Goal: Transaction & Acquisition: Purchase product/service

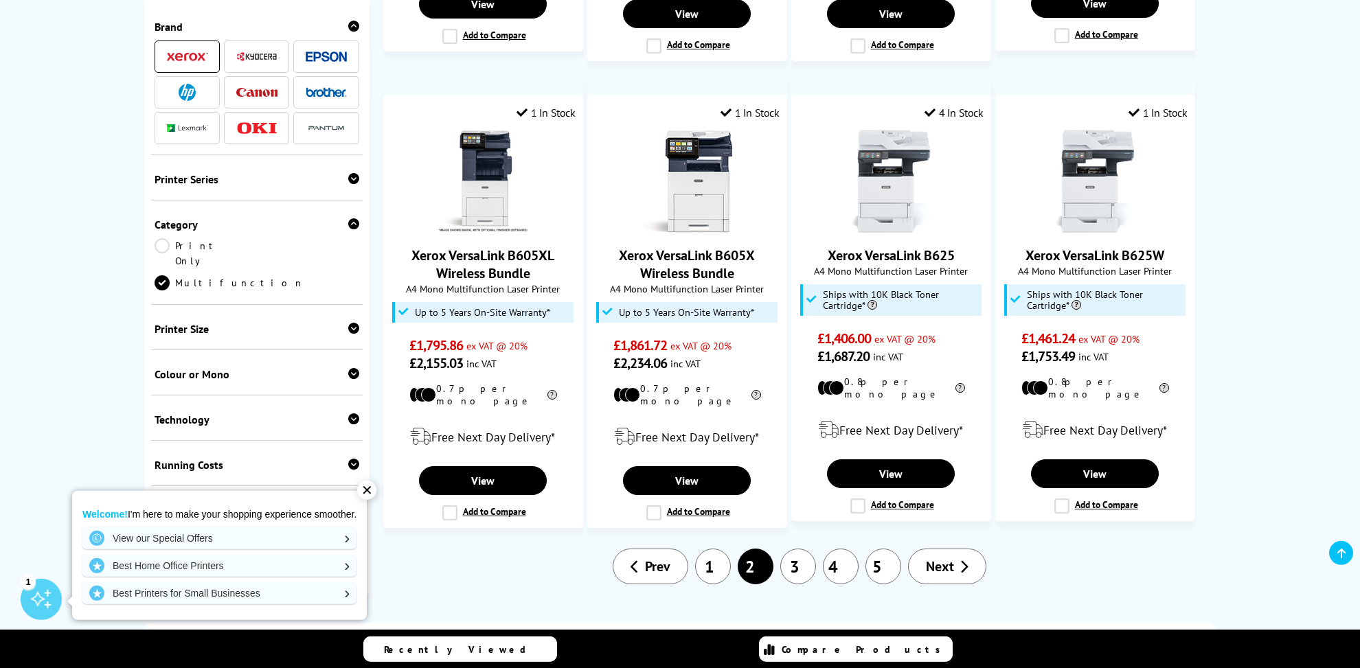
scroll to position [1360, 0]
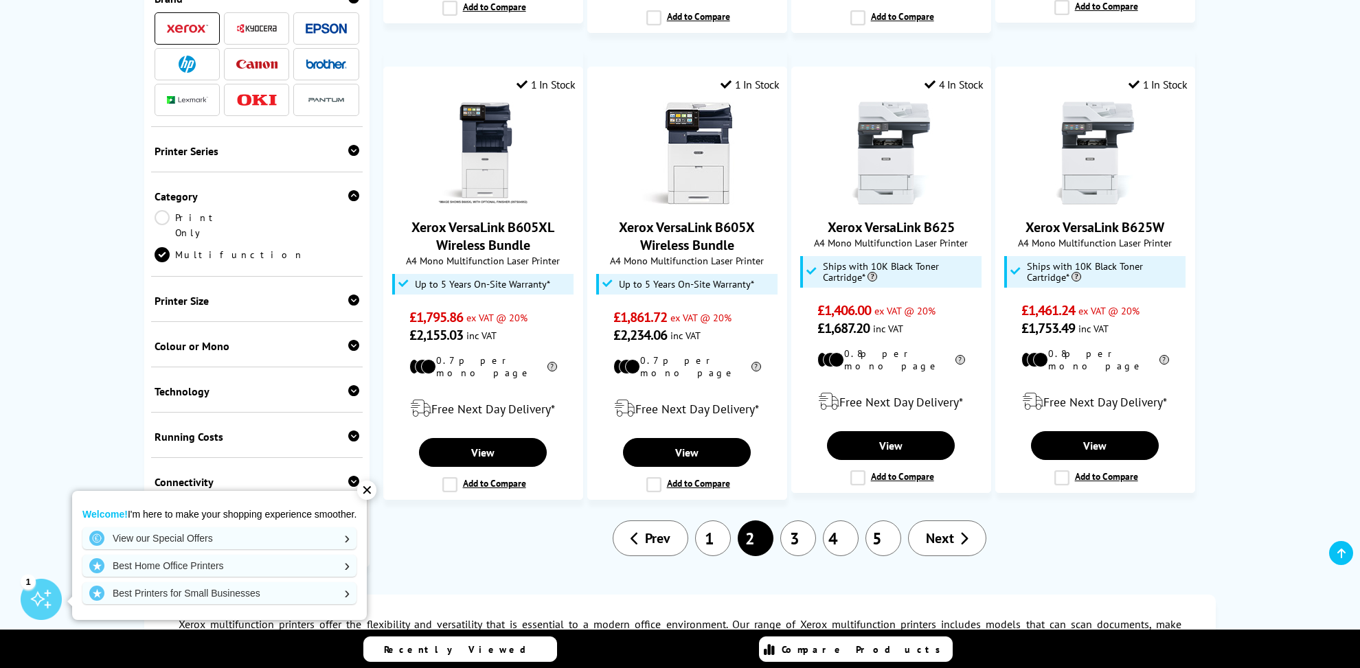
click at [801, 521] on link "3" at bounding box center [798, 539] width 36 height 36
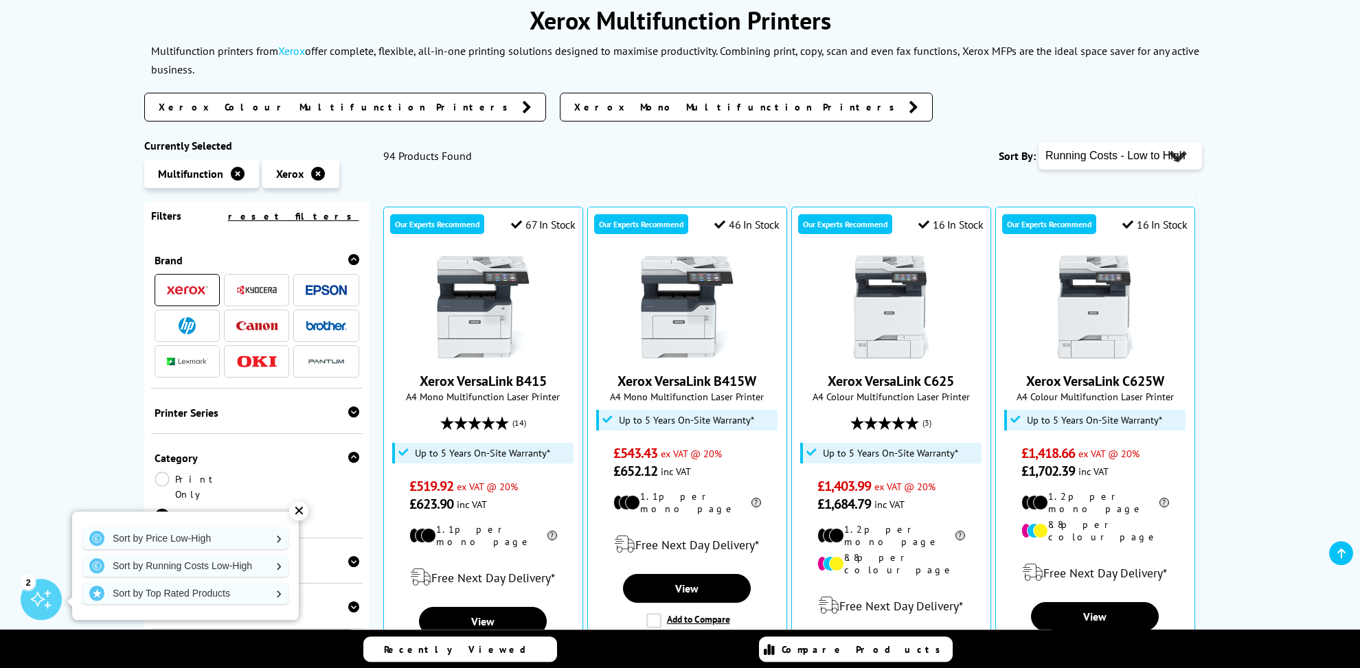
scroll to position [185, 0]
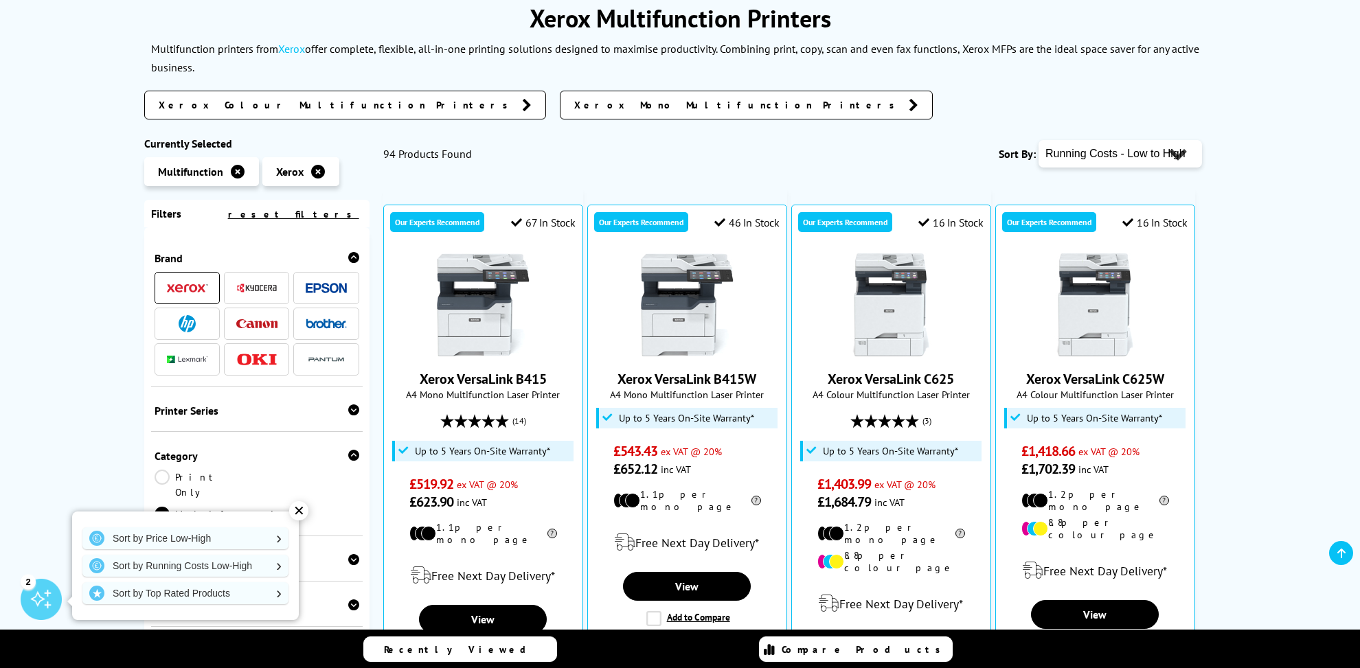
click at [315, 165] on icon at bounding box center [318, 172] width 14 height 14
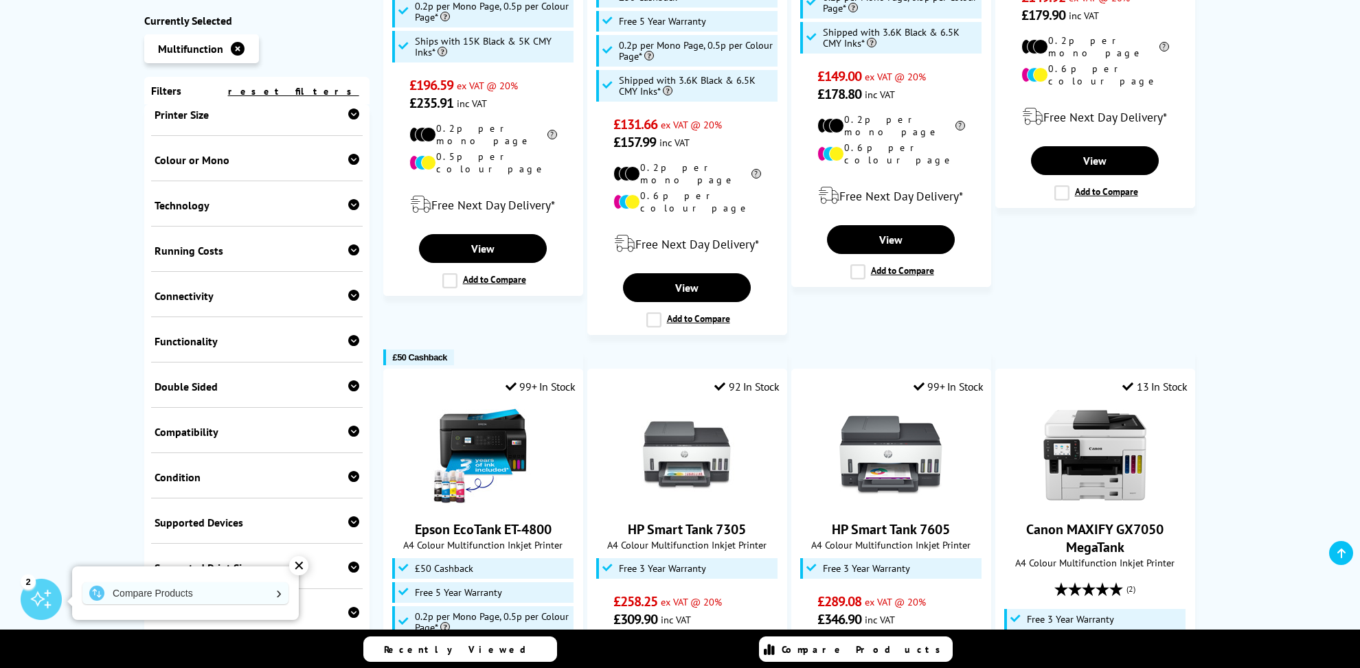
scroll to position [247, 0]
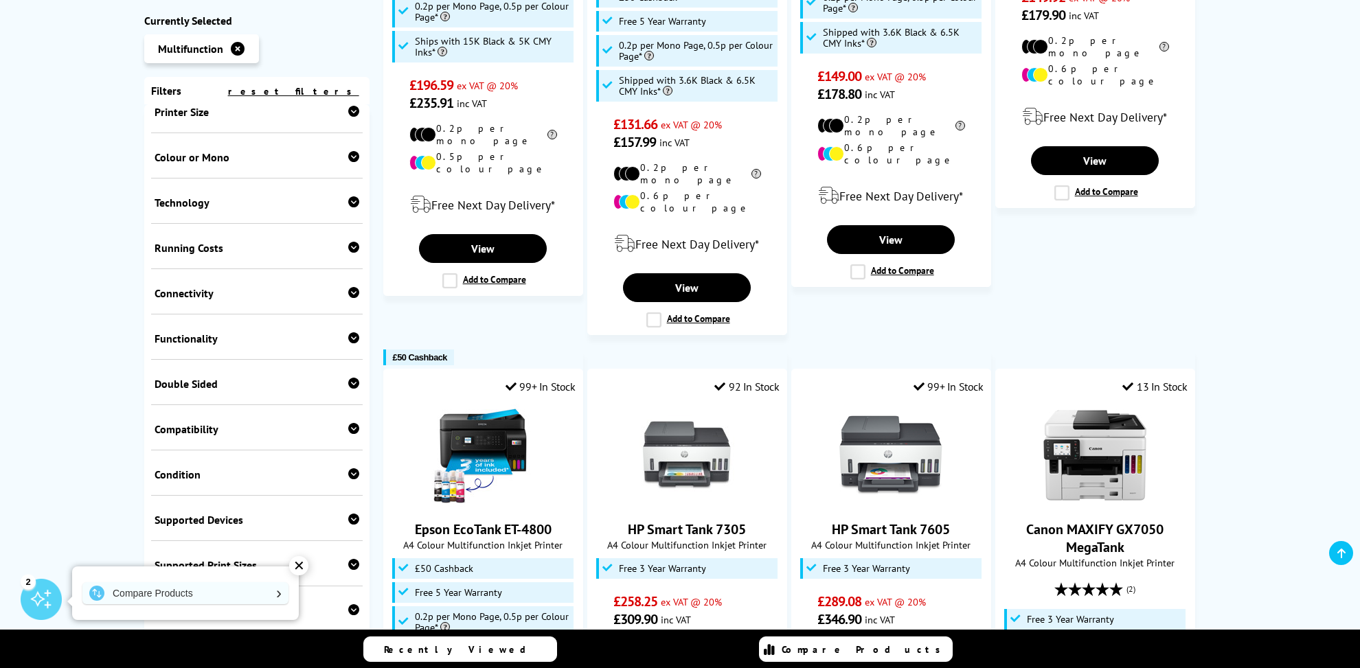
click at [348, 196] on icon at bounding box center [353, 201] width 11 height 11
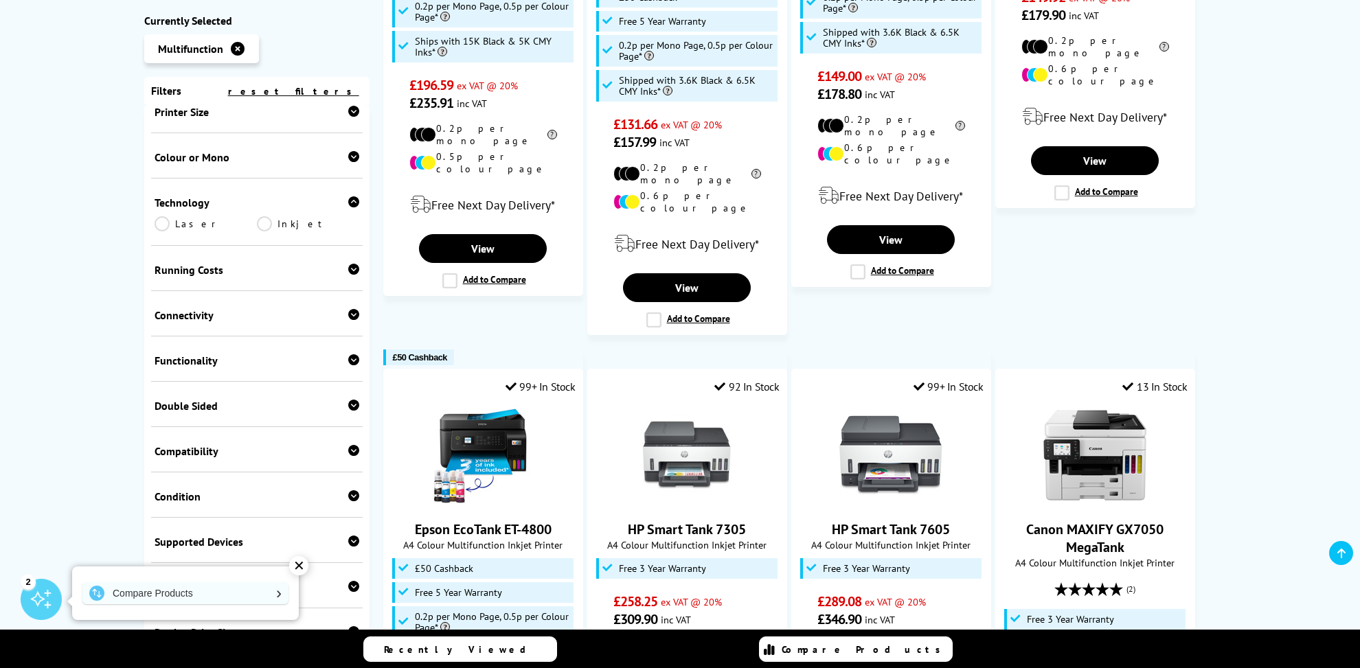
click at [161, 216] on link "Laser" at bounding box center [206, 223] width 102 height 15
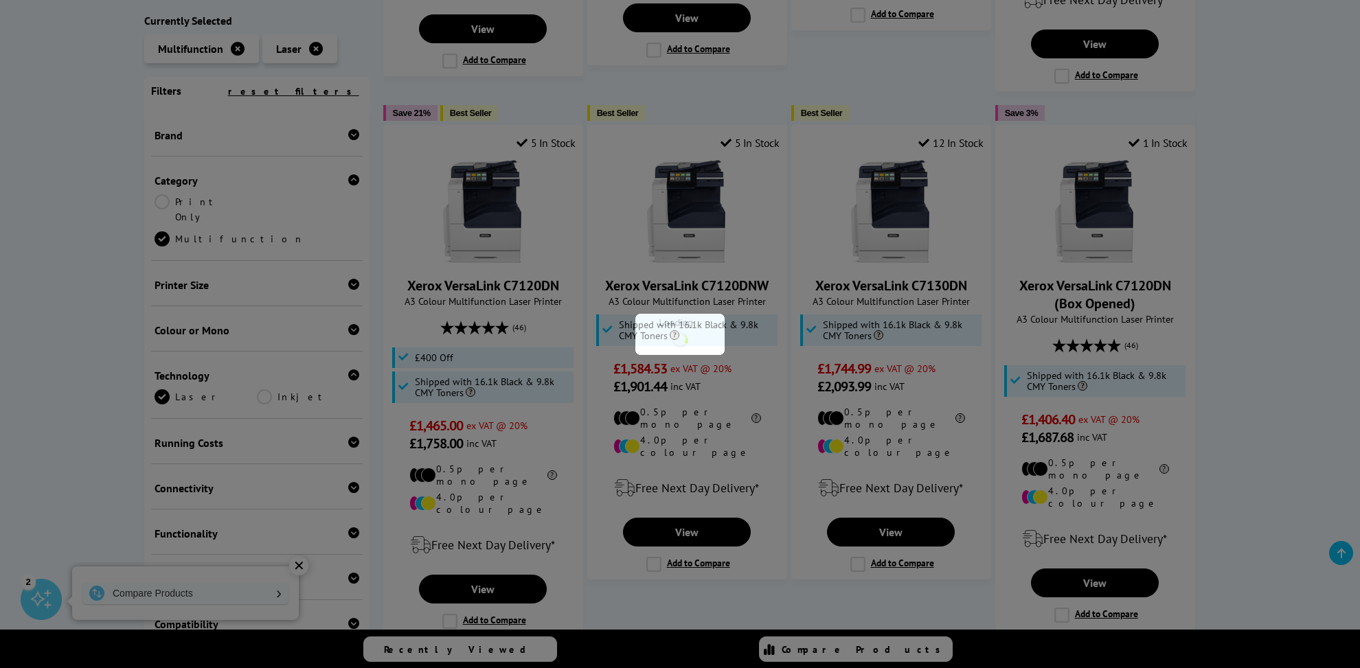
scroll to position [291, 0]
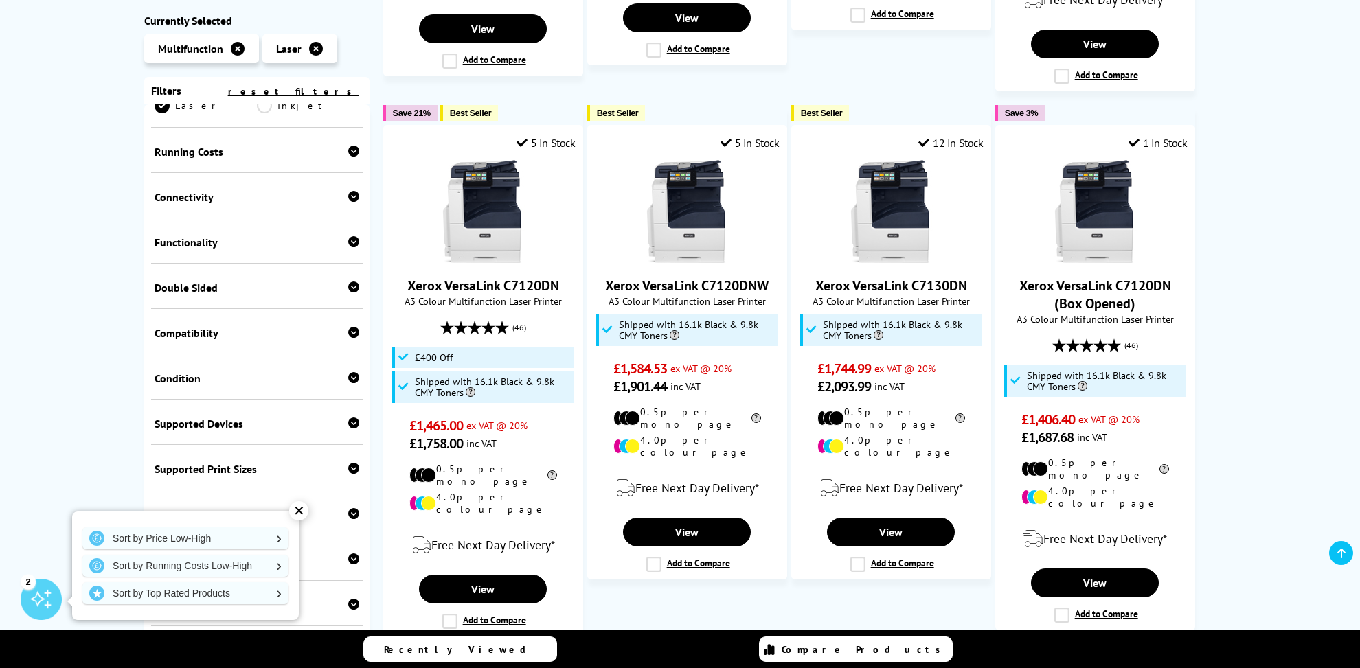
click at [348, 146] on icon at bounding box center [353, 151] width 11 height 11
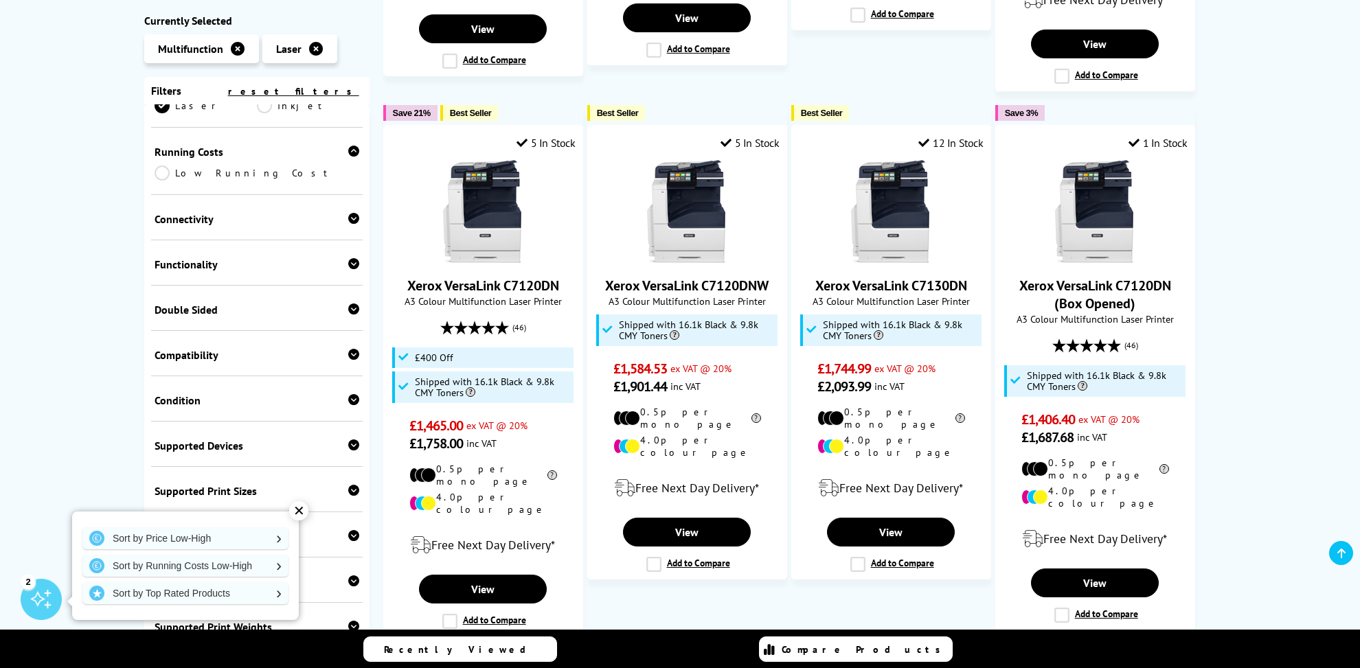
click at [161, 166] on link "Low Running Cost" at bounding box center [257, 173] width 205 height 15
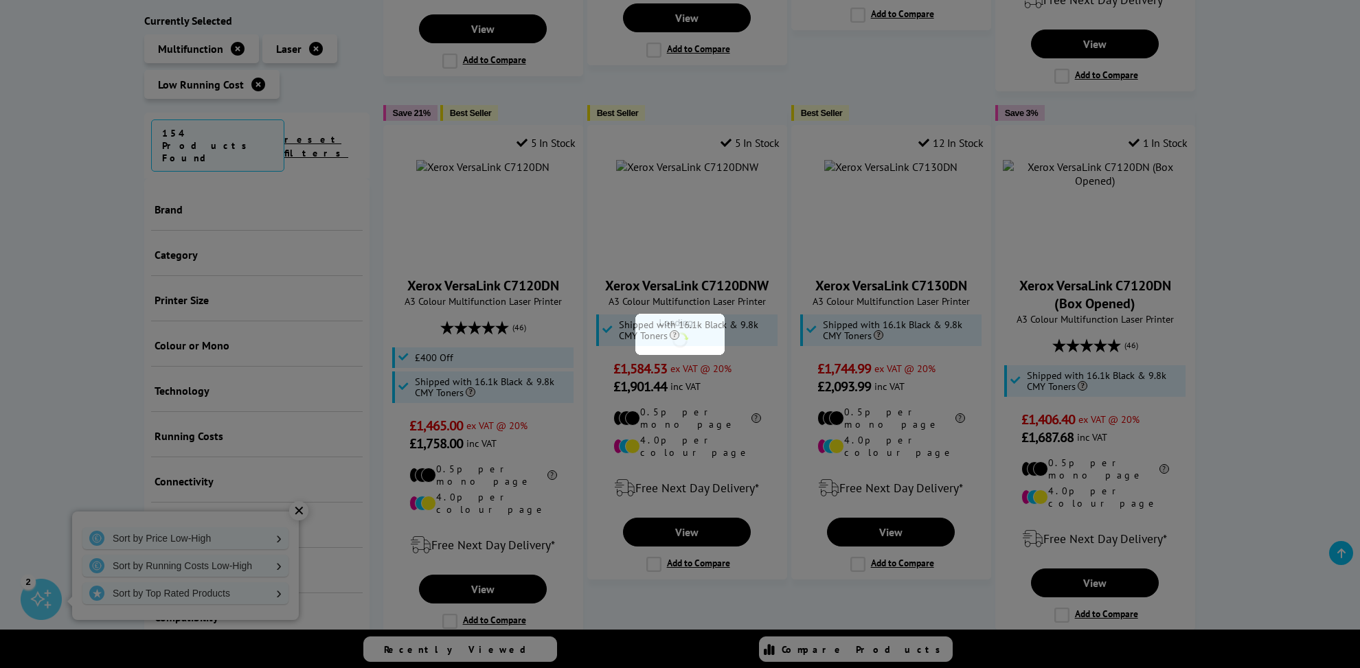
scroll to position [357, 0]
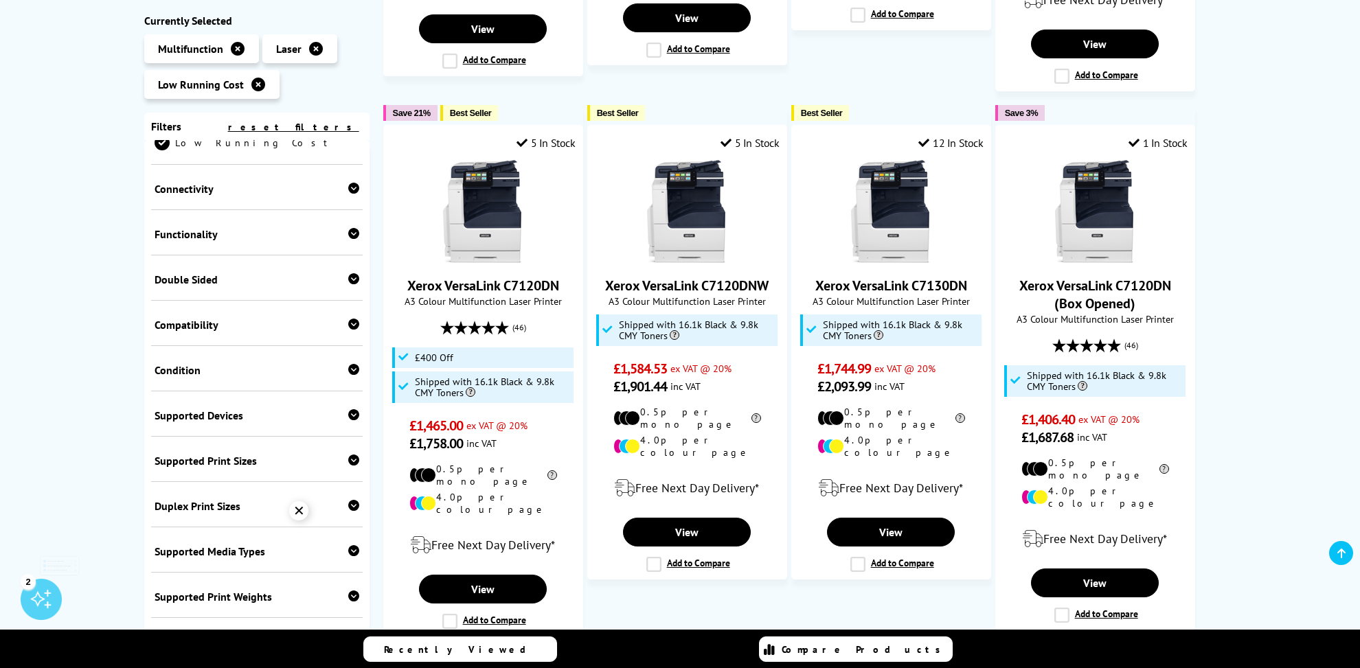
click at [348, 183] on icon at bounding box center [353, 188] width 11 height 11
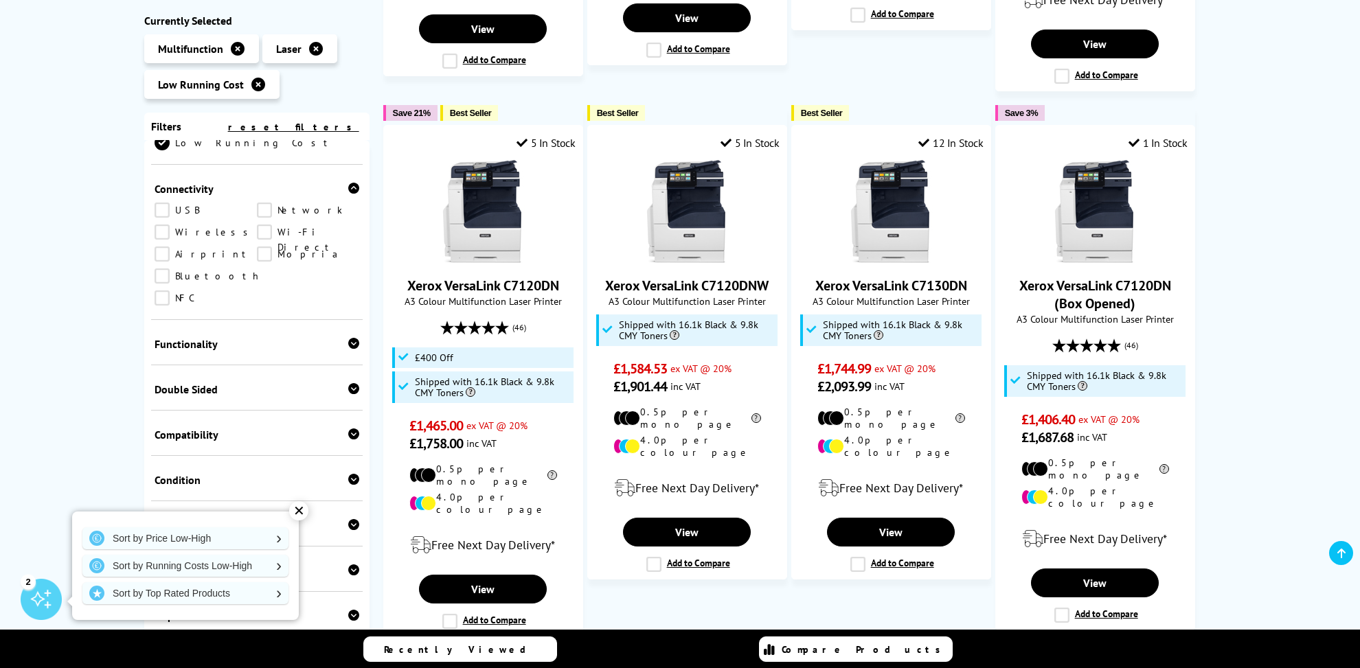
click at [162, 203] on link "USB" at bounding box center [206, 210] width 102 height 15
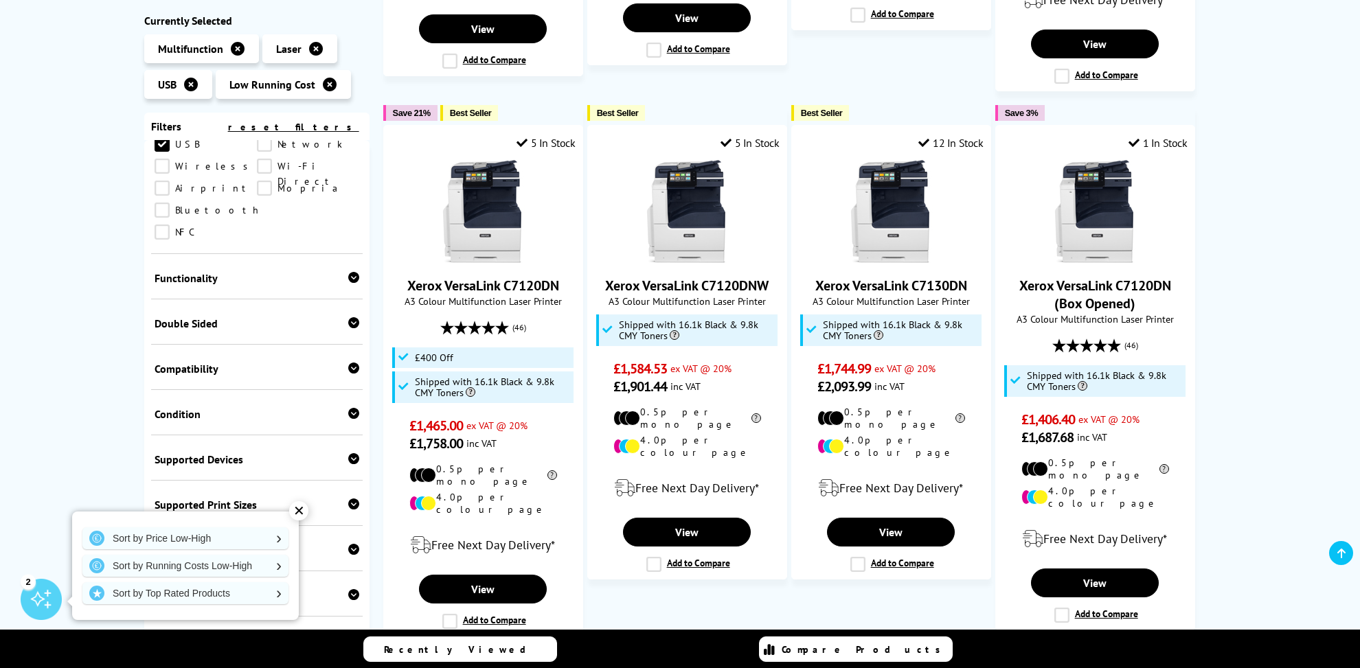
scroll to position [264, 0]
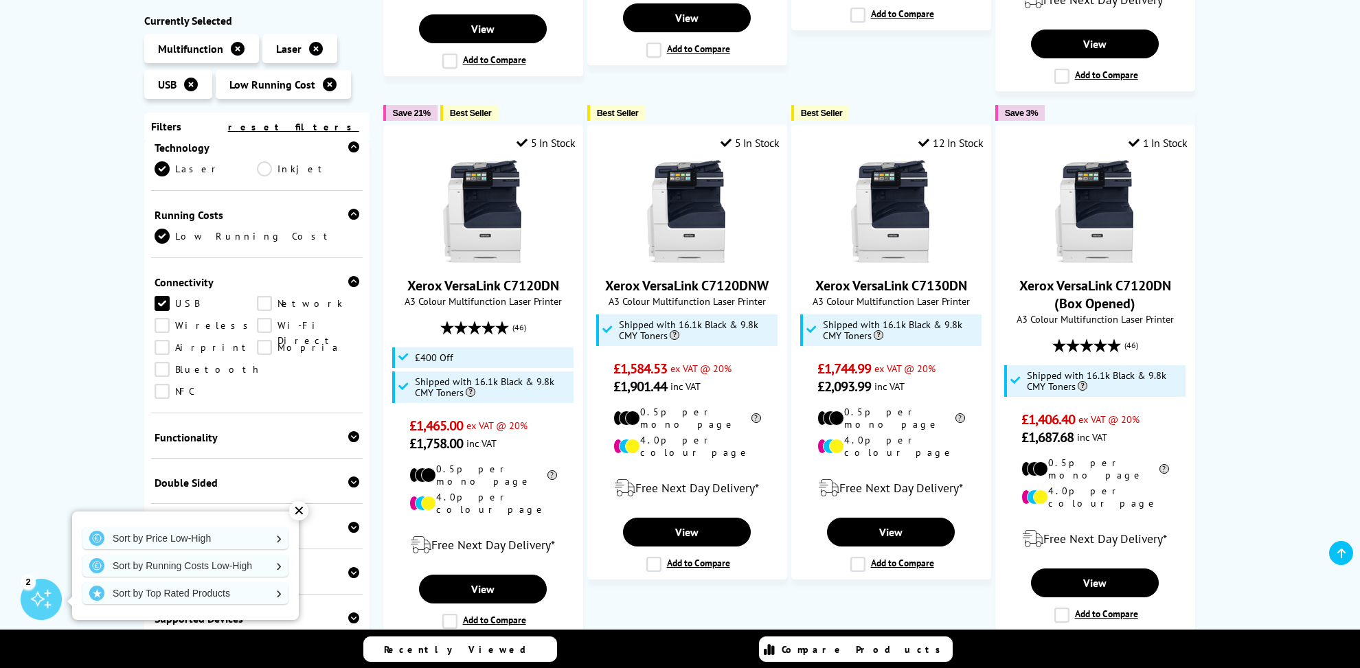
click at [164, 318] on link "Wireless" at bounding box center [206, 325] width 102 height 15
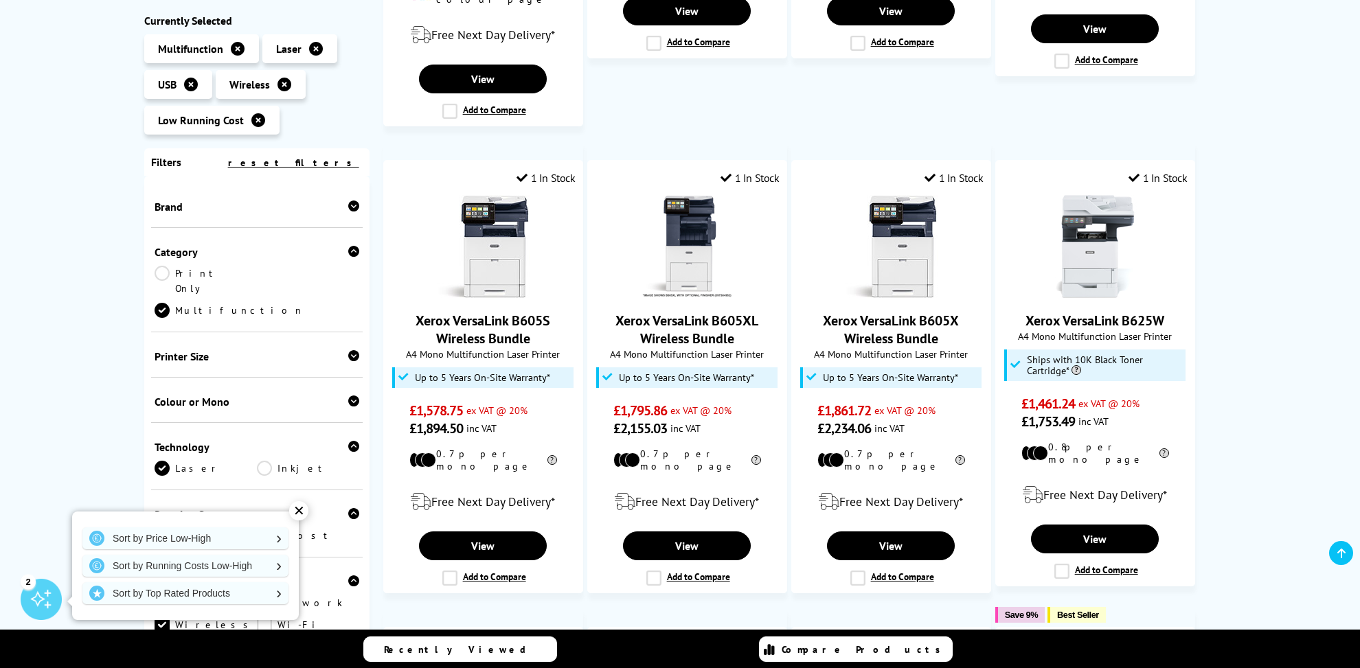
scroll to position [308, 0]
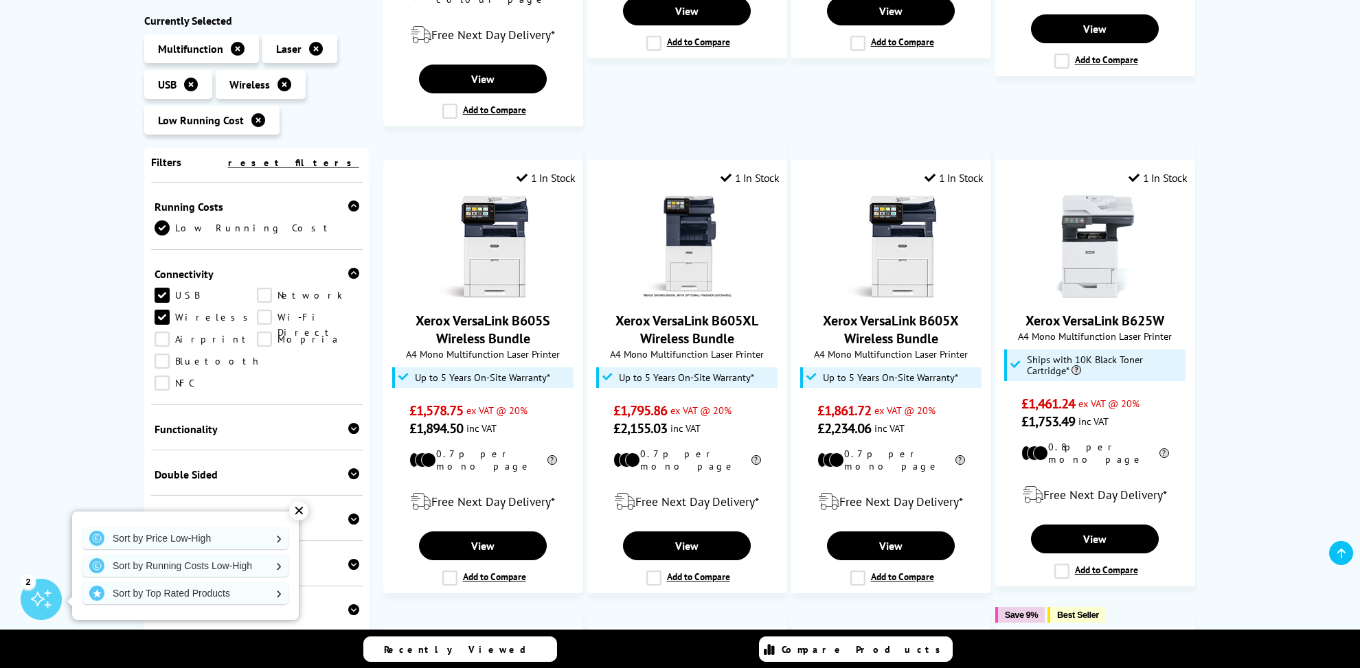
click at [257, 310] on link "Wi-Fi Direct" at bounding box center [308, 317] width 102 height 15
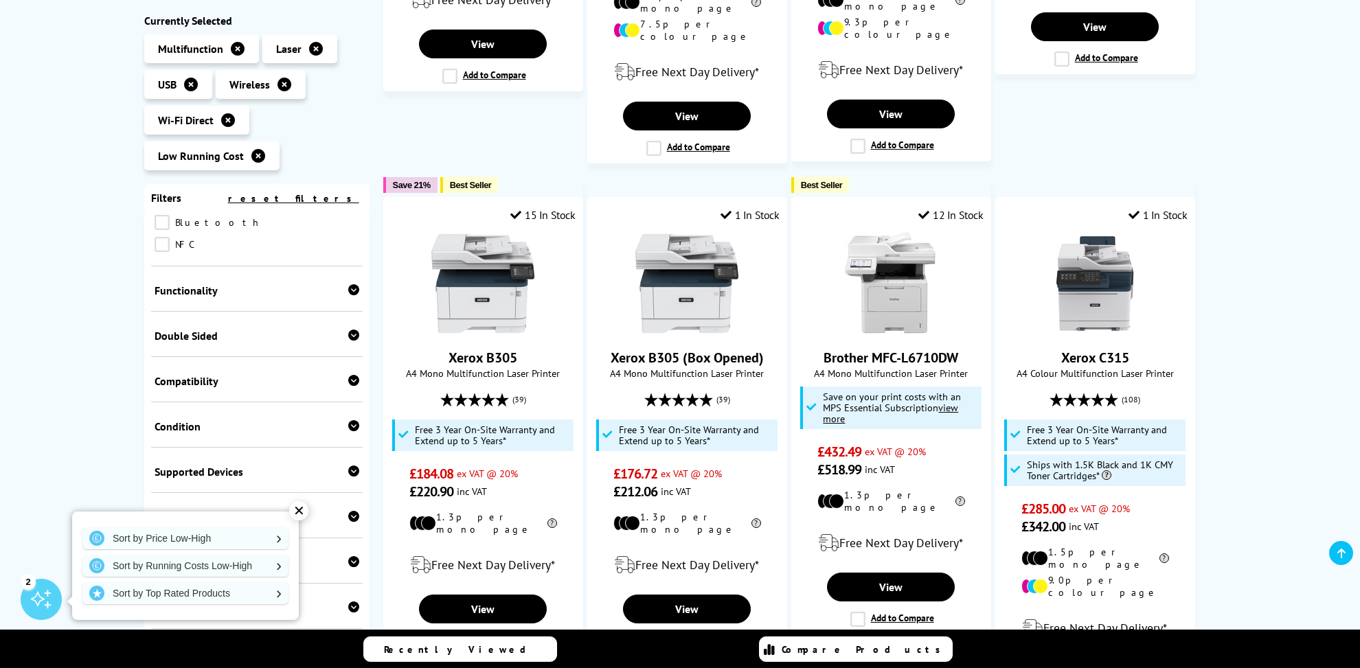
scroll to position [456, 0]
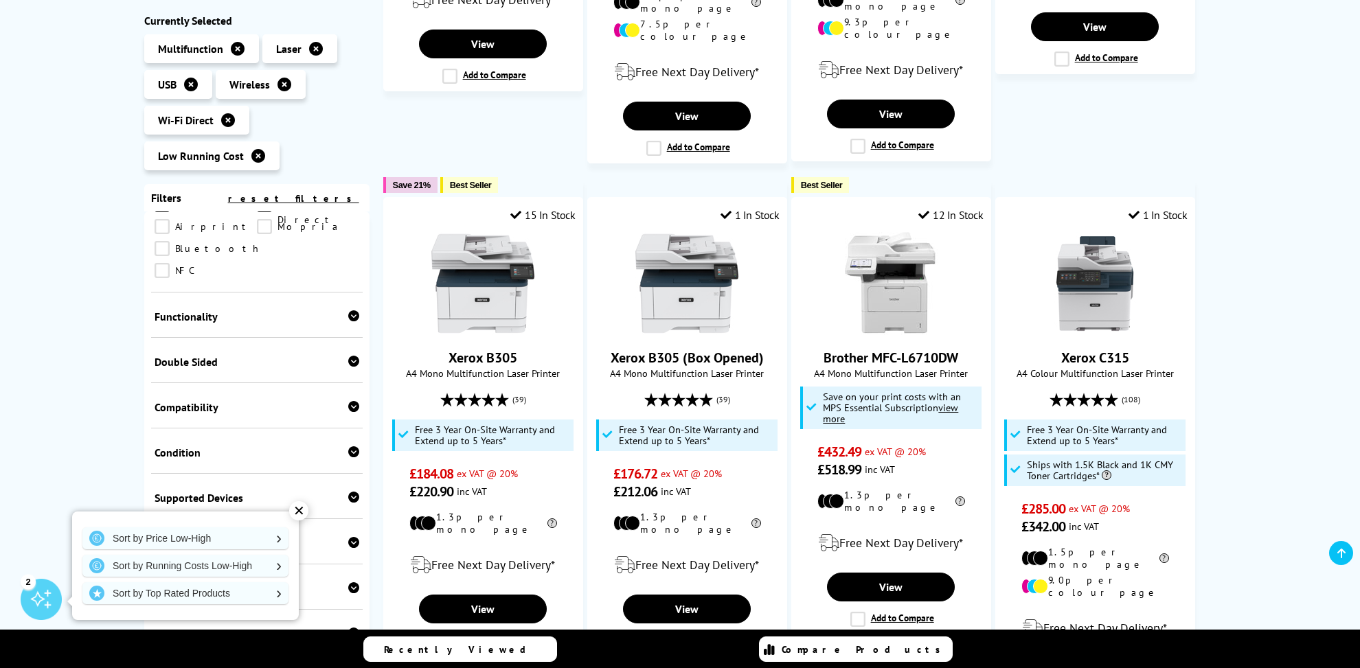
click at [348, 310] on icon at bounding box center [353, 315] width 11 height 11
click at [162, 330] on link "Copy" at bounding box center [206, 337] width 102 height 15
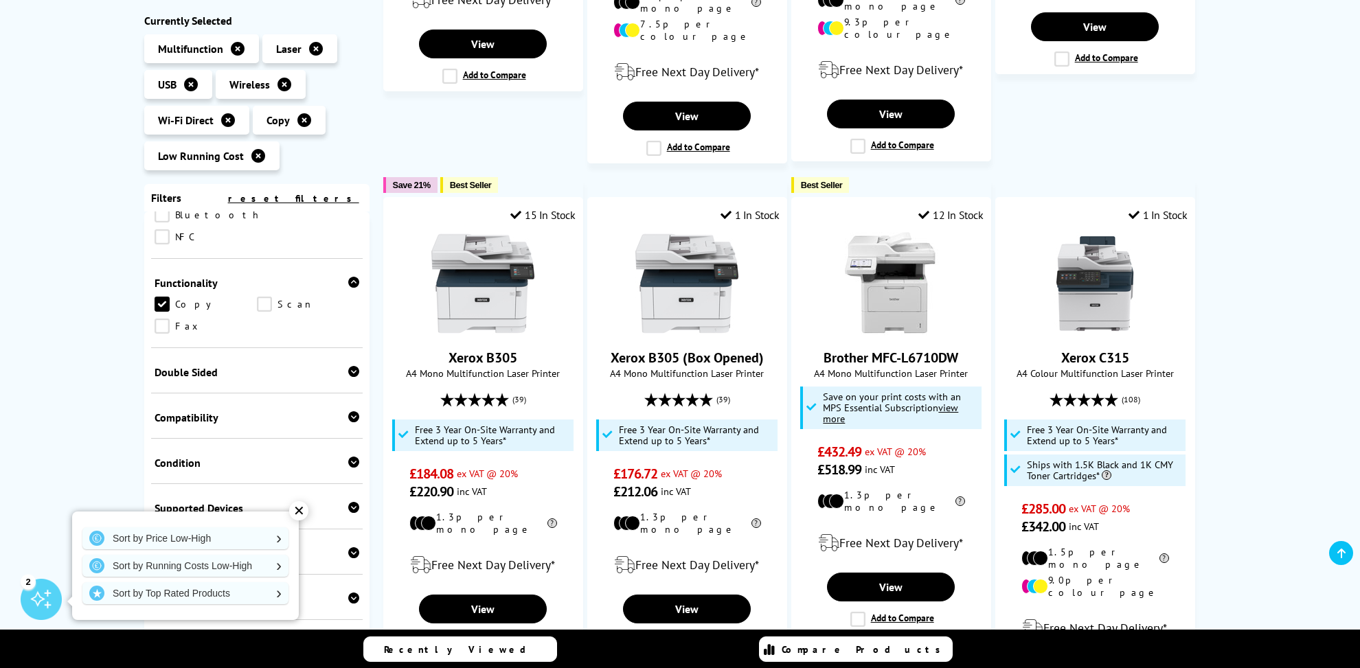
scroll to position [440, 0]
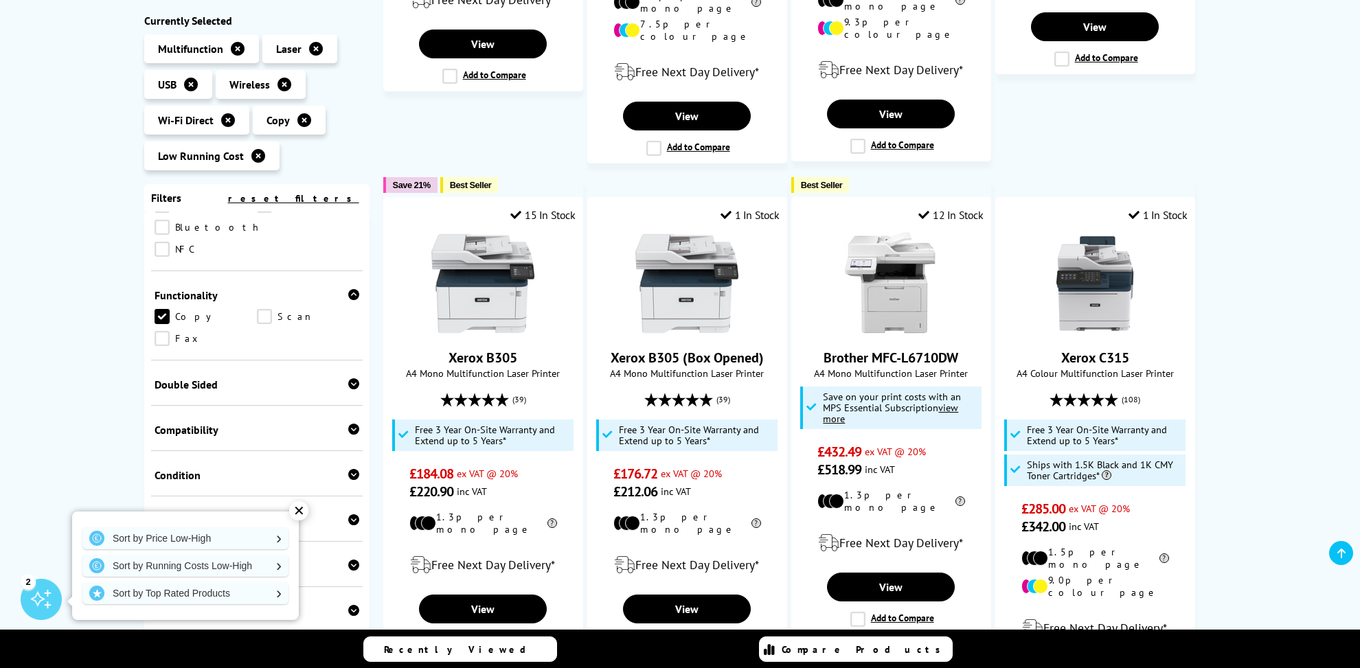
click at [262, 309] on link "Scan" at bounding box center [308, 316] width 102 height 15
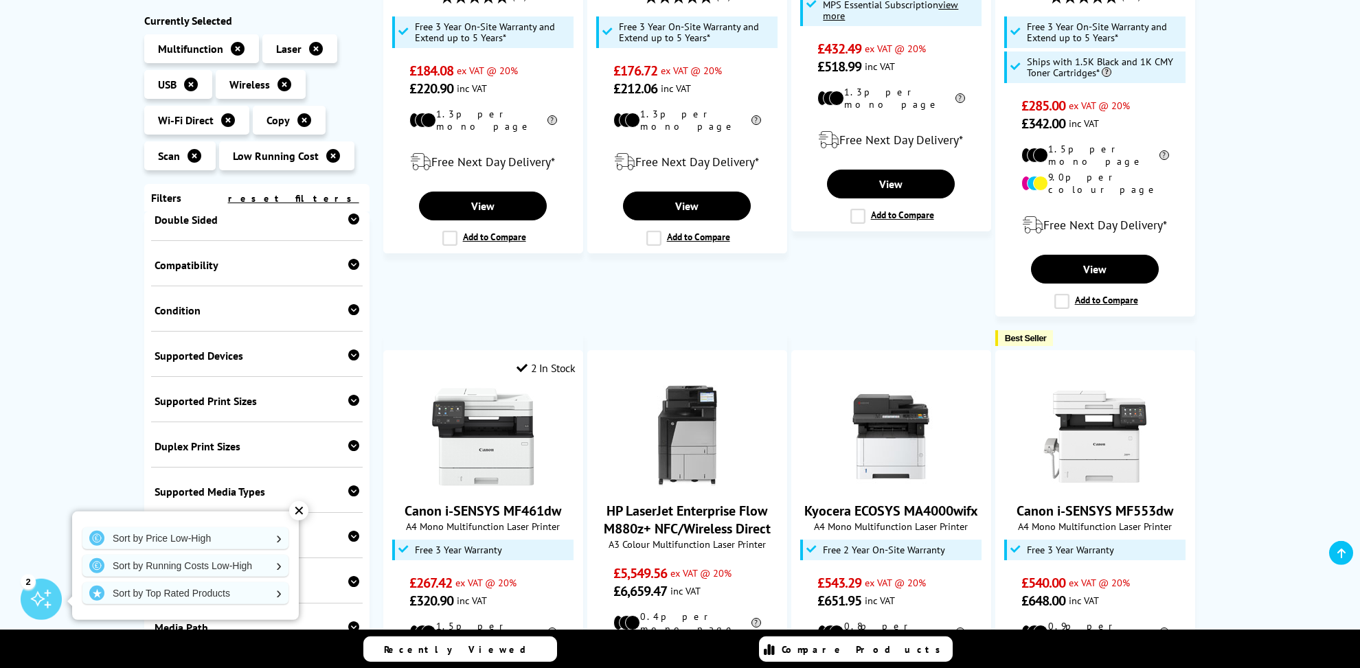
scroll to position [1174, 0]
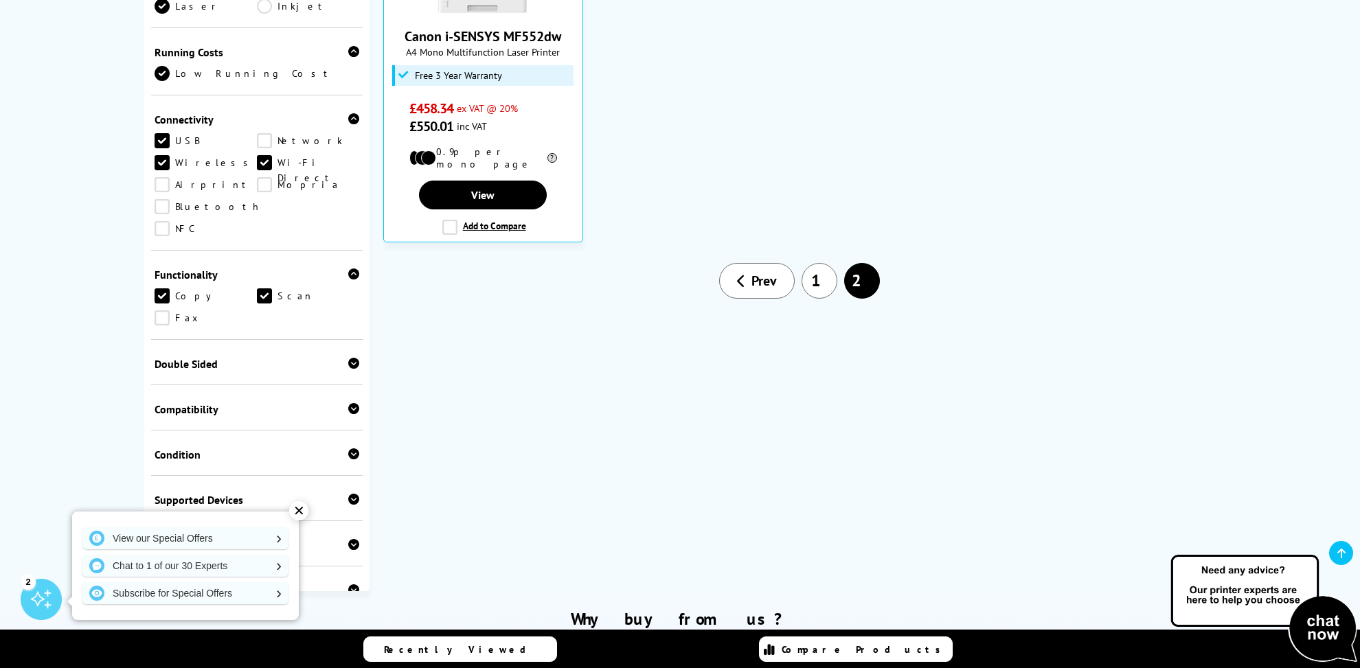
scroll to position [247, 0]
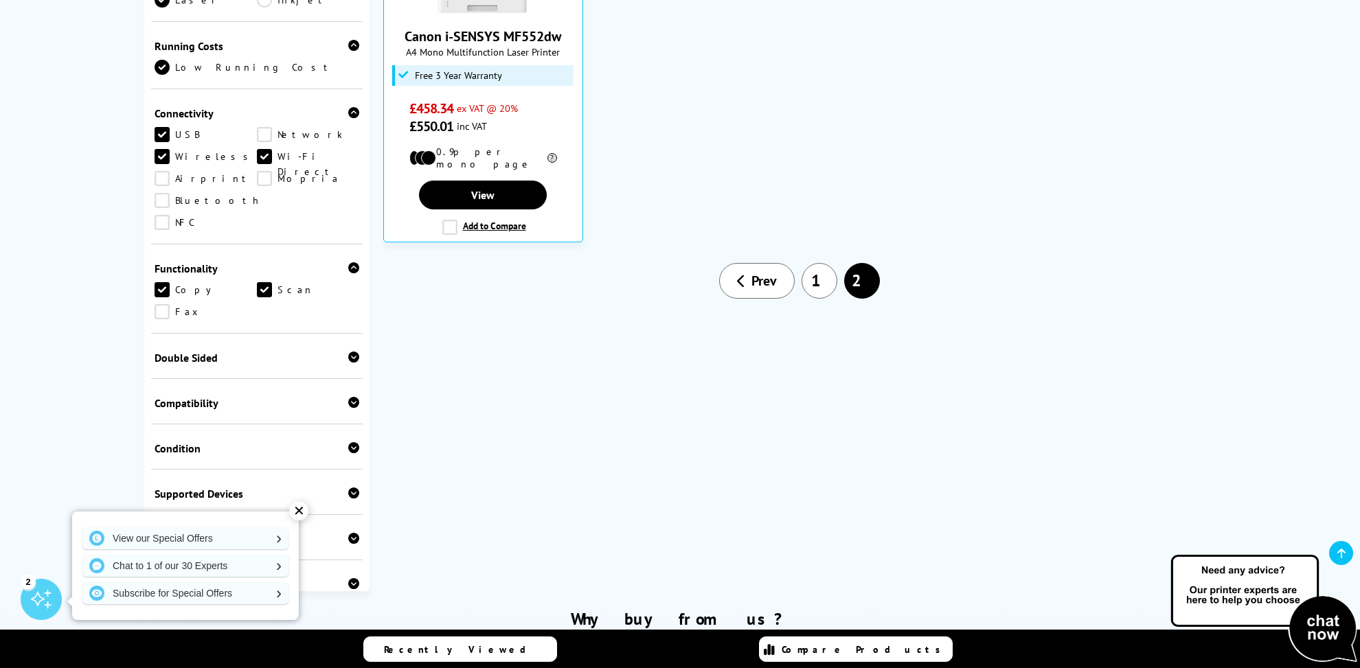
click at [348, 352] on icon at bounding box center [353, 357] width 11 height 11
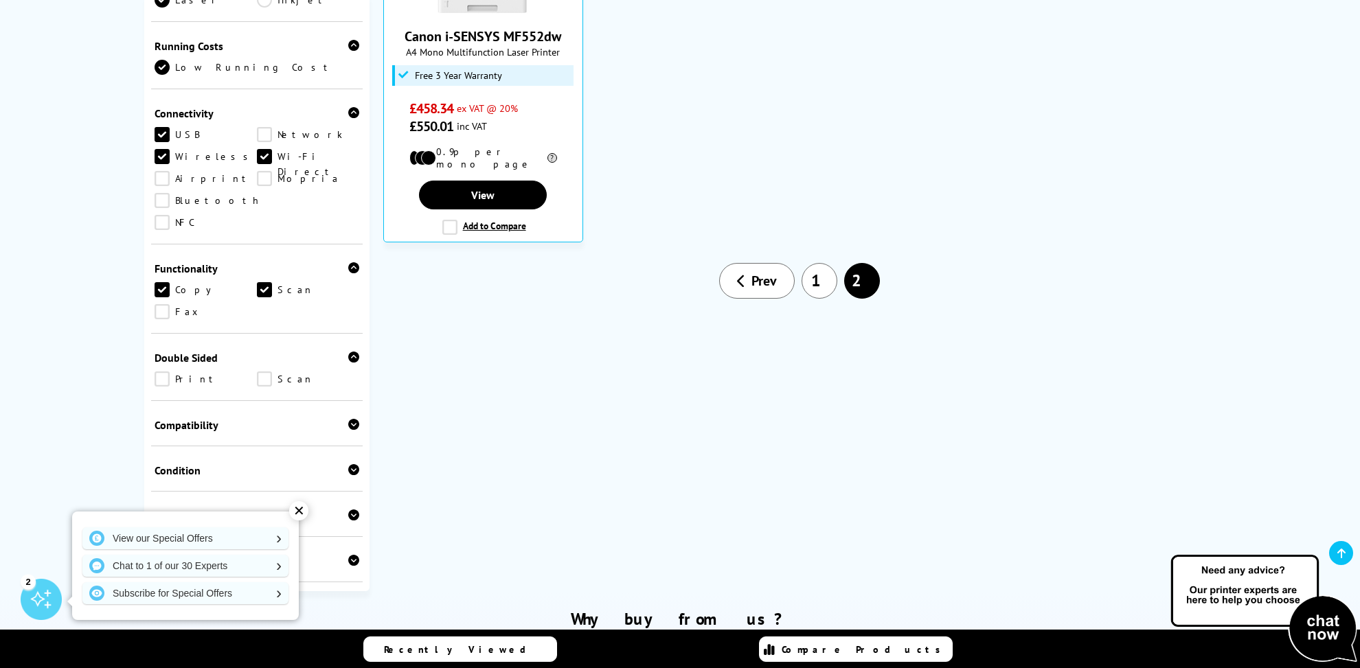
click at [161, 372] on link "Print" at bounding box center [206, 379] width 102 height 15
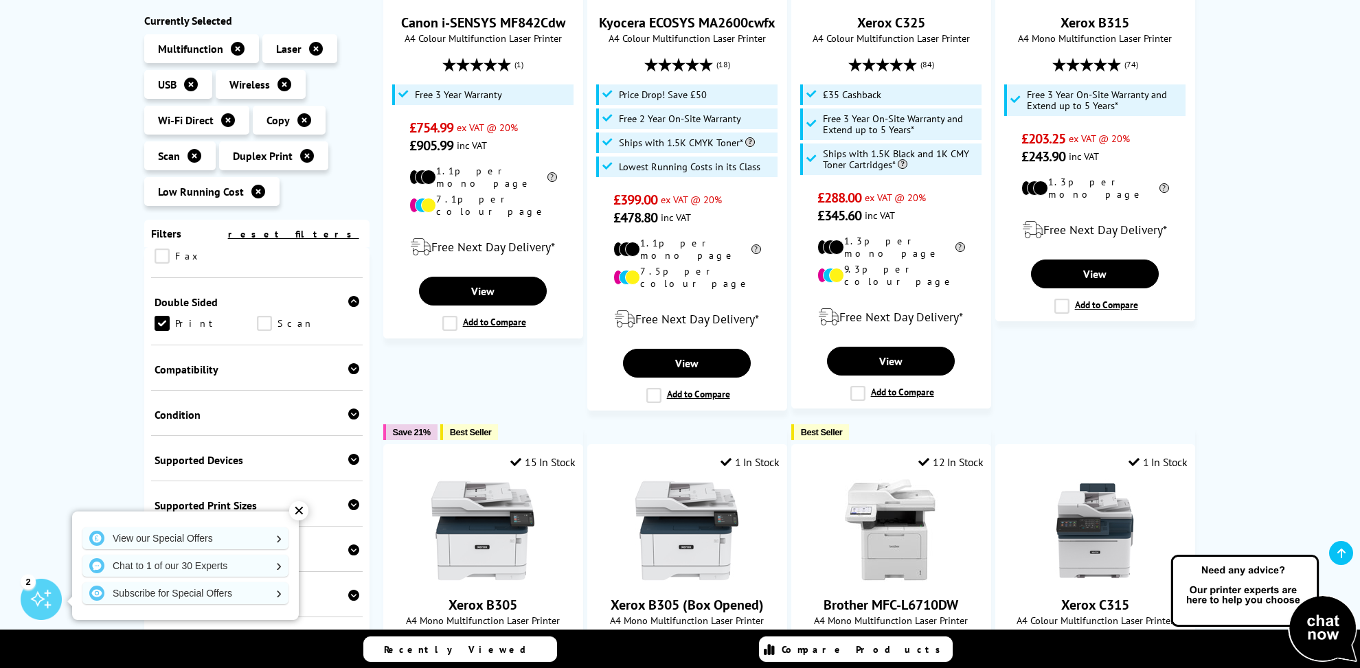
scroll to position [538, 0]
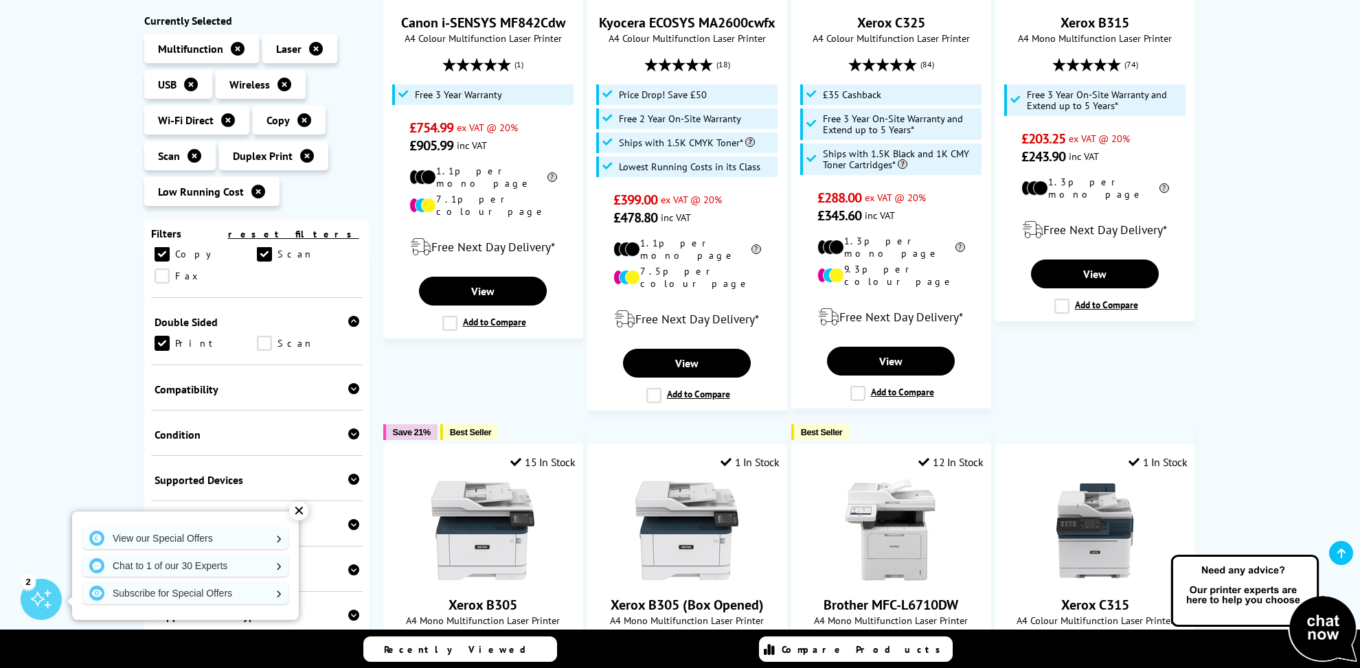
click at [258, 336] on link "Scan" at bounding box center [308, 343] width 102 height 15
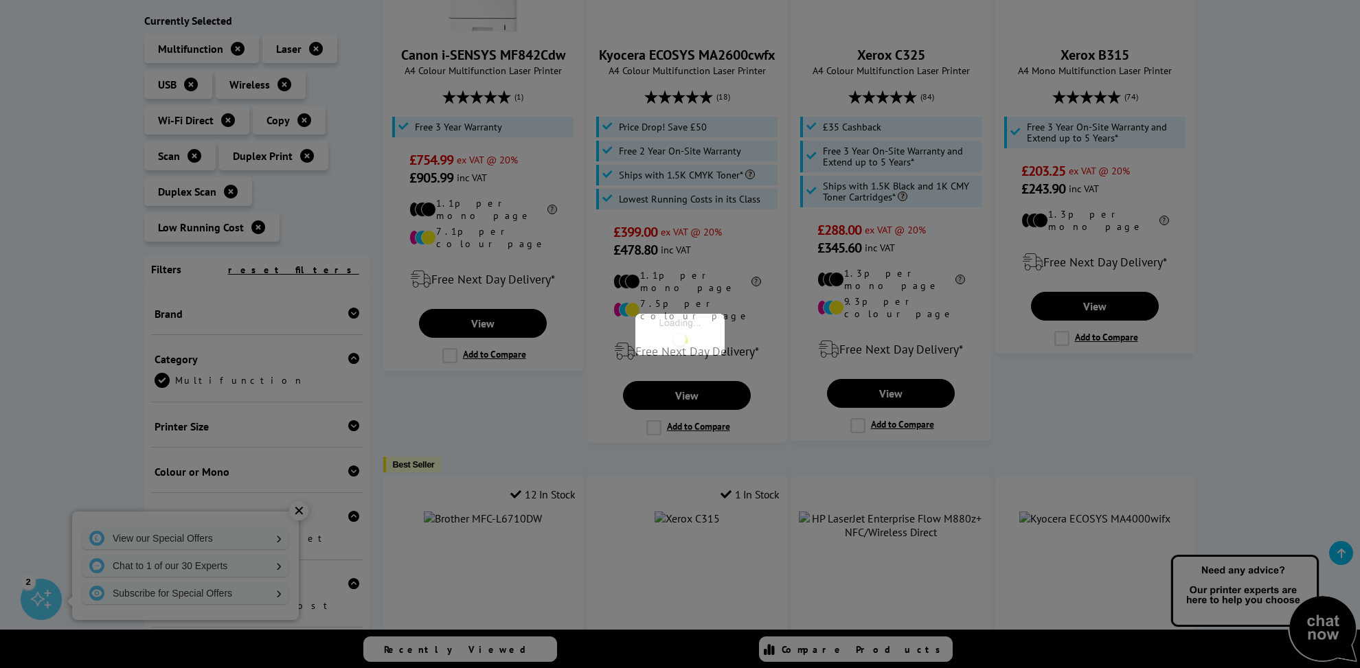
scroll to position [605, 0]
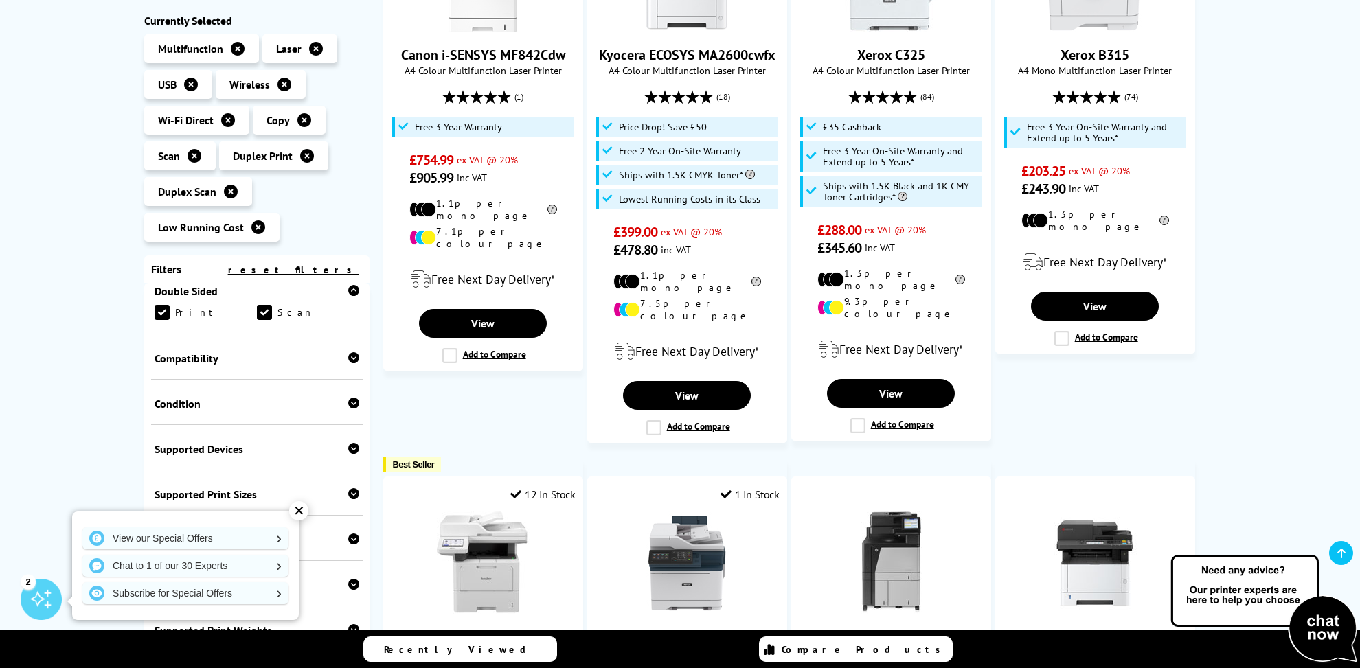
click at [348, 352] on icon at bounding box center [353, 357] width 11 height 11
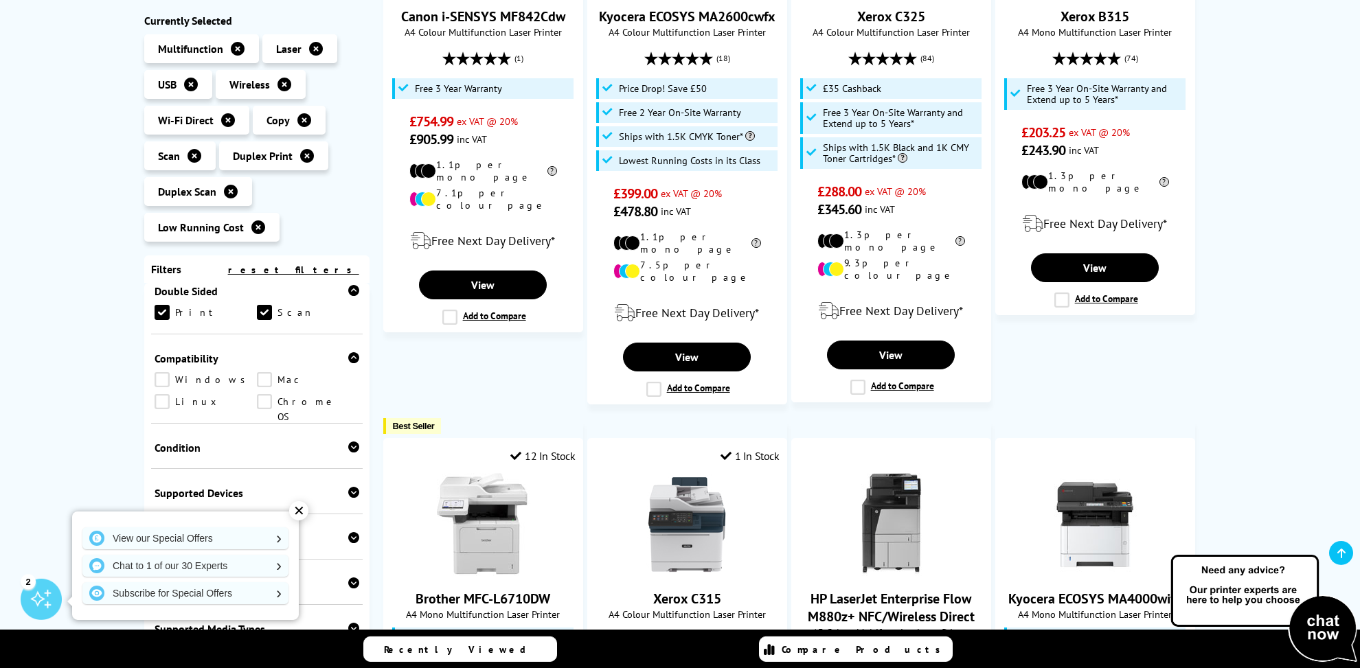
scroll to position [556, 0]
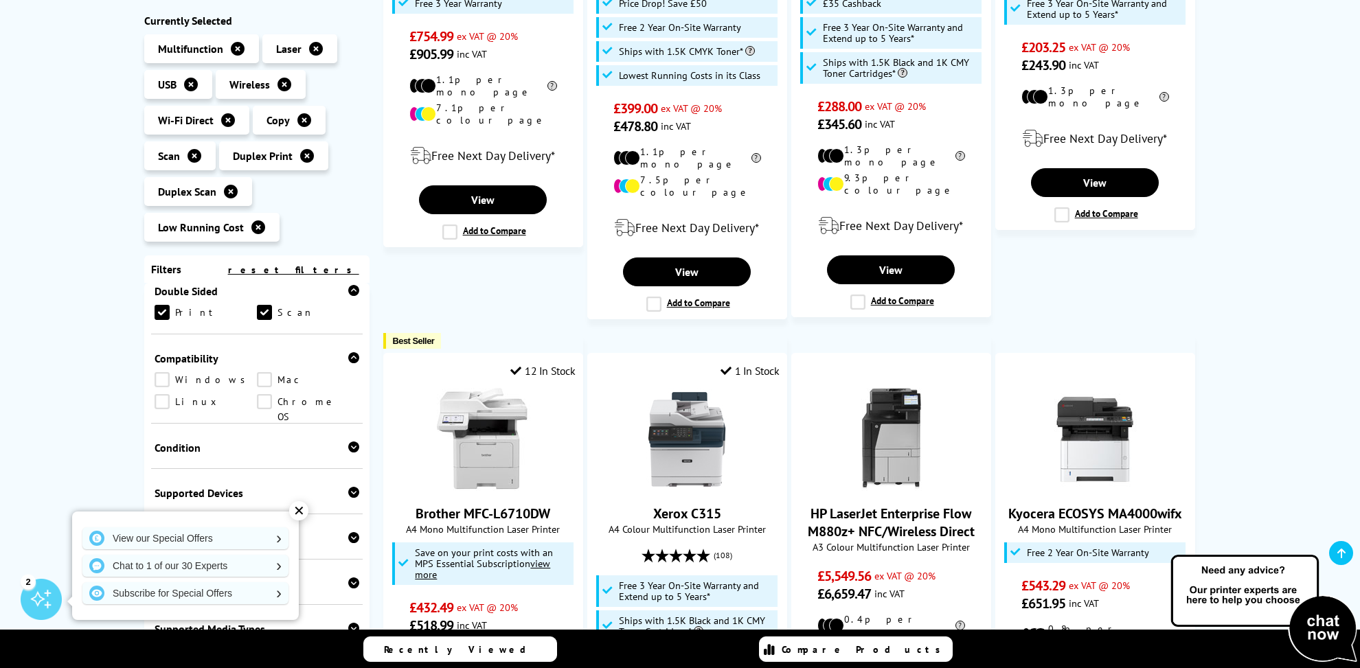
click at [348, 442] on icon at bounding box center [353, 447] width 11 height 11
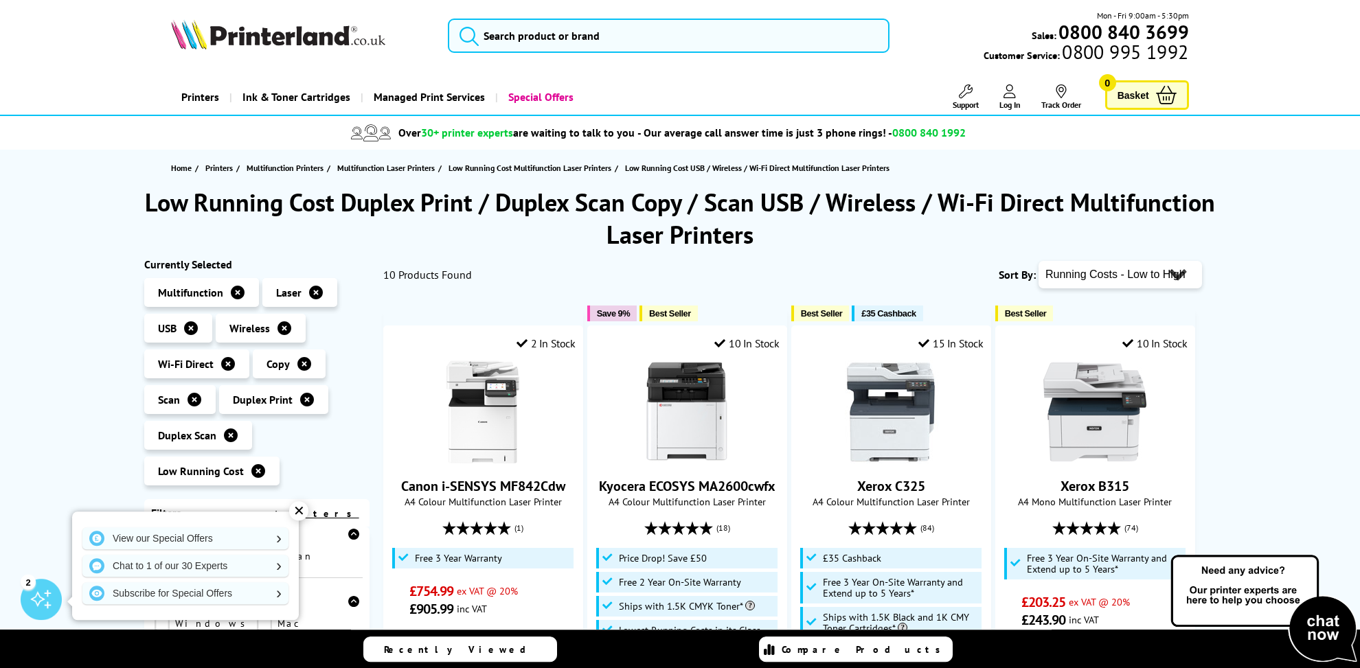
scroll to position [0, 0]
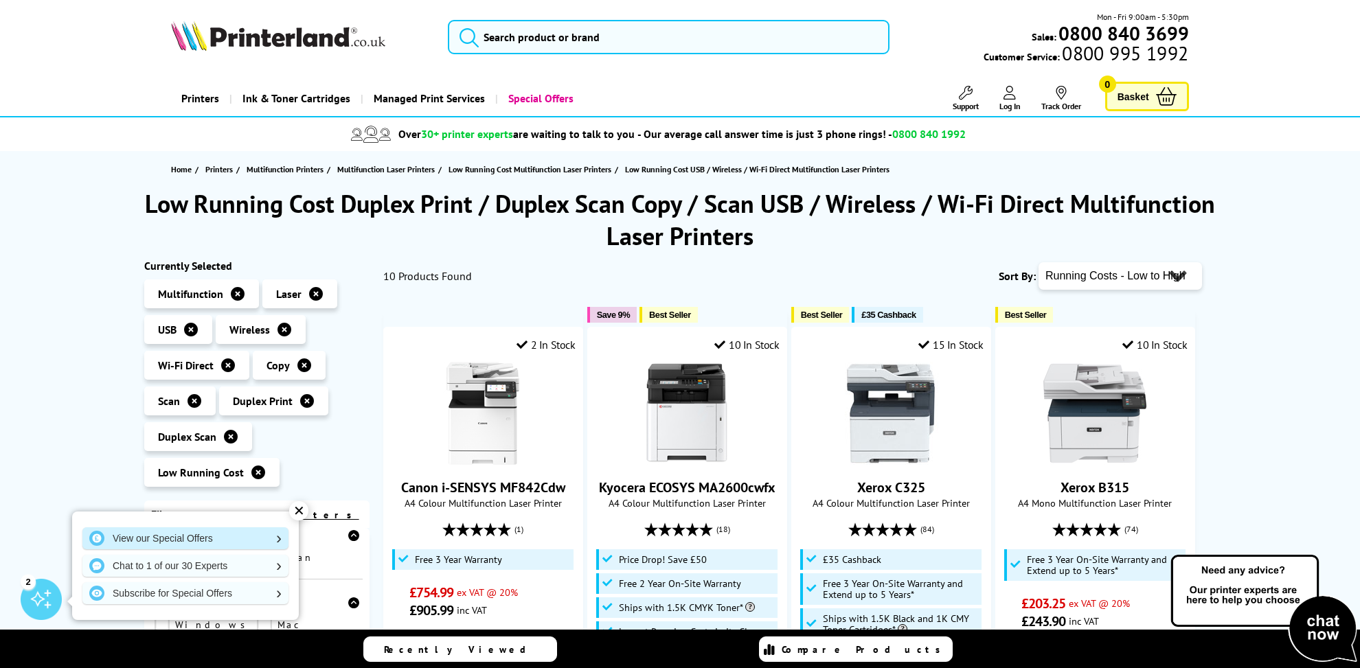
click at [169, 540] on link "View our Special Offers" at bounding box center [185, 538] width 206 height 22
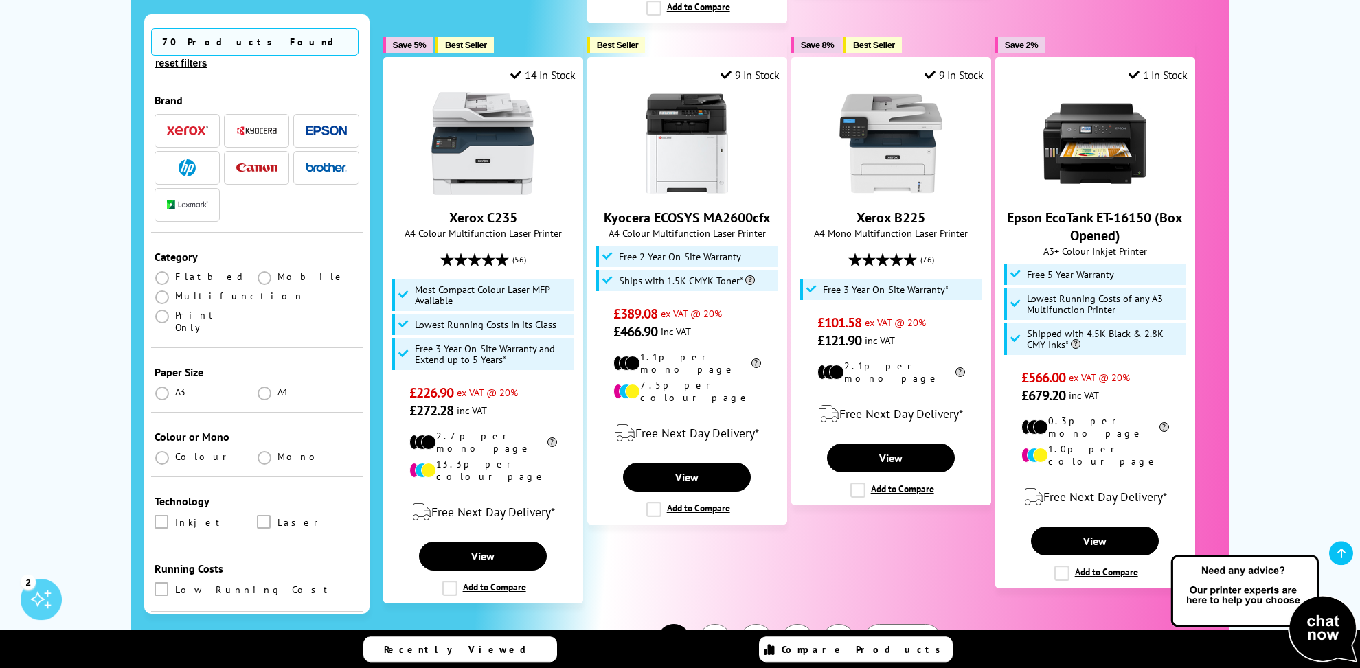
scroll to position [1483, 0]
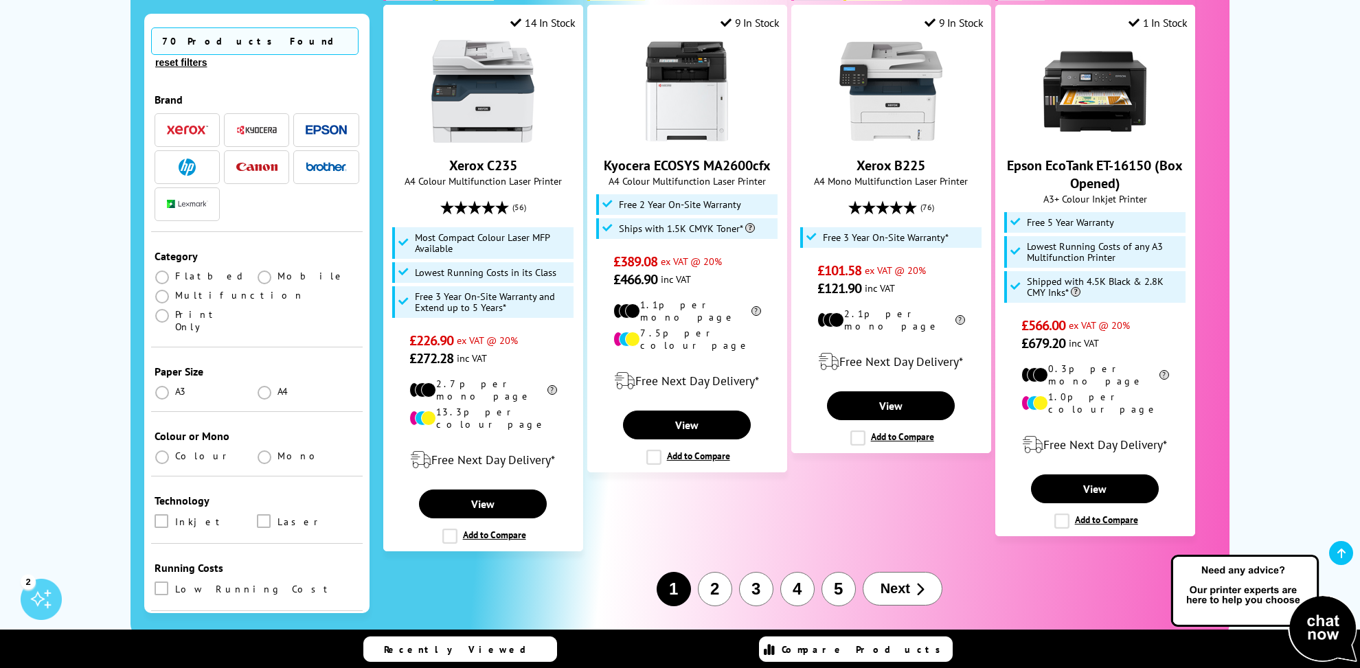
click at [716, 572] on button "2" at bounding box center [715, 589] width 34 height 34
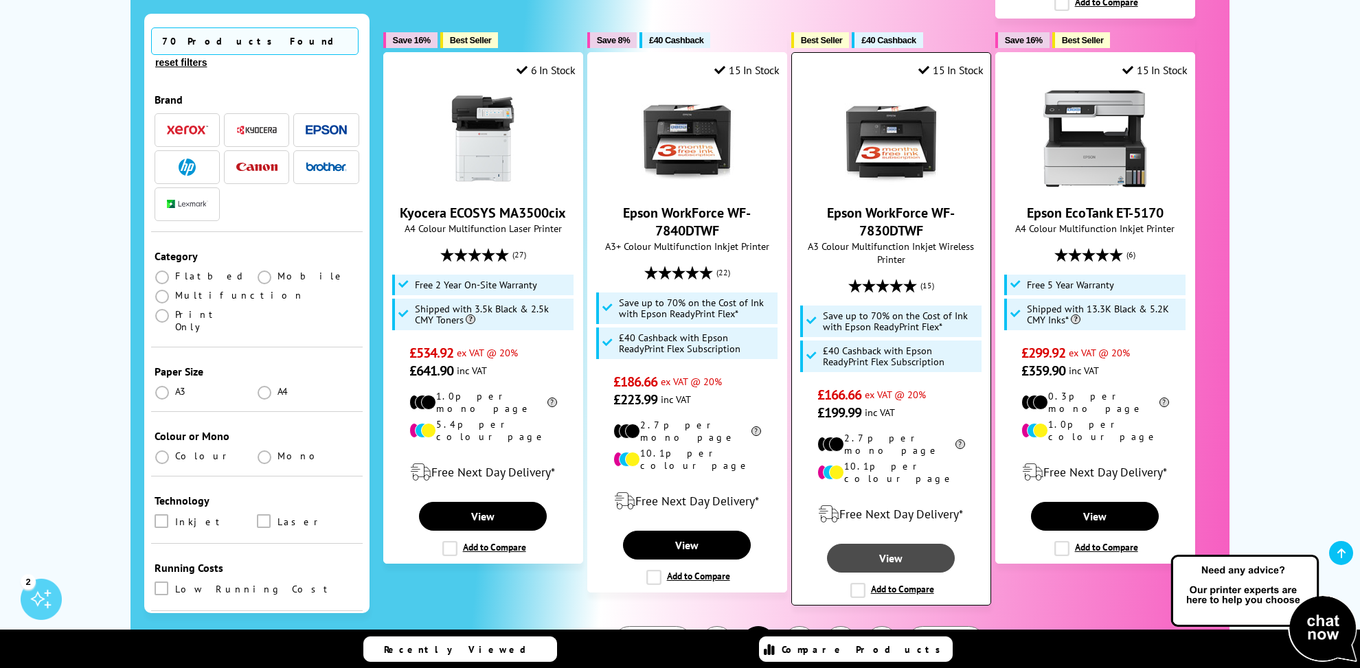
scroll to position [1483, 0]
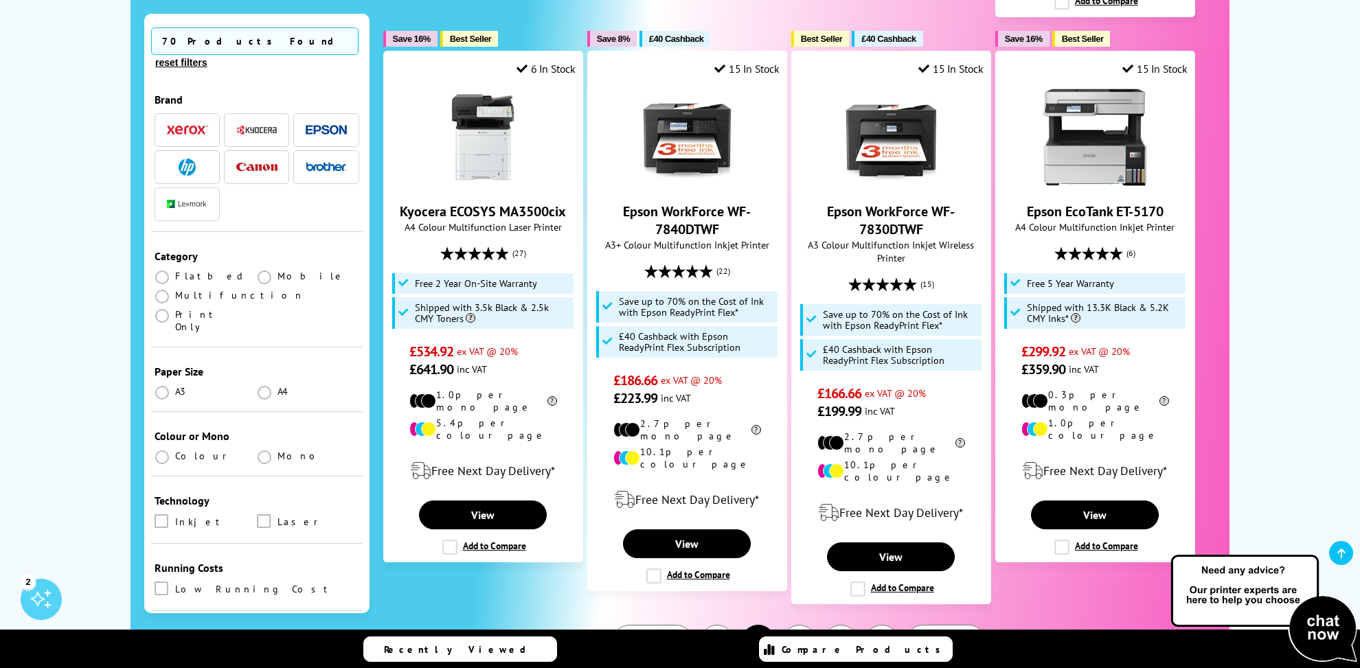
click at [793, 625] on button "3" at bounding box center [799, 642] width 34 height 34
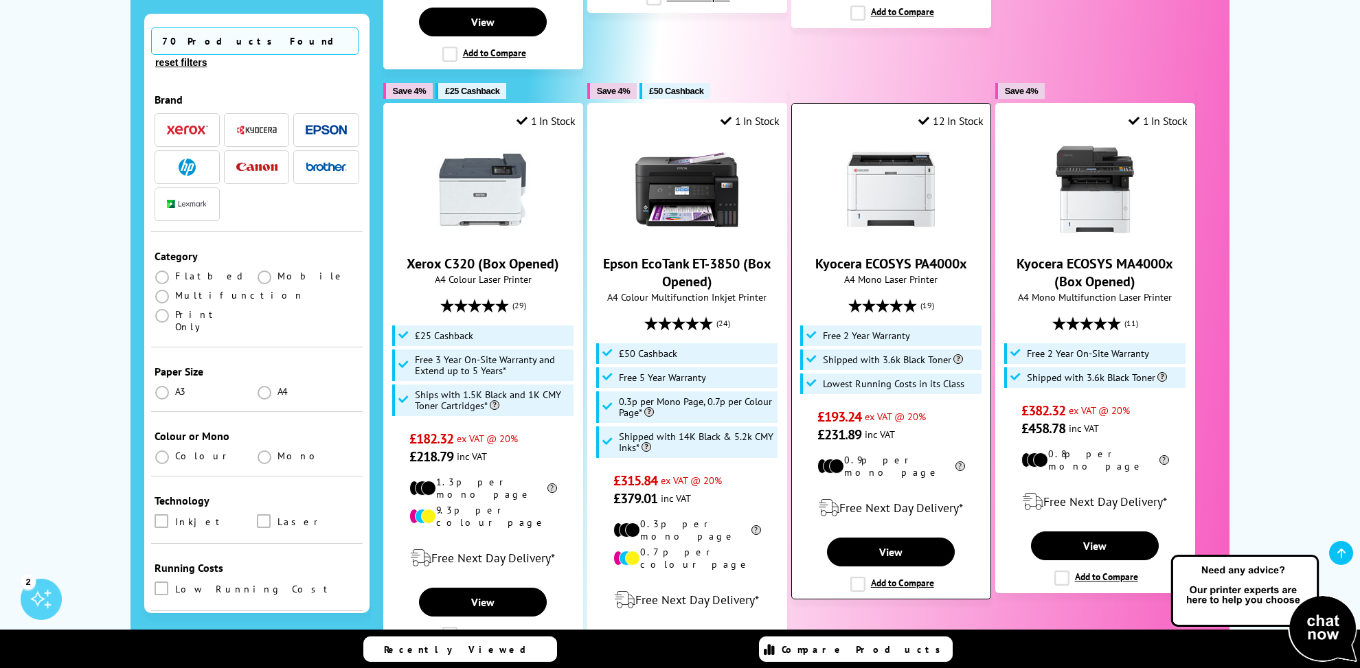
scroll to position [1483, 0]
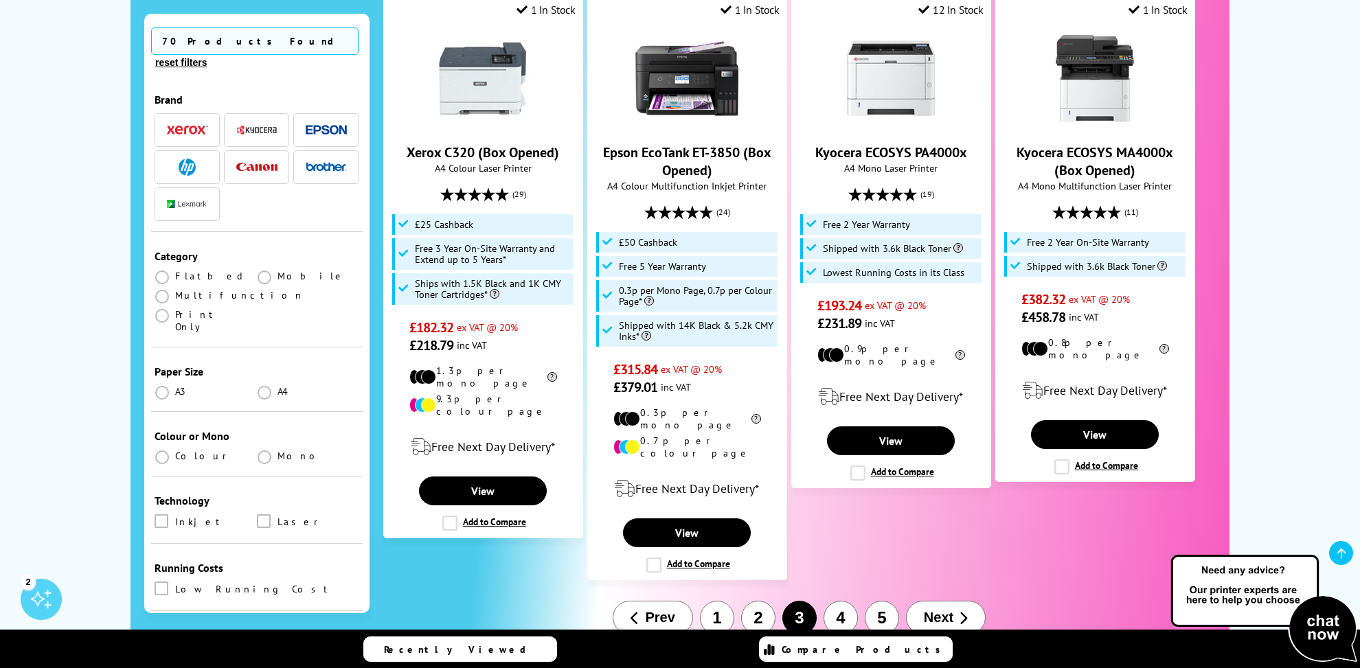
click at [833, 601] on button "4" at bounding box center [840, 618] width 34 height 34
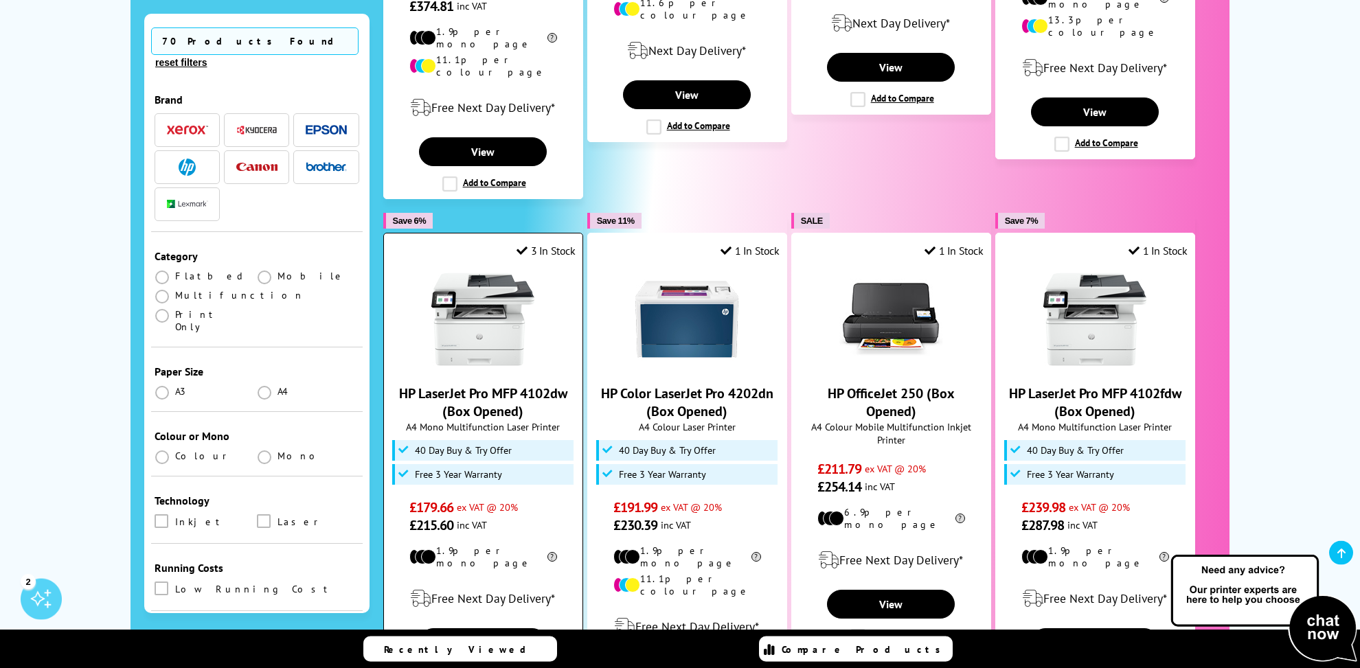
scroll to position [1236, 0]
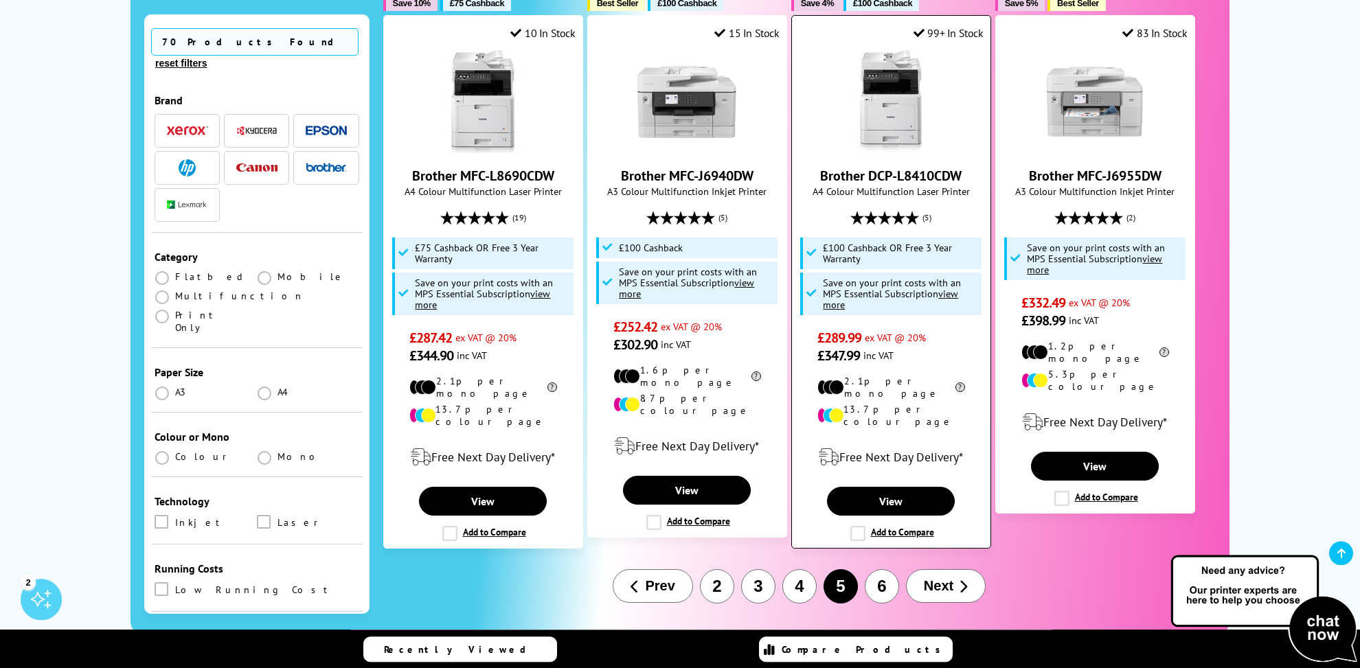
scroll to position [1422, 0]
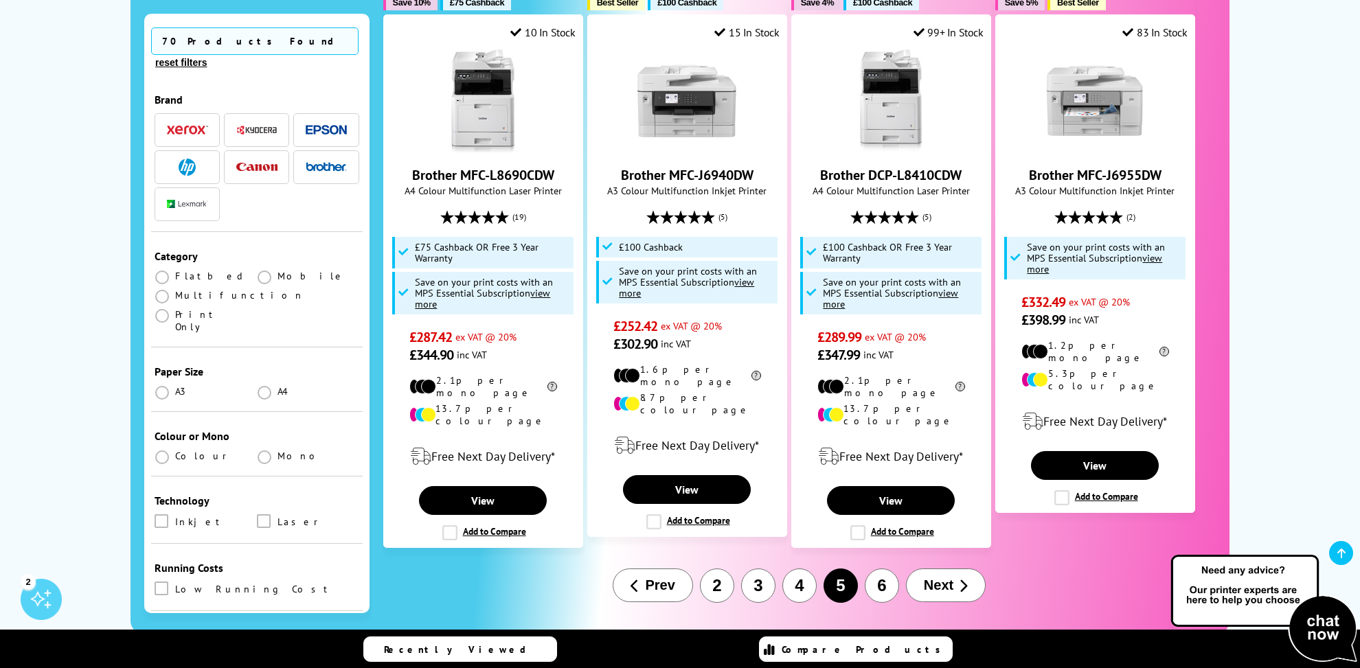
click at [881, 569] on button "6" at bounding box center [882, 586] width 34 height 34
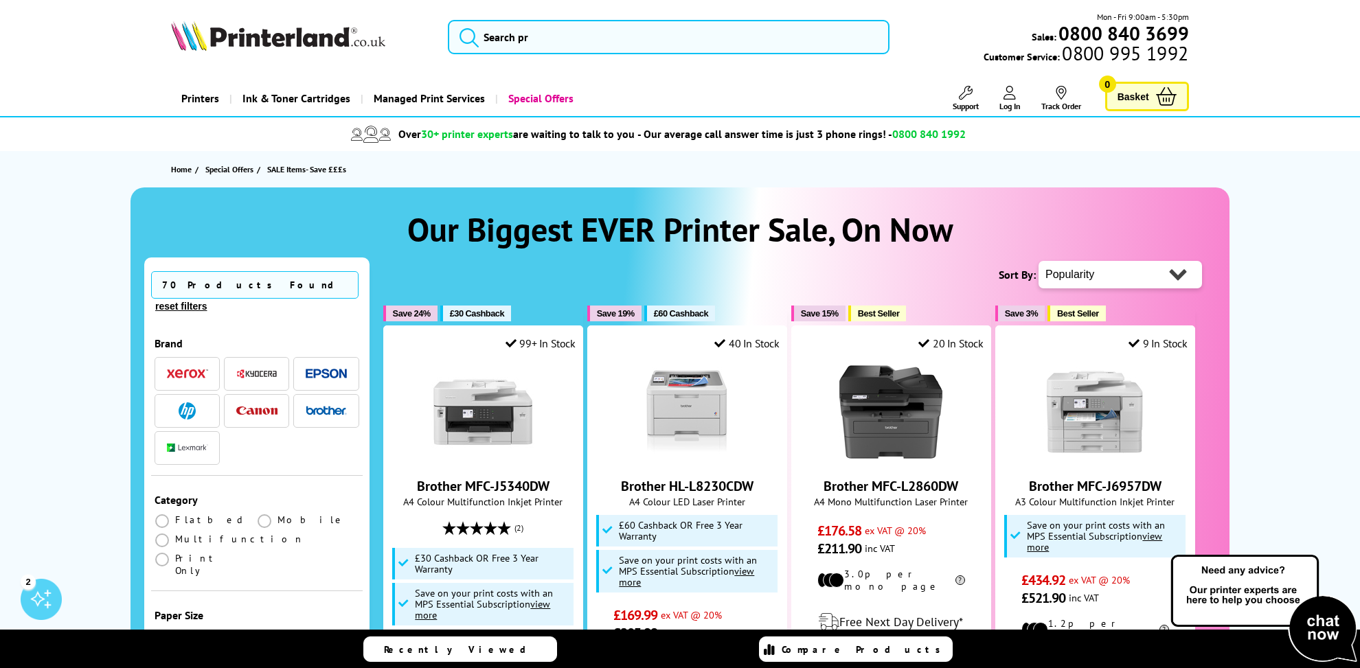
click at [186, 369] on img "button" at bounding box center [187, 374] width 41 height 10
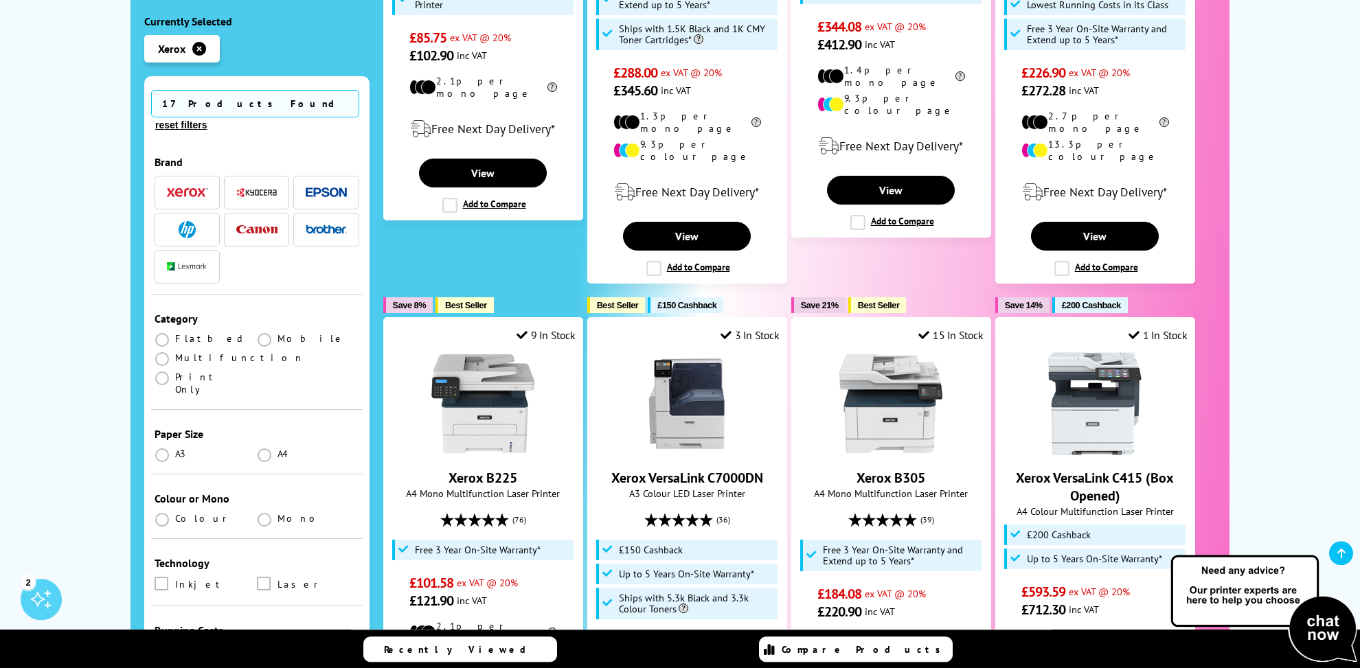
scroll to position [618, 0]
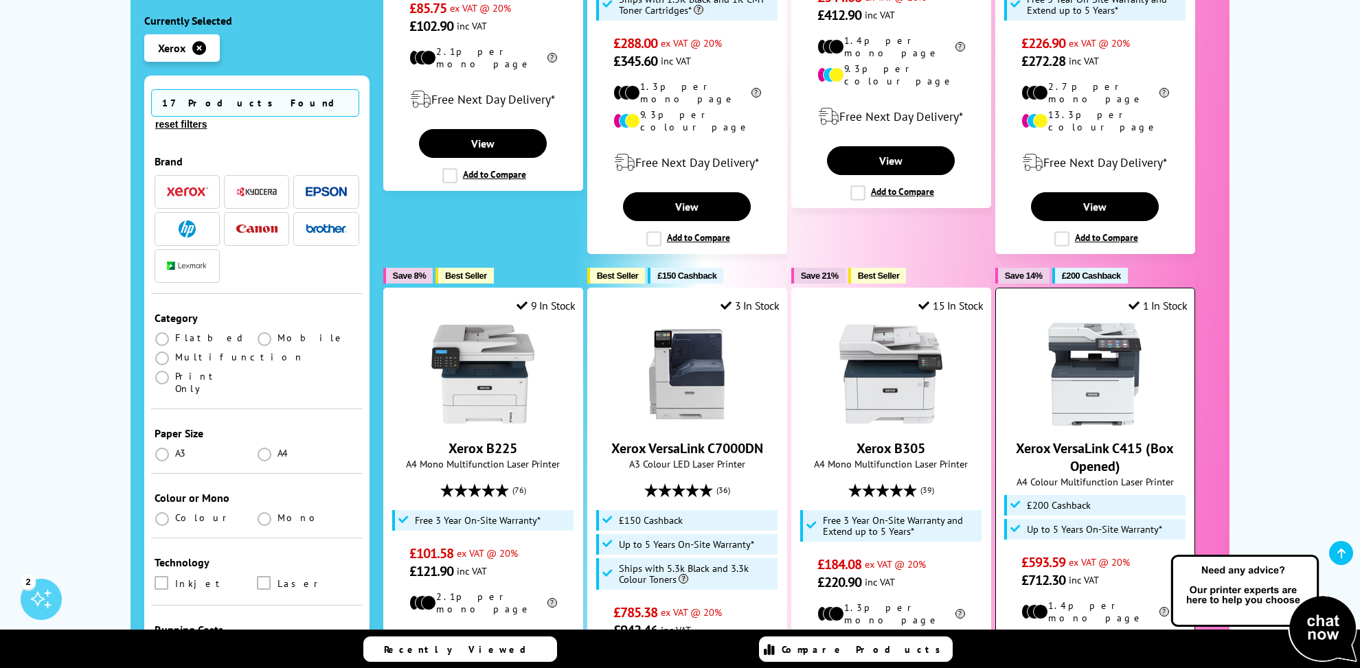
click at [1095, 440] on link "Xerox VersaLink C415 (Box Opened)" at bounding box center [1095, 458] width 158 height 36
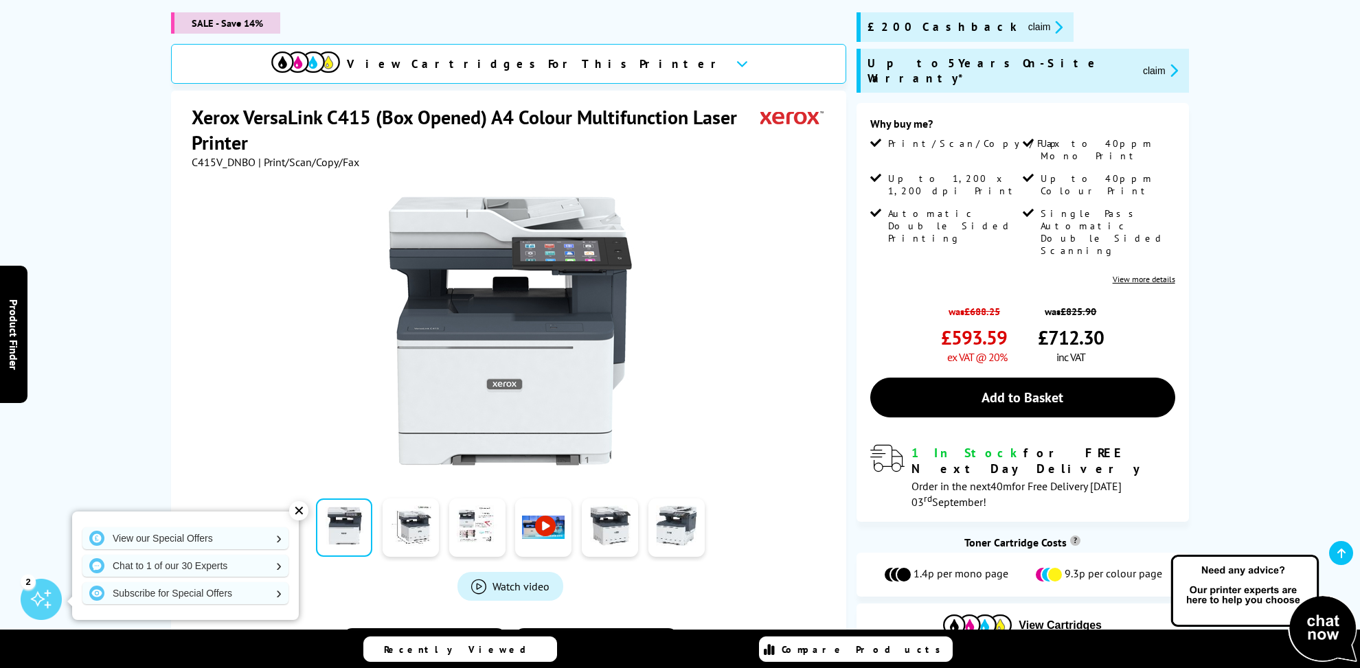
scroll to position [185, 0]
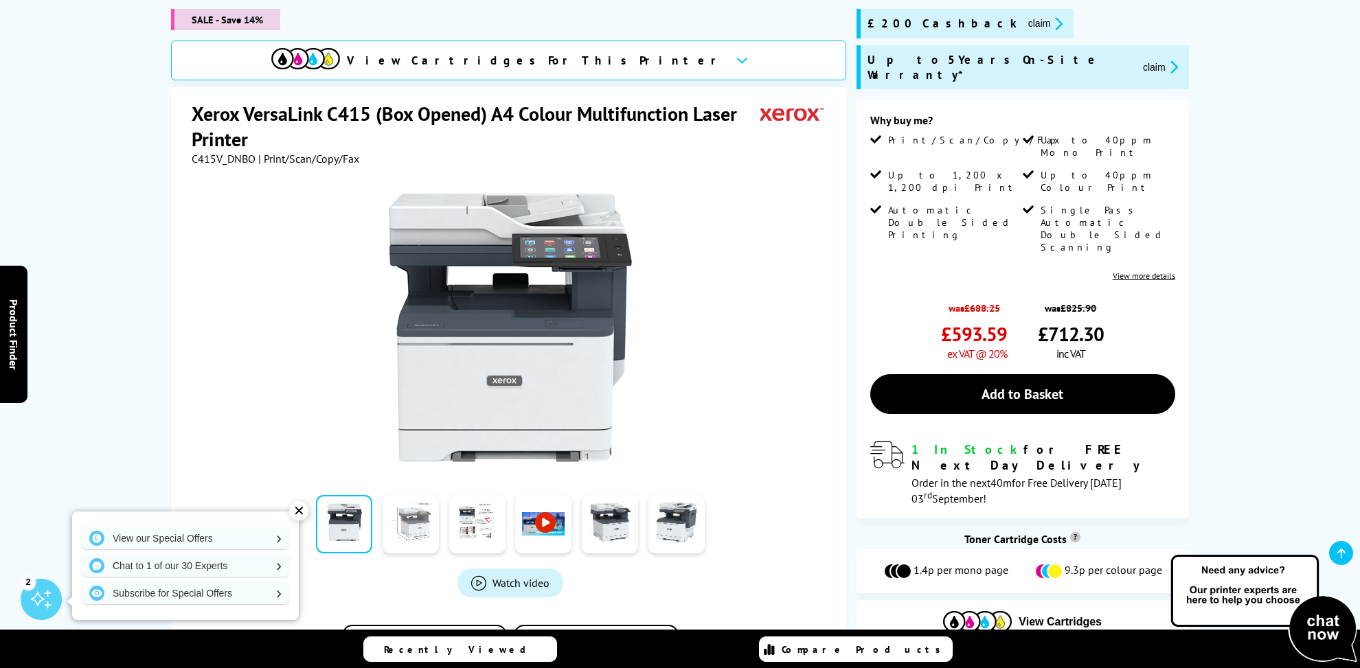
click at [420, 507] on link at bounding box center [411, 524] width 56 height 58
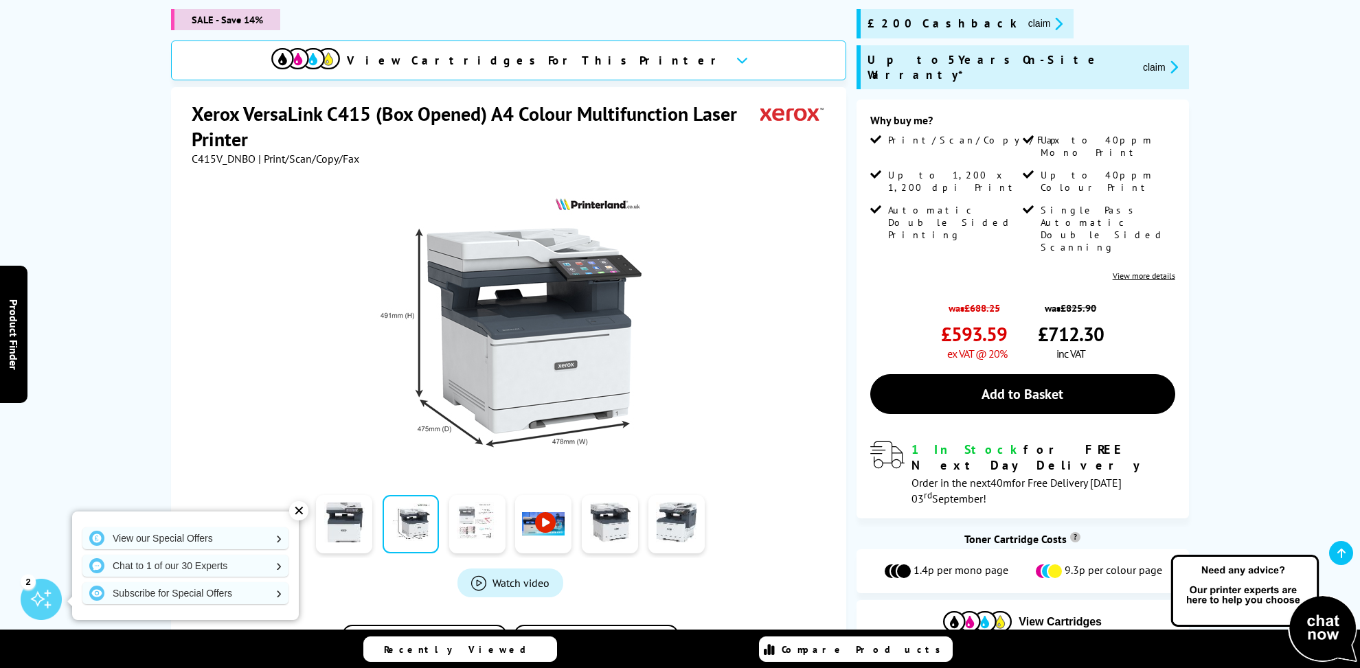
click at [470, 503] on link at bounding box center [477, 524] width 56 height 58
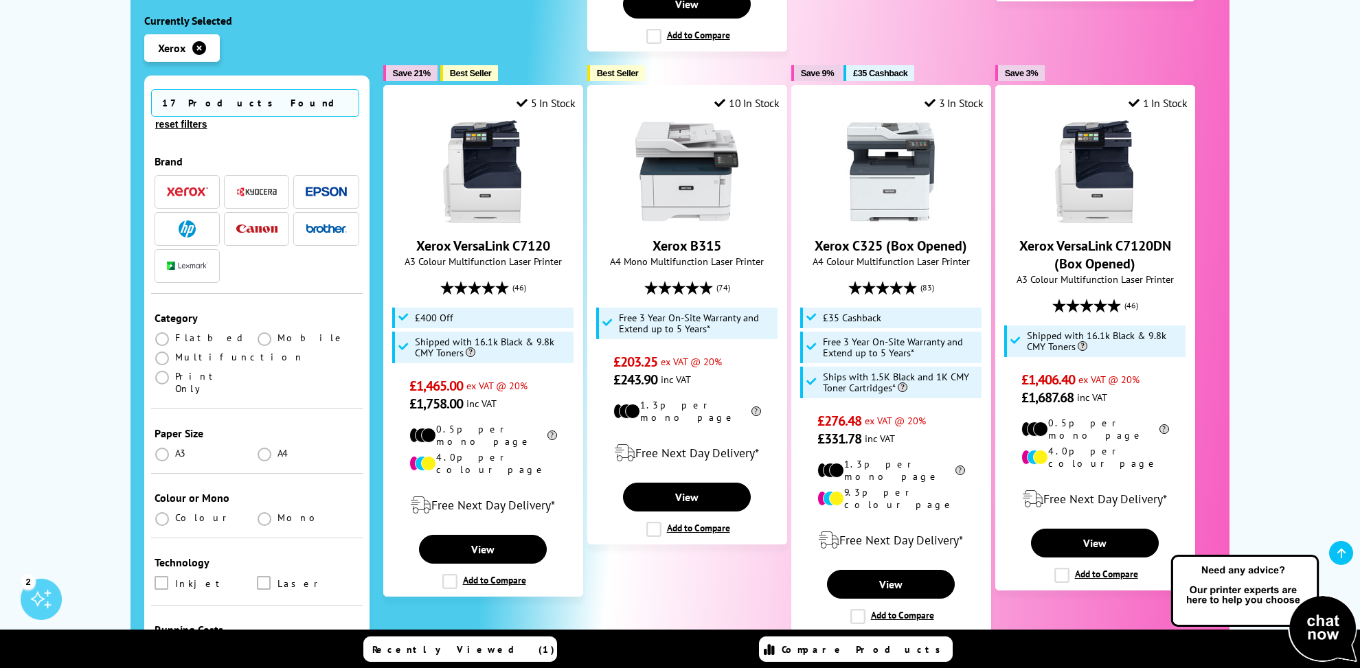
scroll to position [1422, 0]
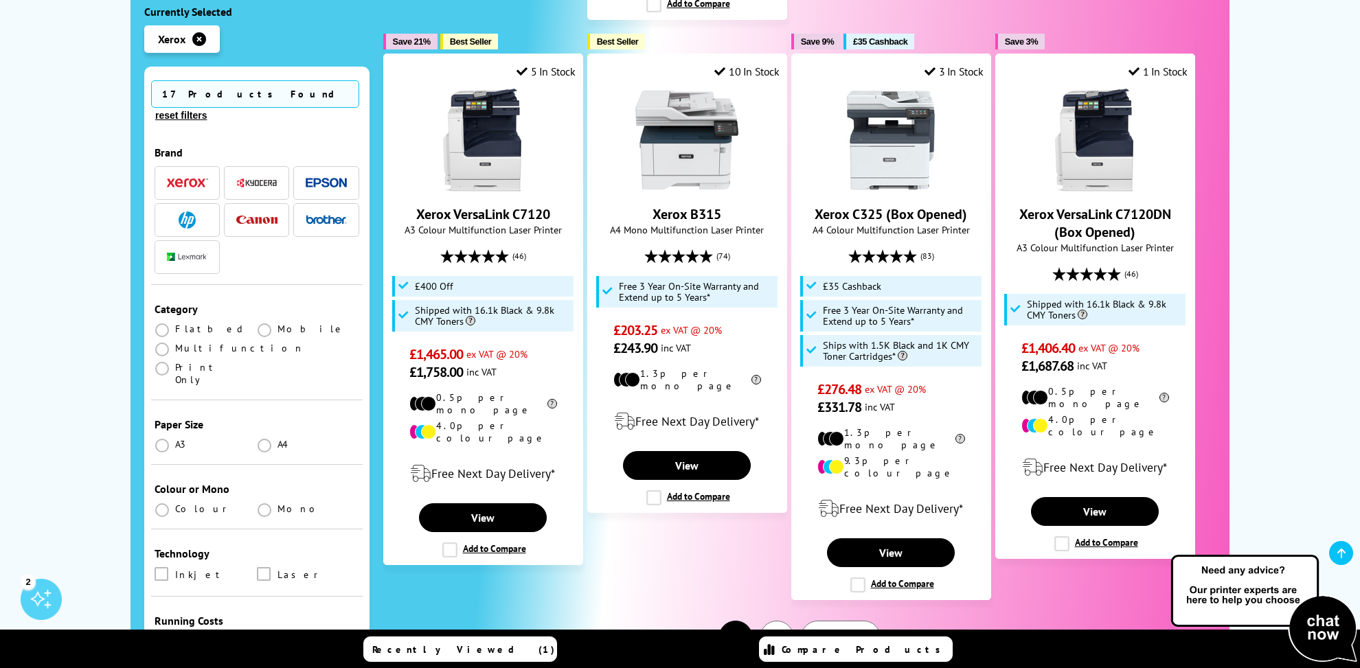
click at [785, 621] on button "2" at bounding box center [777, 638] width 34 height 34
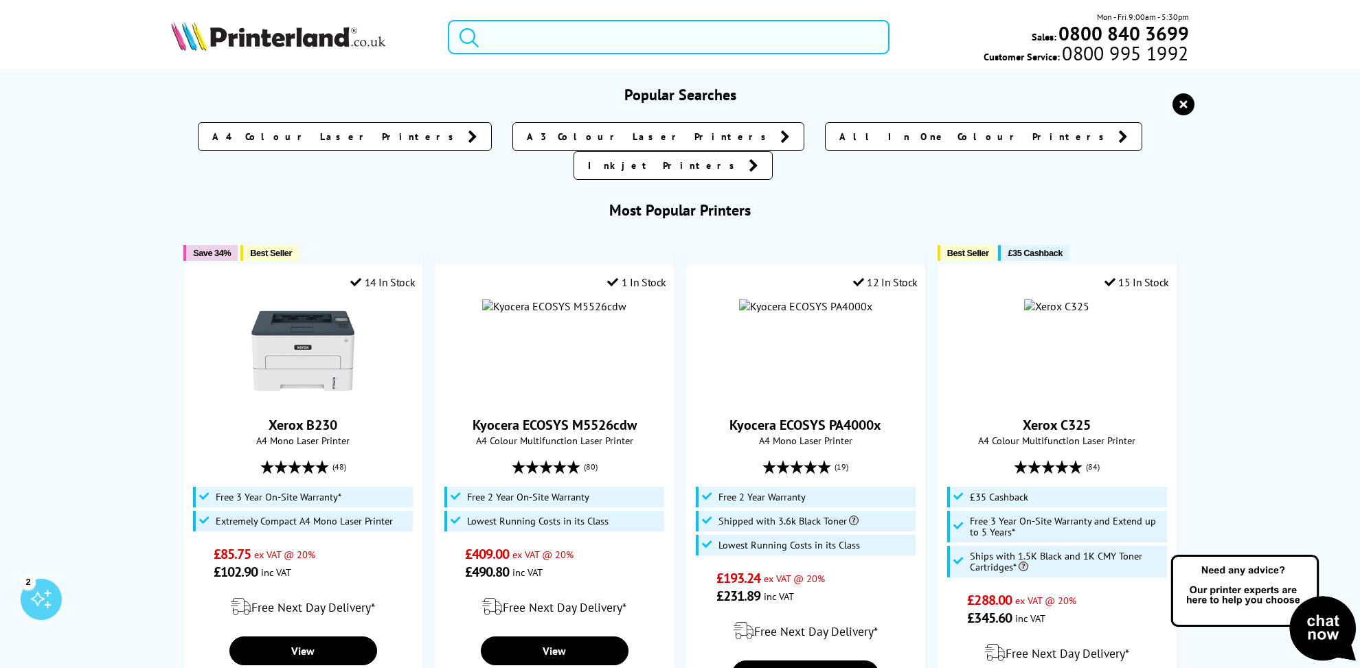
drag, startPoint x: 532, startPoint y: 30, endPoint x: 612, endPoint y: 36, distance: 79.9
click at [533, 30] on input "search" at bounding box center [669, 37] width 442 height 34
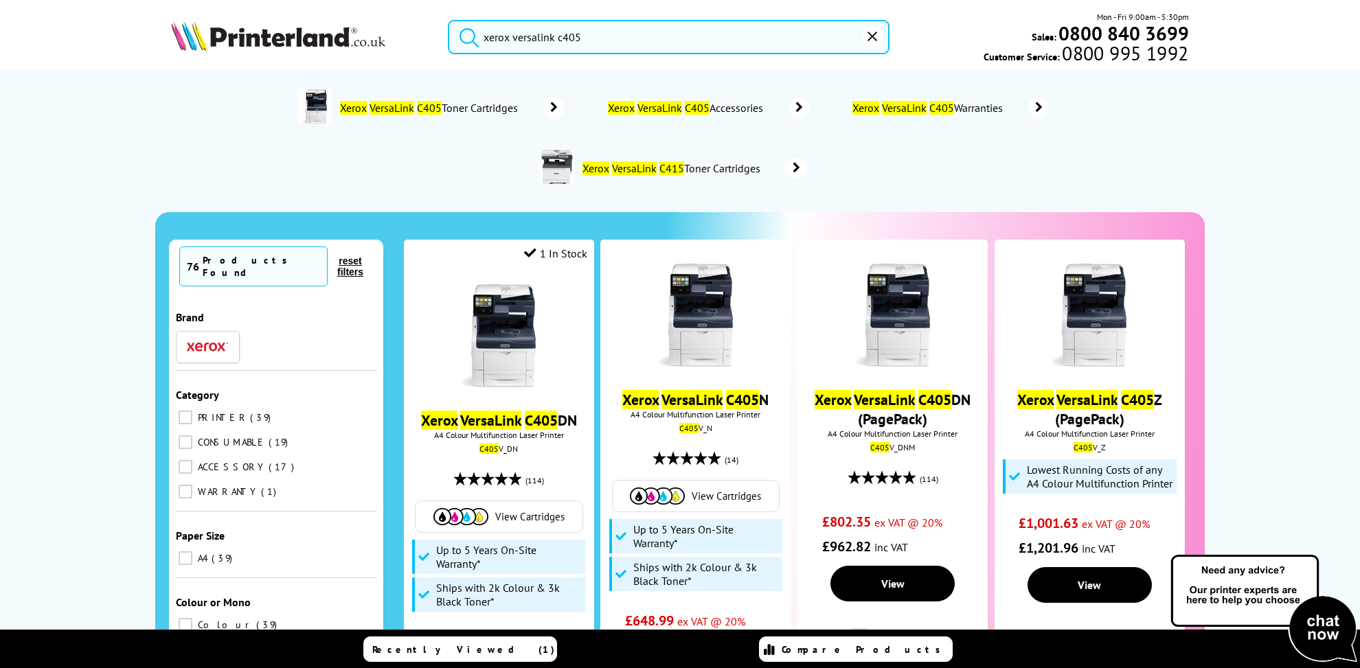
type input "xerox versalink c405"
click at [448, 20] on button "submit" at bounding box center [465, 35] width 34 height 30
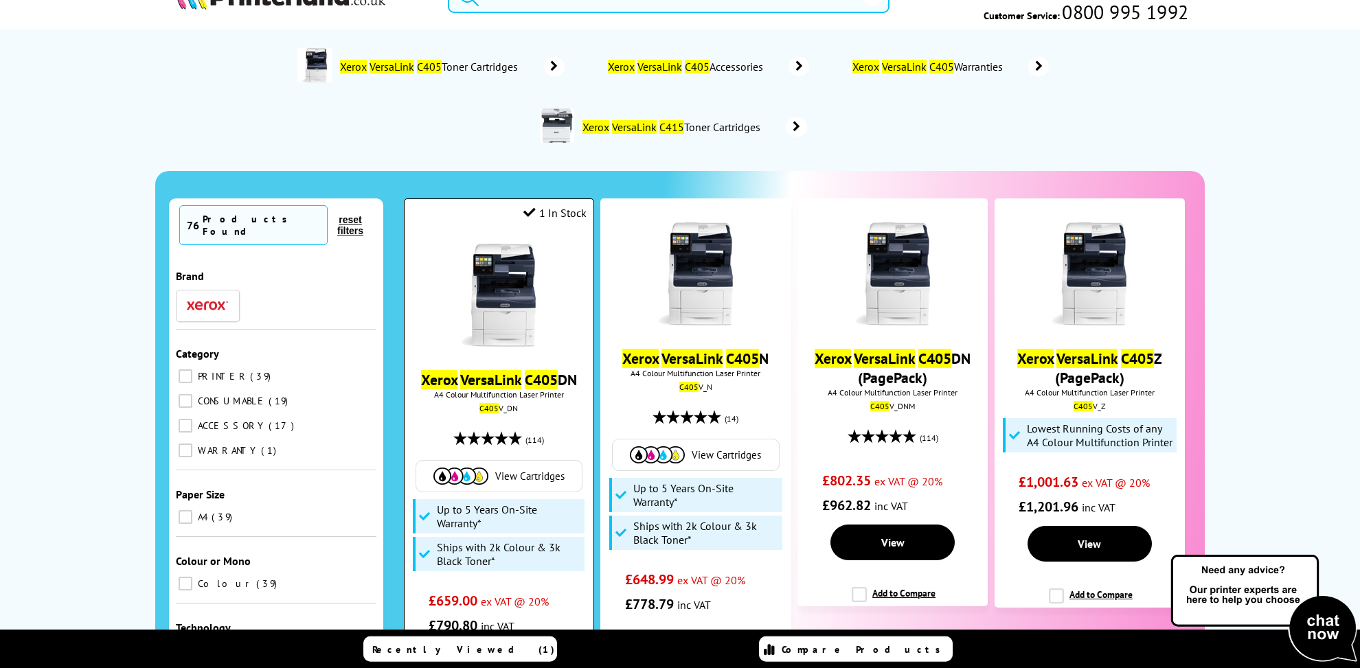
scroll to position [62, 0]
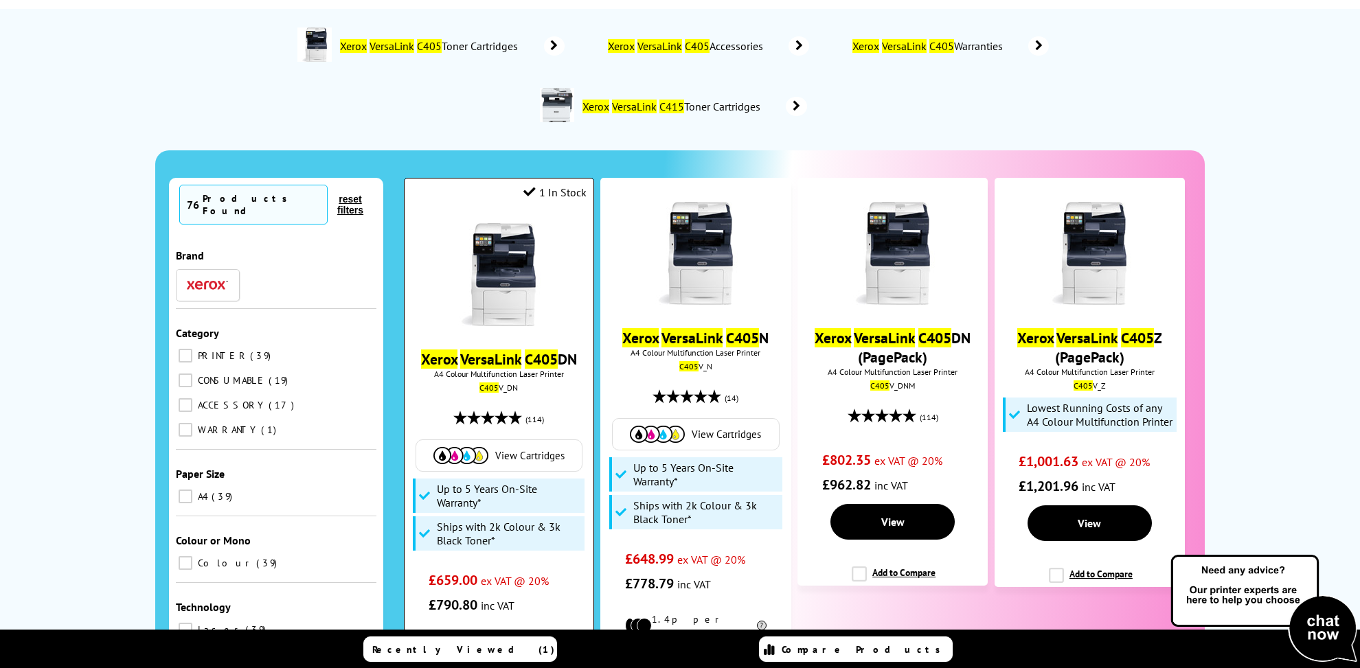
click at [503, 223] on img at bounding box center [498, 274] width 103 height 103
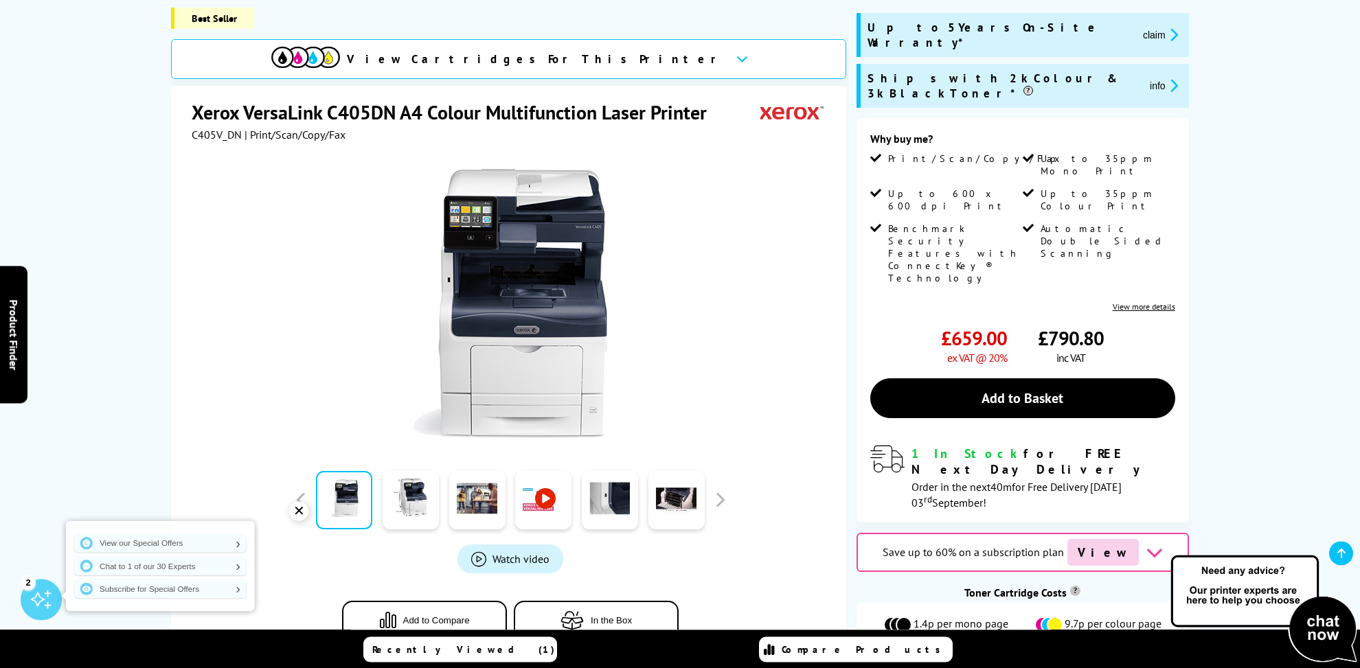
scroll to position [247, 0]
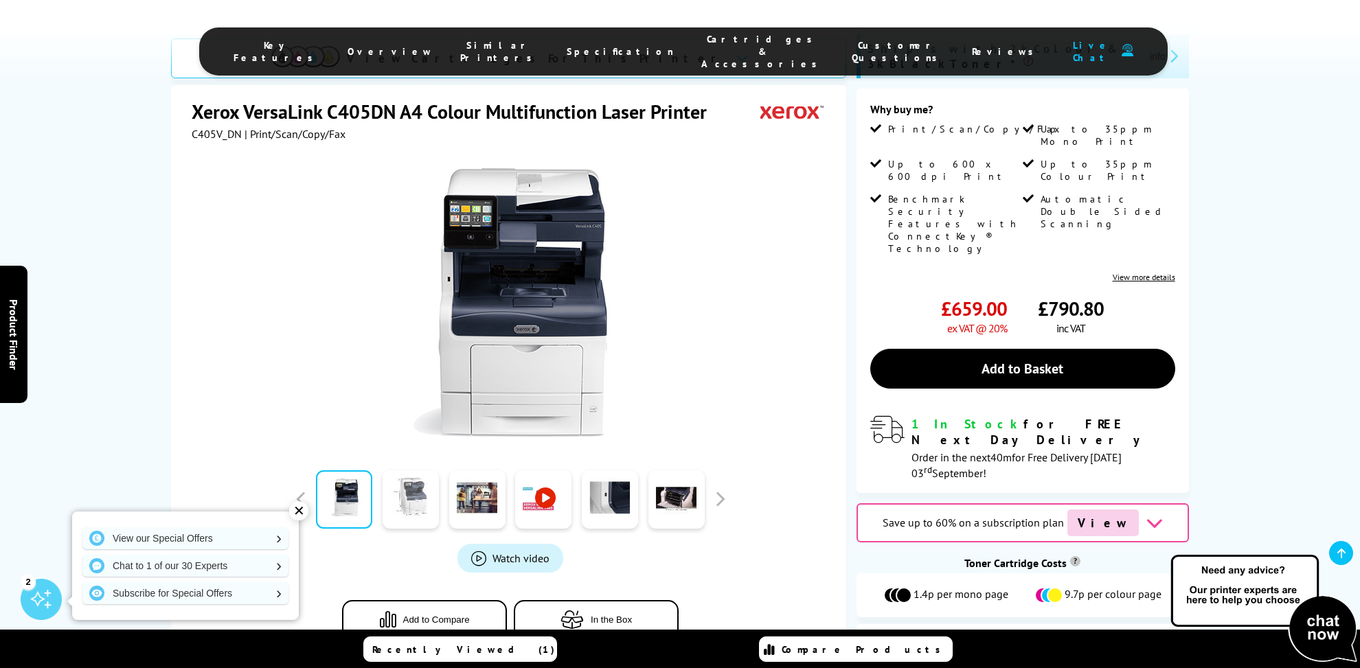
click at [410, 470] on link at bounding box center [411, 499] width 56 height 58
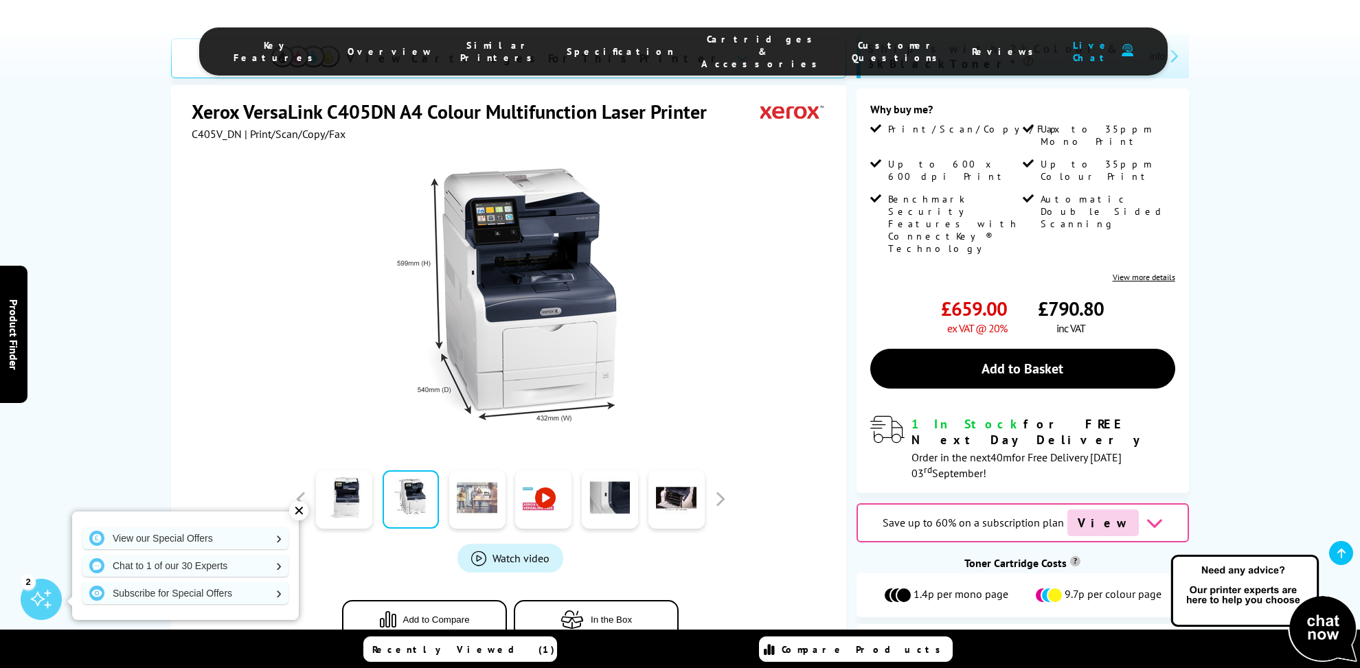
click at [470, 470] on link at bounding box center [477, 499] width 56 height 58
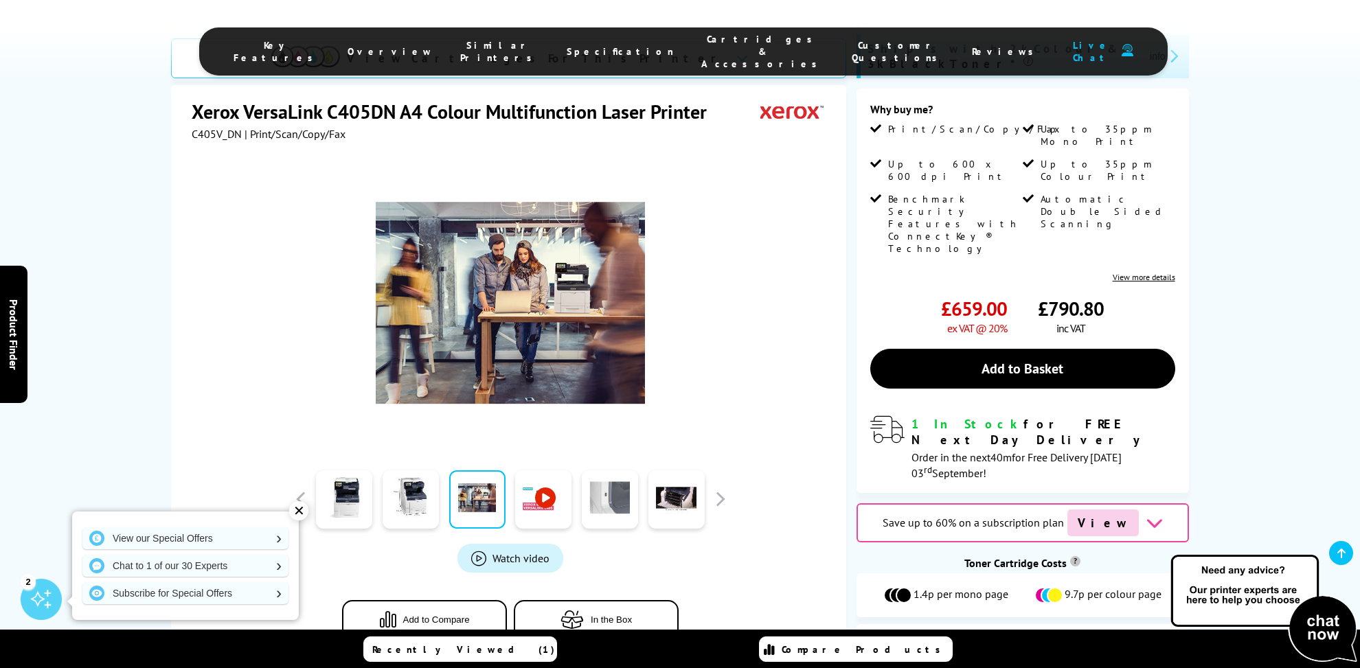
click at [607, 470] on link at bounding box center [610, 499] width 56 height 58
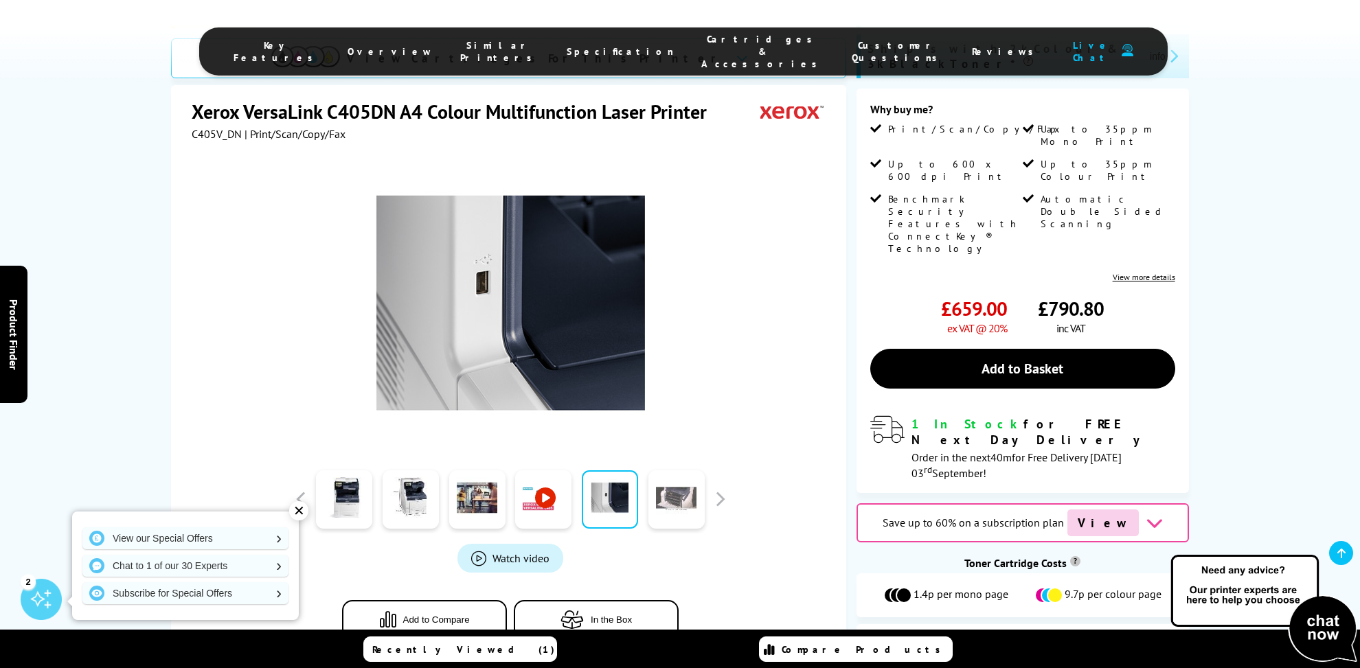
click at [675, 470] on link at bounding box center [676, 499] width 56 height 58
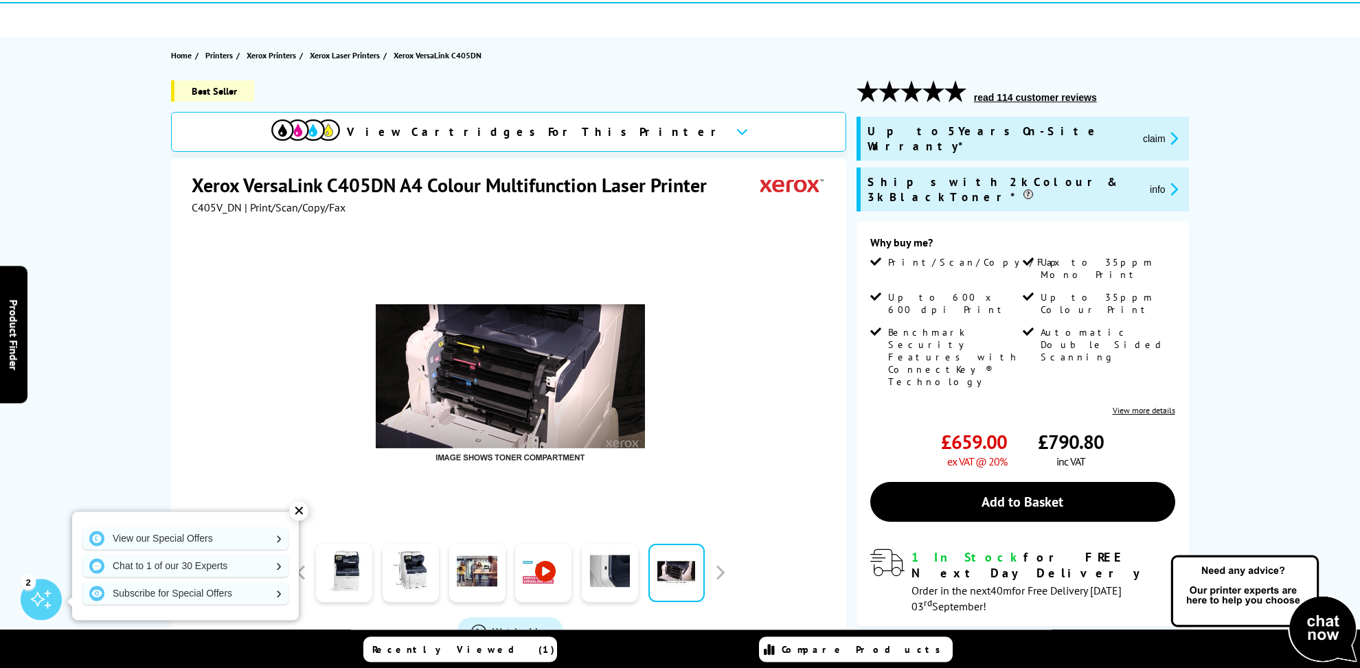
scroll to position [0, 0]
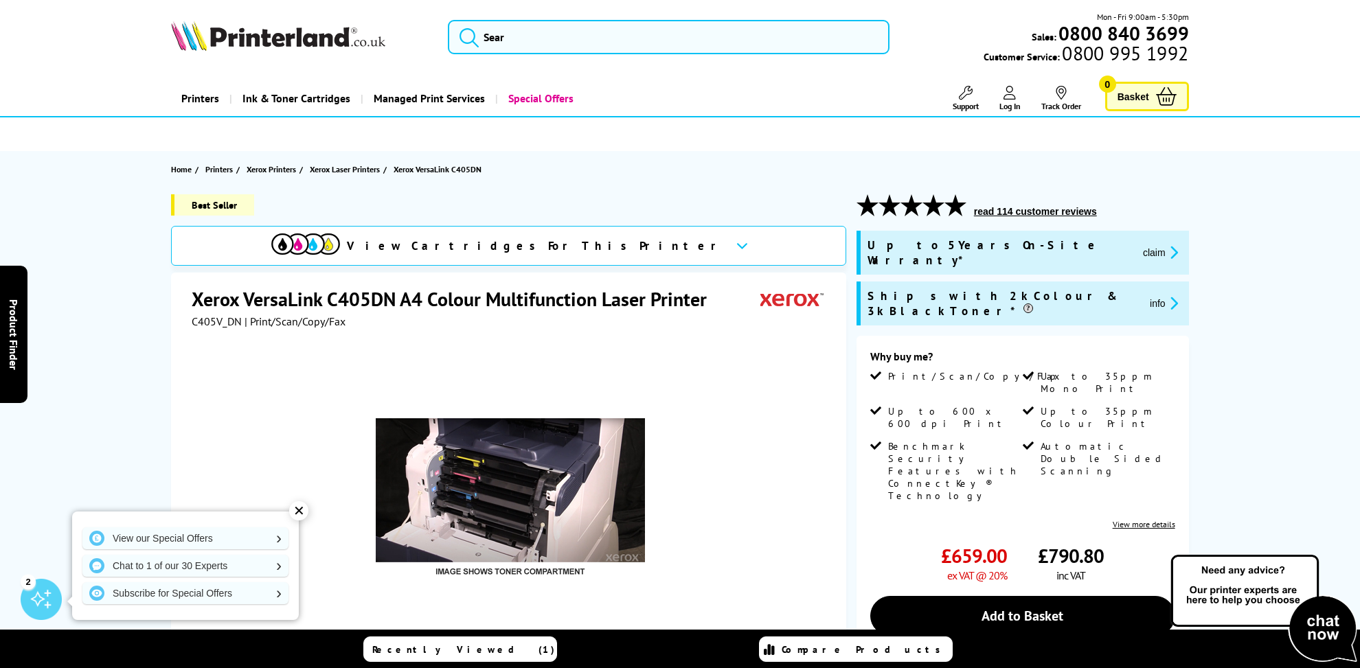
click at [736, 242] on icon at bounding box center [742, 246] width 12 height 8
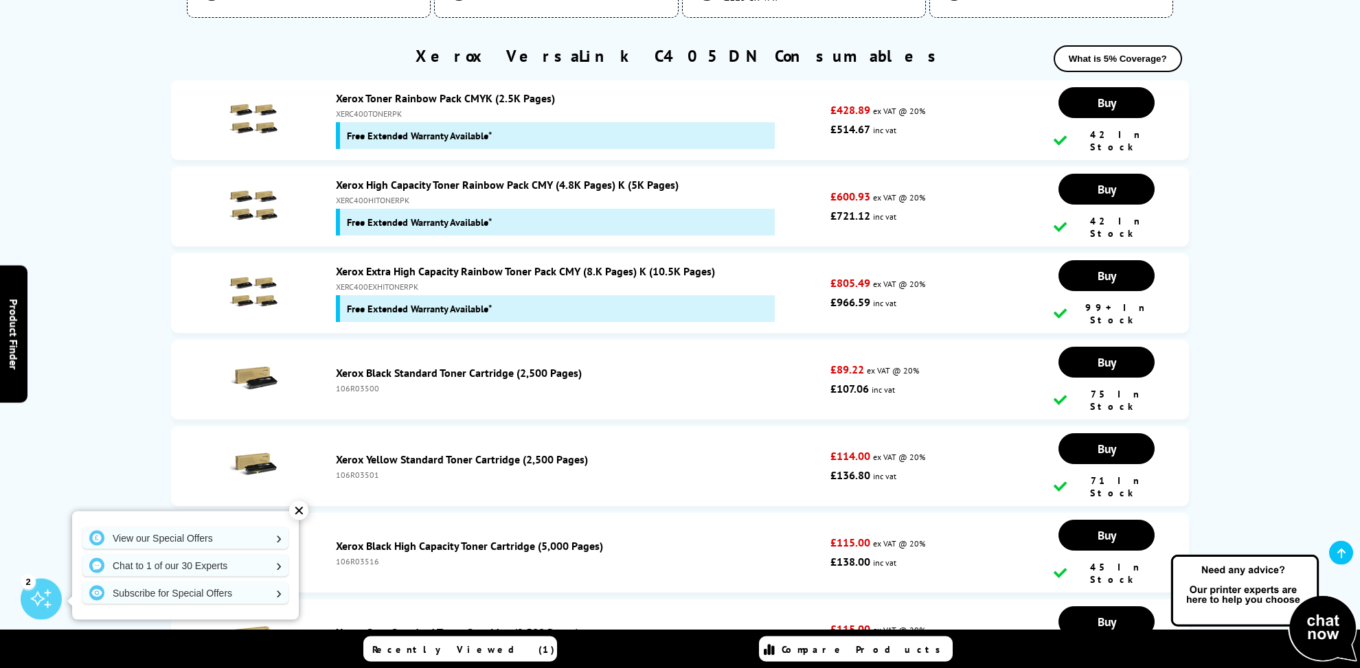
scroll to position [4563, 0]
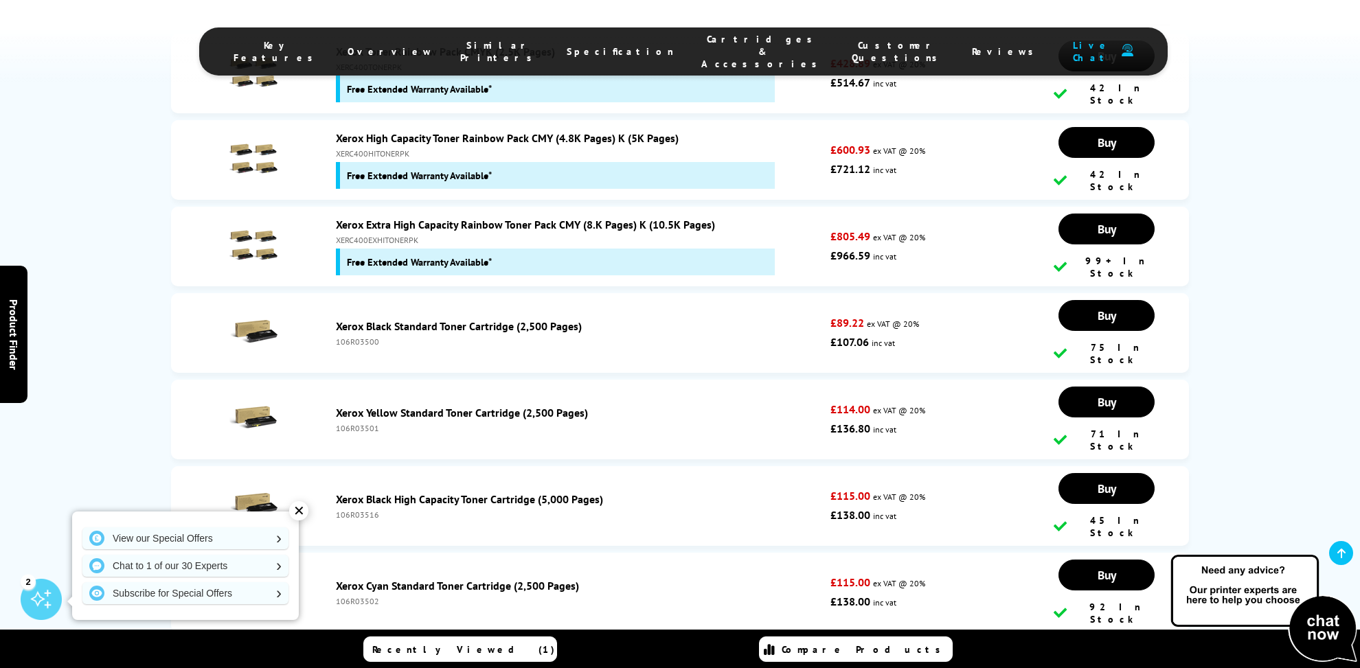
click at [1114, 71] on link "Buy" at bounding box center [1106, 56] width 96 height 31
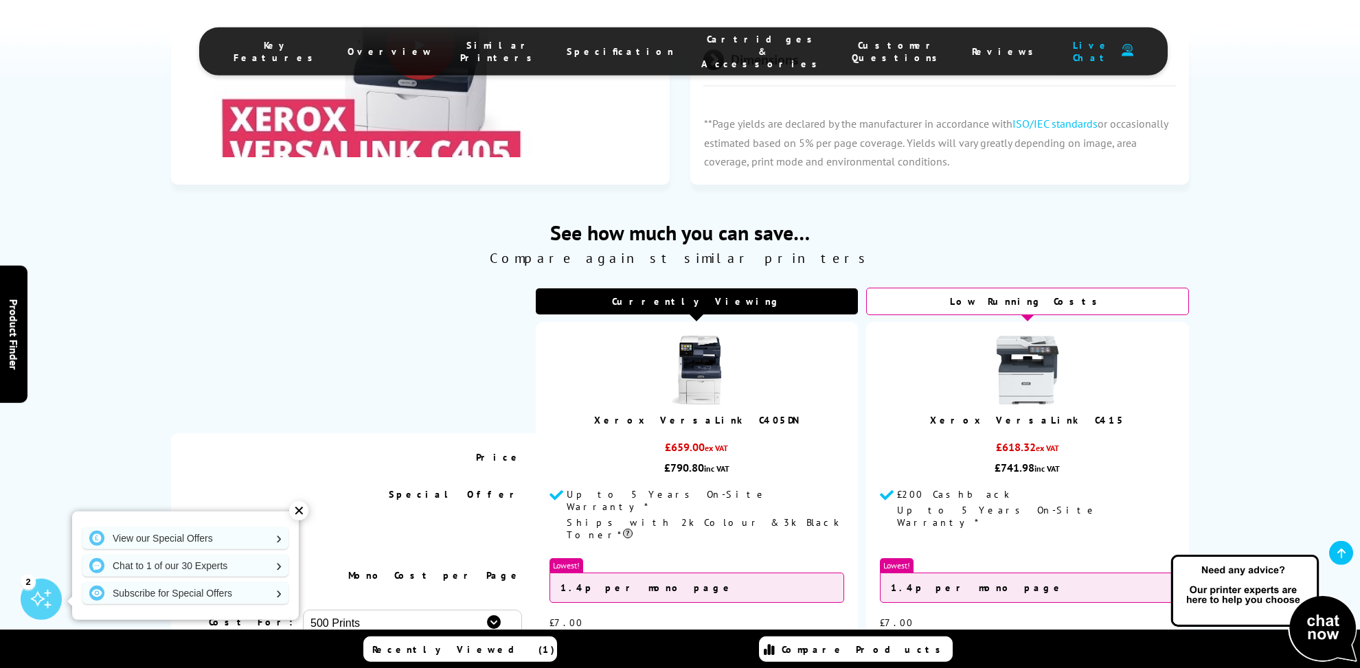
scroll to position [3636, 0]
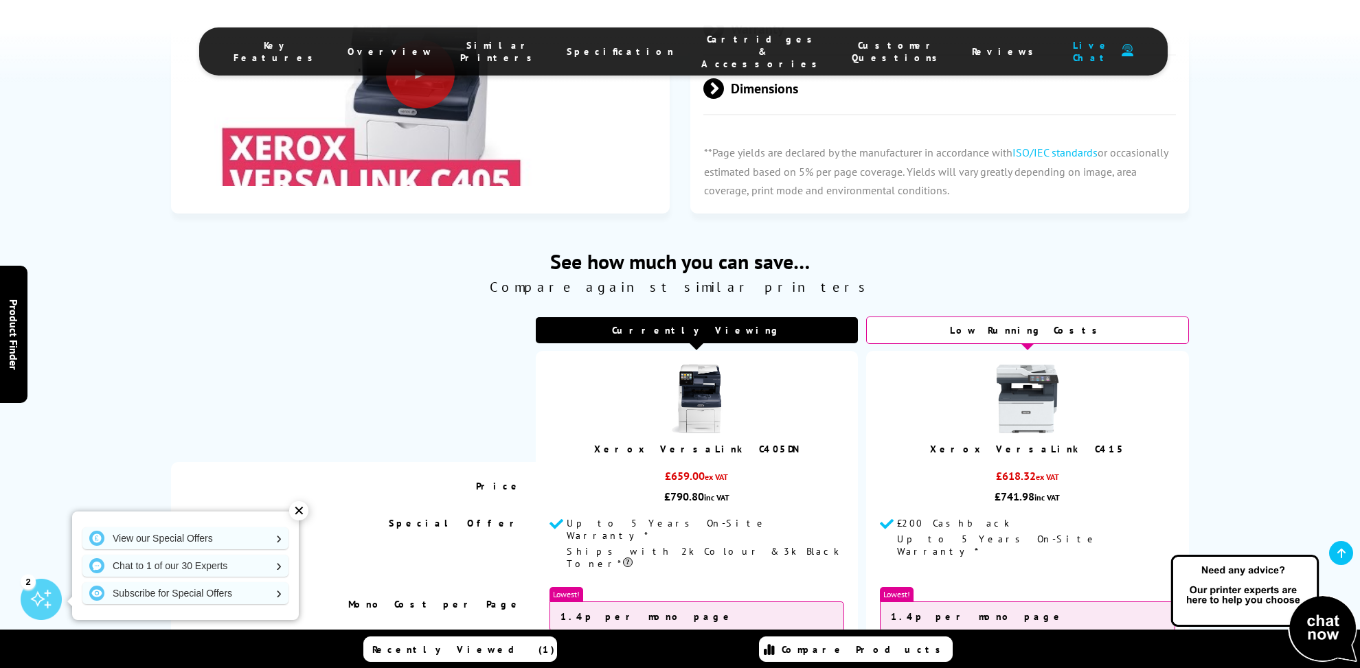
click at [697, 365] on img at bounding box center [696, 399] width 69 height 69
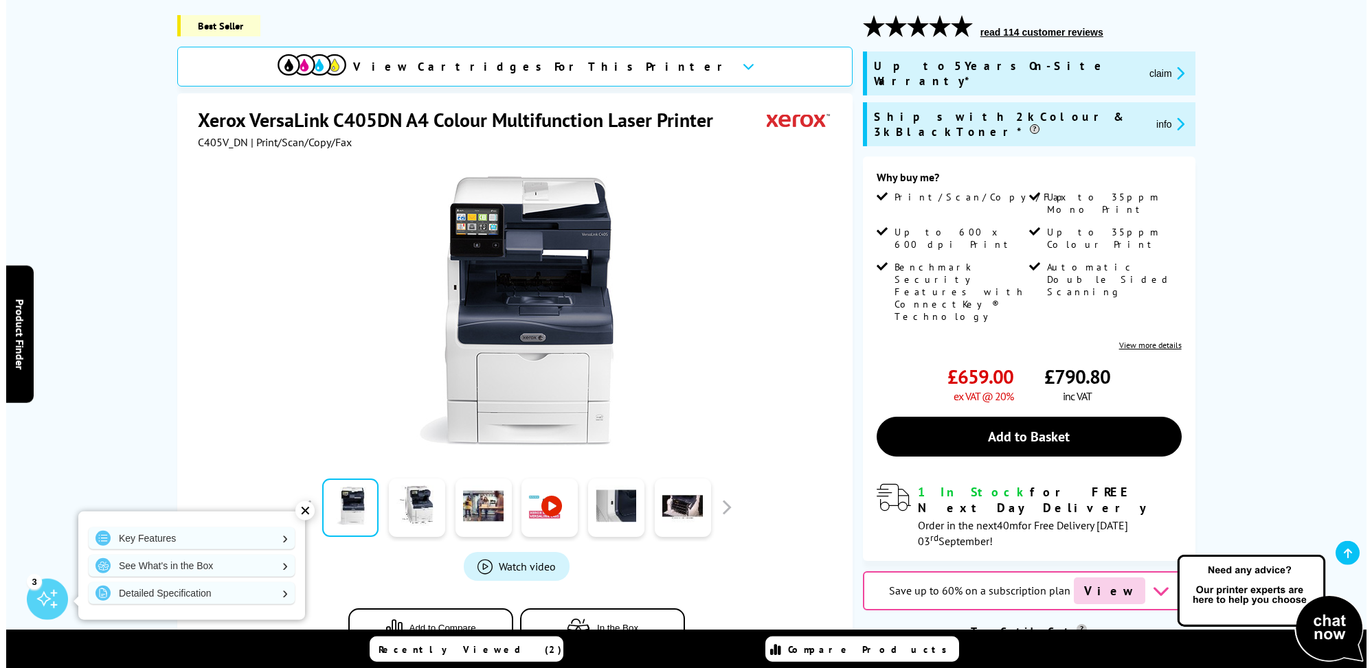
scroll to position [185, 0]
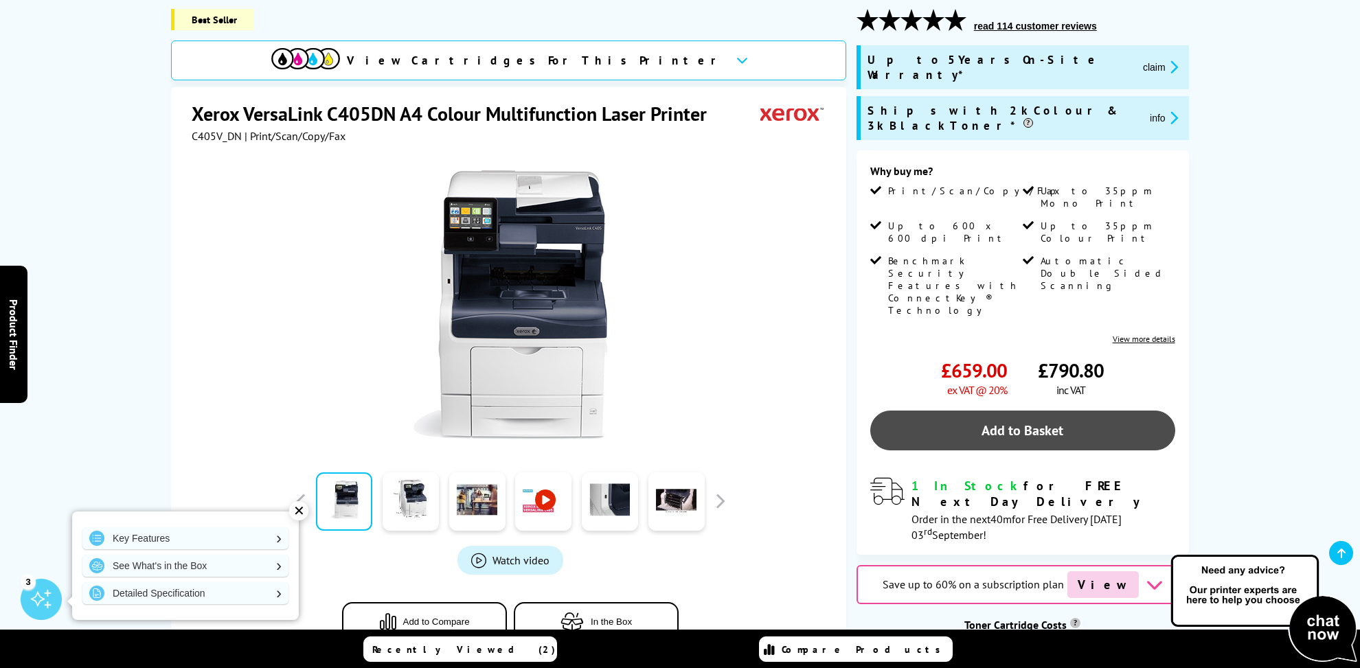
click at [1005, 411] on link "Add to Basket" at bounding box center [1022, 431] width 305 height 40
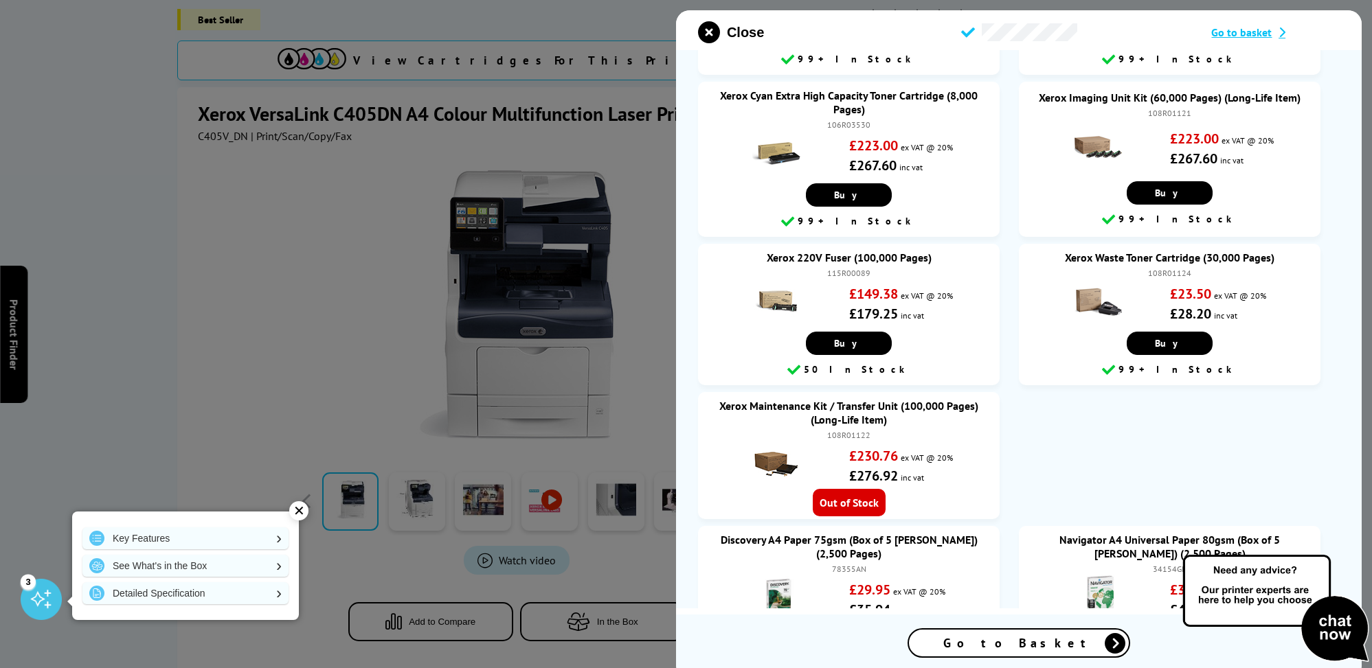
scroll to position [1176, 0]
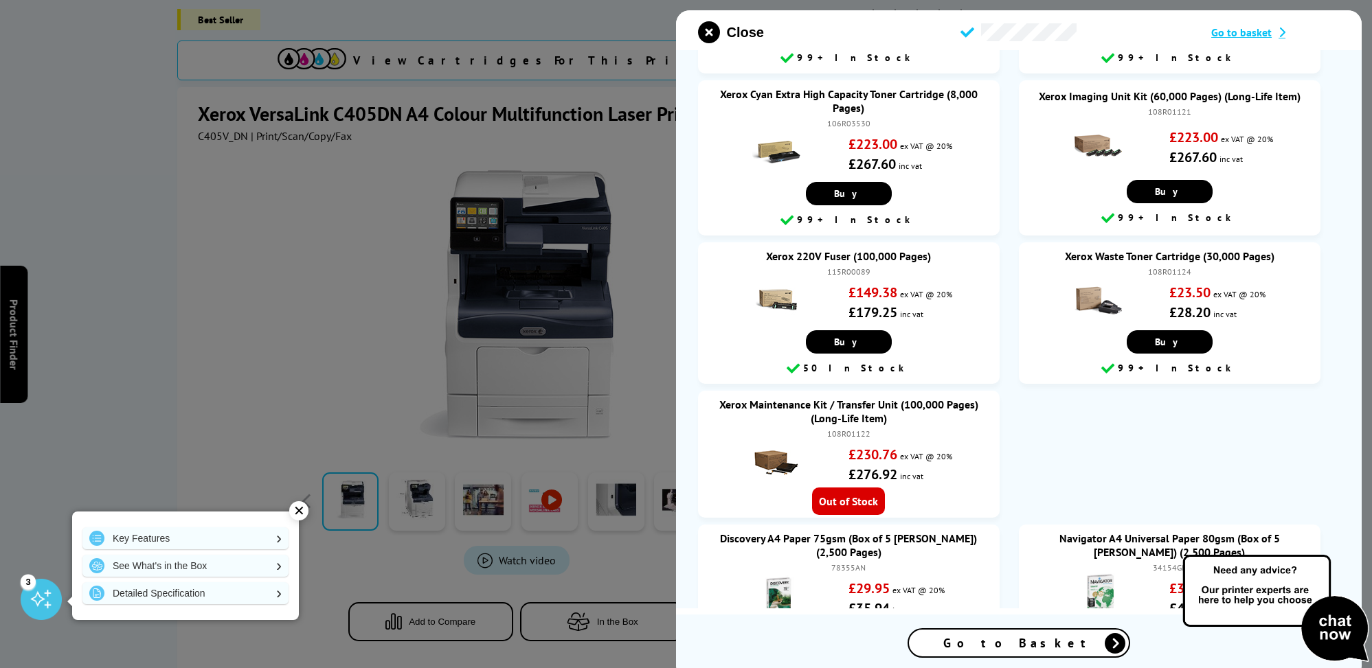
click at [1016, 637] on span "Go to Basket" at bounding box center [1018, 643] width 151 height 16
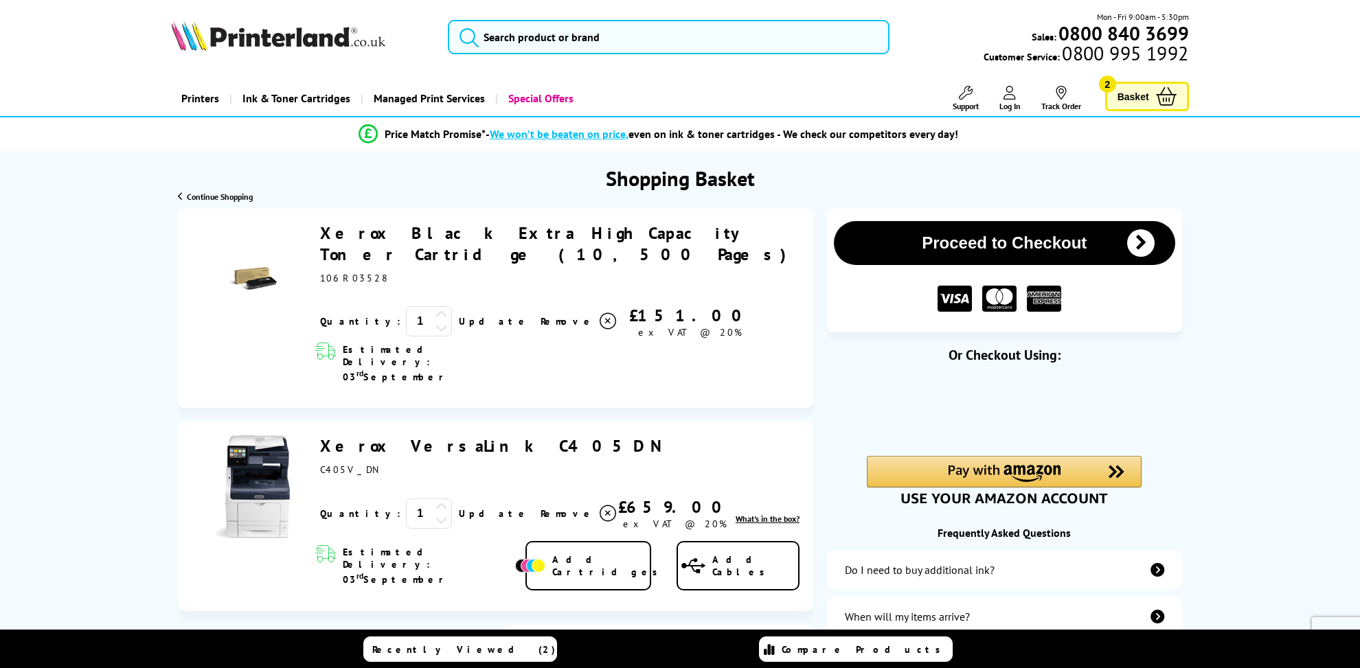
click at [1023, 223] on button "Proceed to Checkout" at bounding box center [1004, 243] width 341 height 44
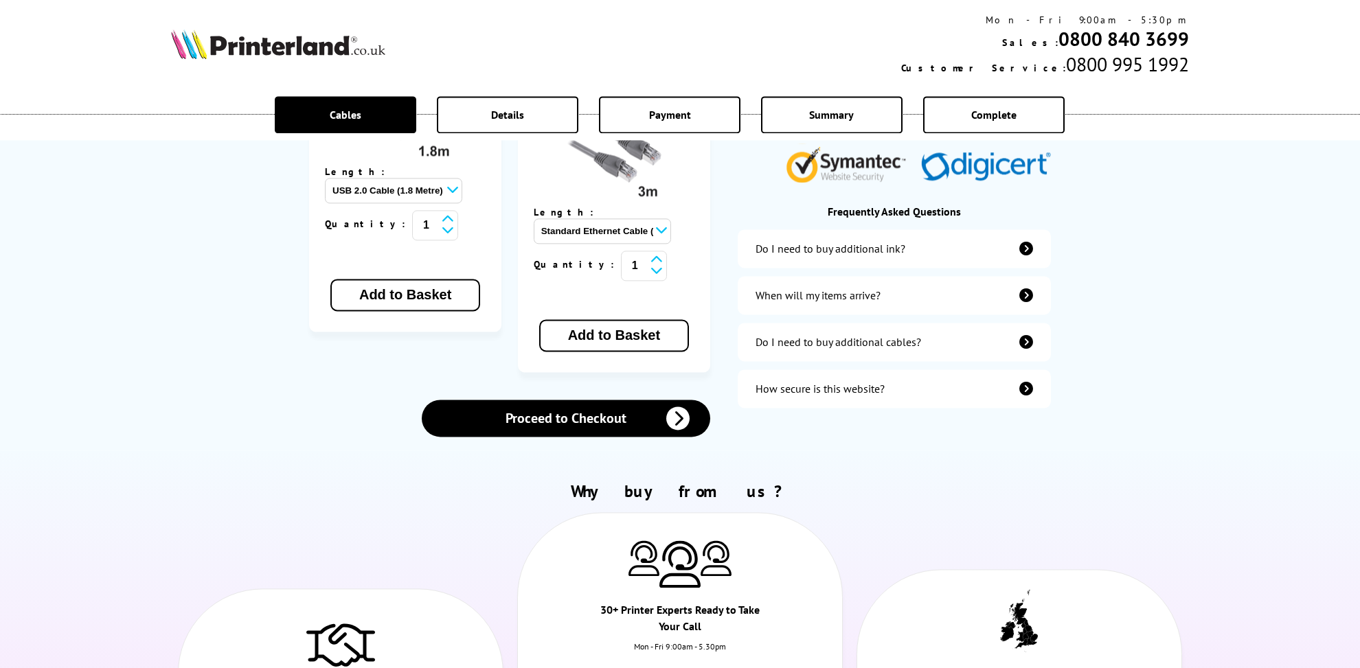
scroll to position [494, 0]
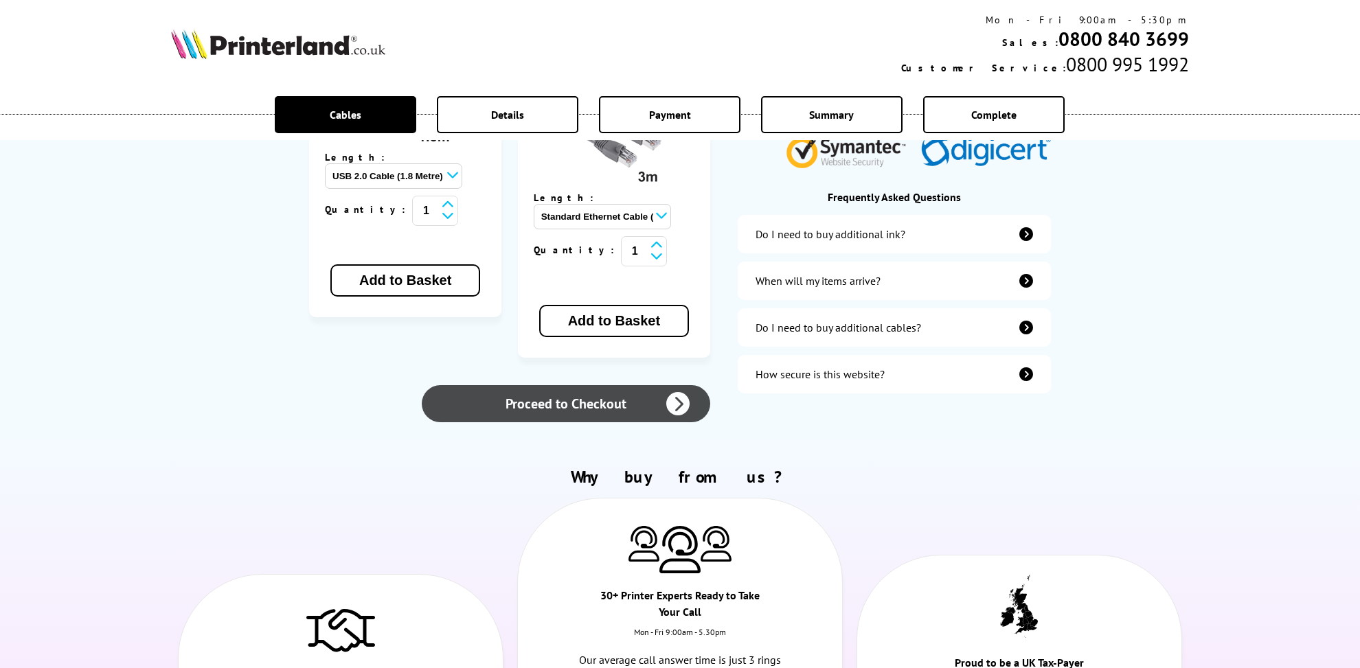
click at [593, 385] on link "Proceed to Checkout" at bounding box center [566, 403] width 288 height 37
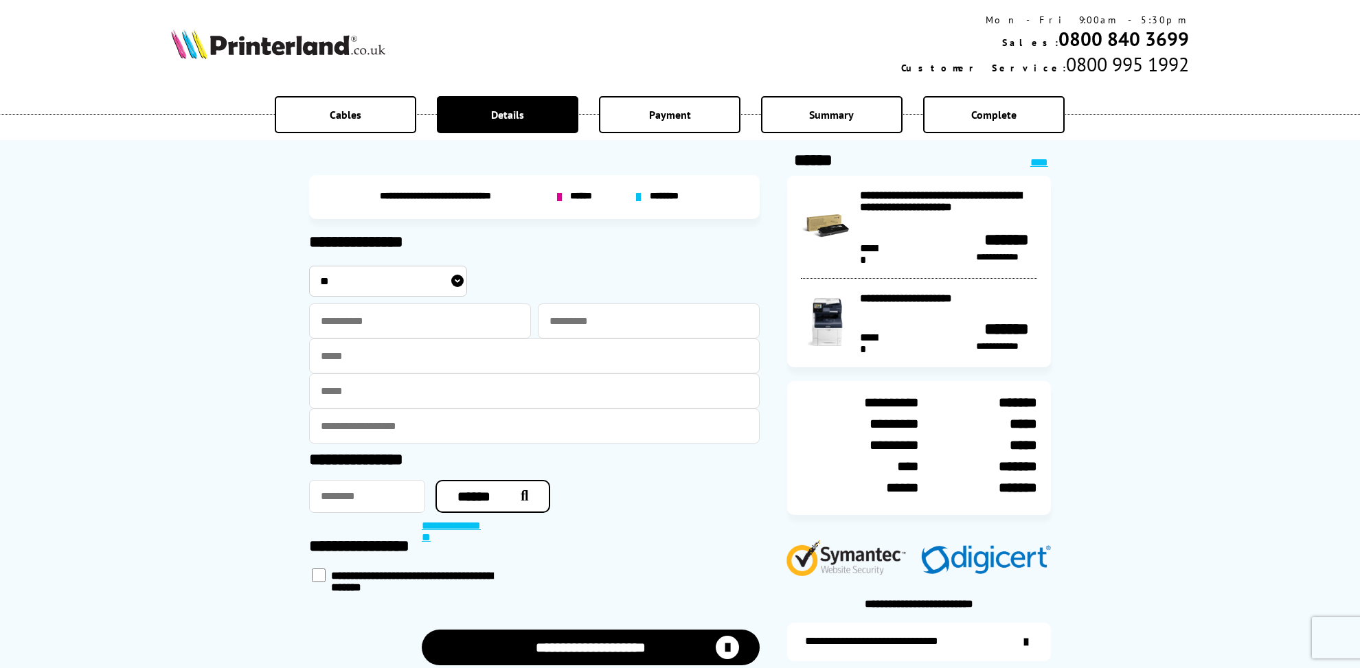
click at [587, 199] on span "******" at bounding box center [583, 197] width 26 height 12
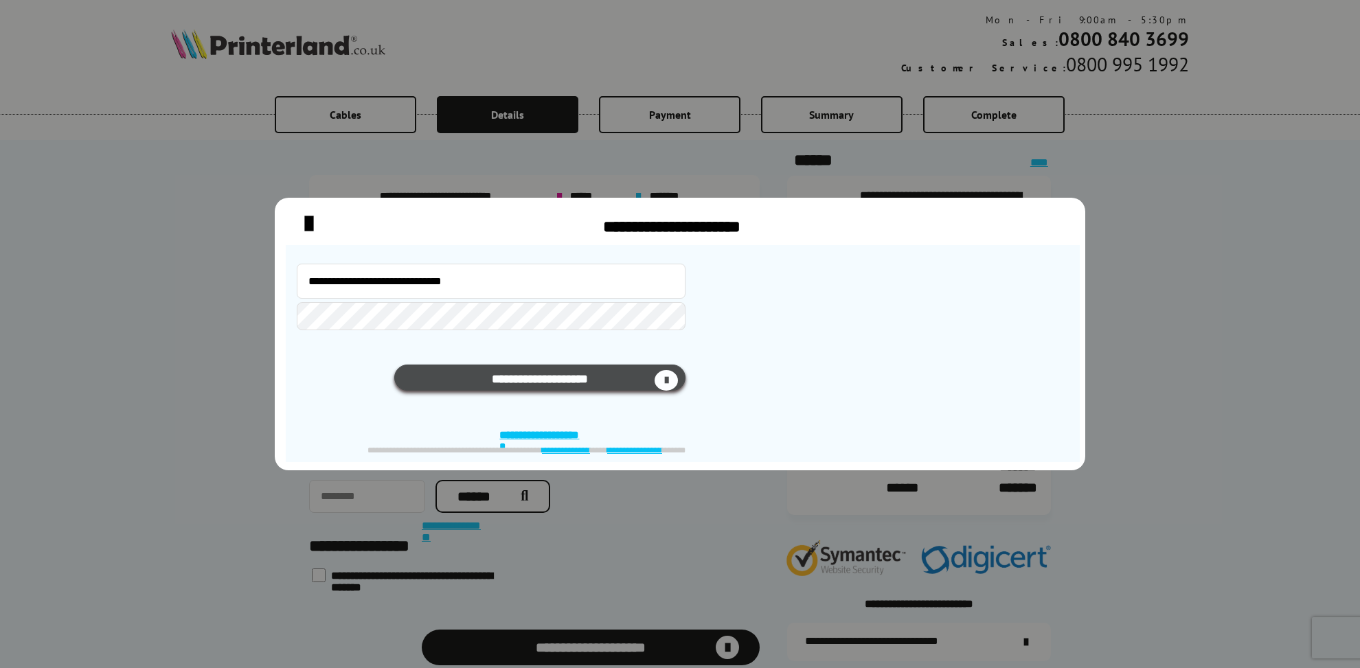
click at [554, 365] on button "**********" at bounding box center [540, 378] width 292 height 26
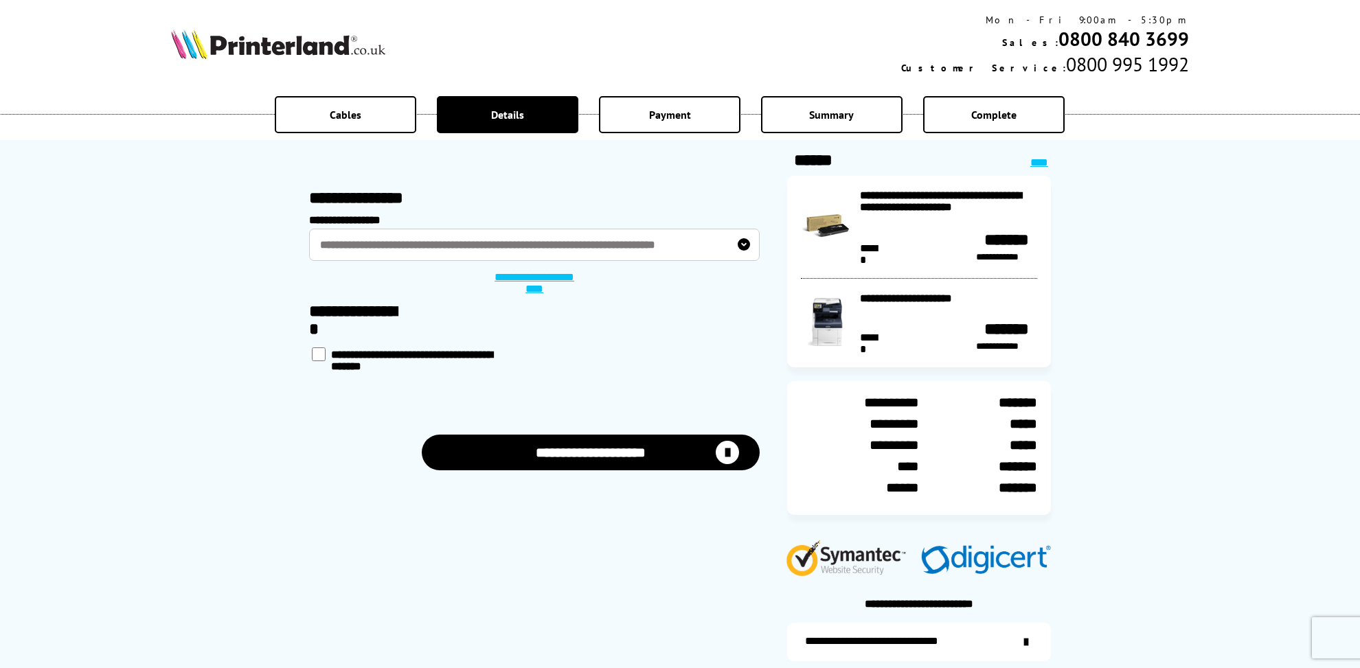
click at [596, 435] on button "**********" at bounding box center [591, 453] width 338 height 36
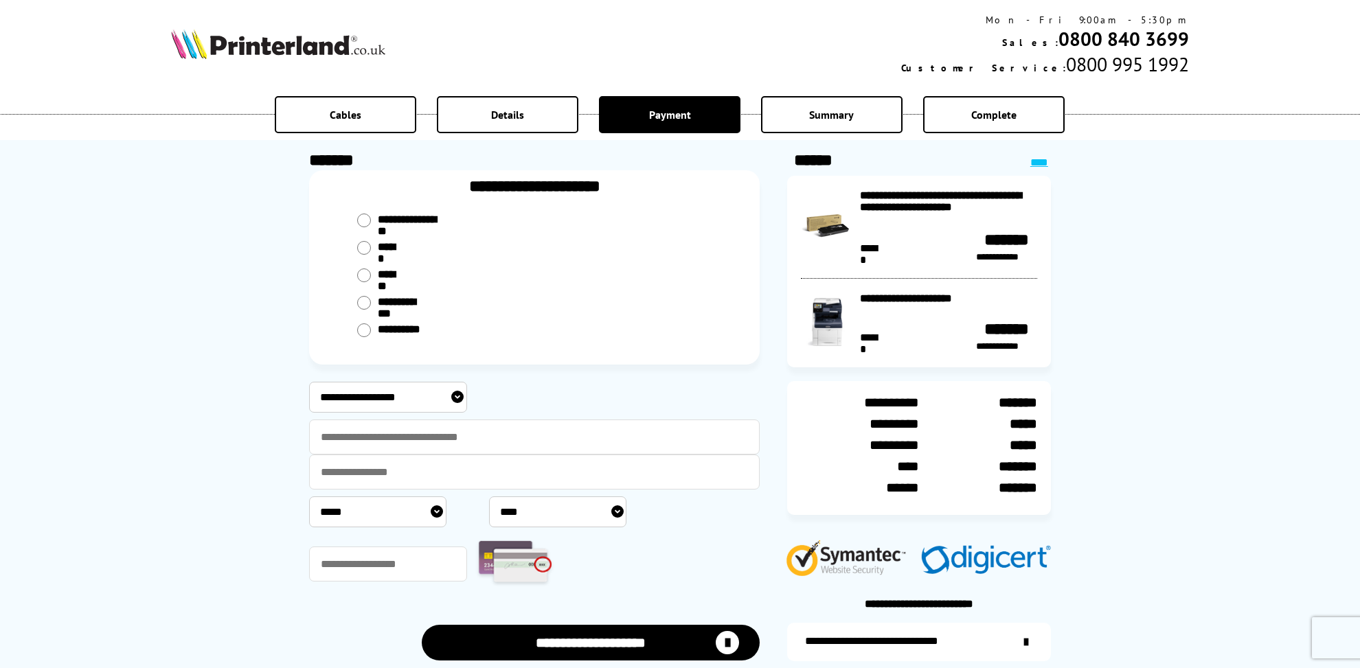
click at [497, 124] on div "Details" at bounding box center [507, 114] width 141 height 37
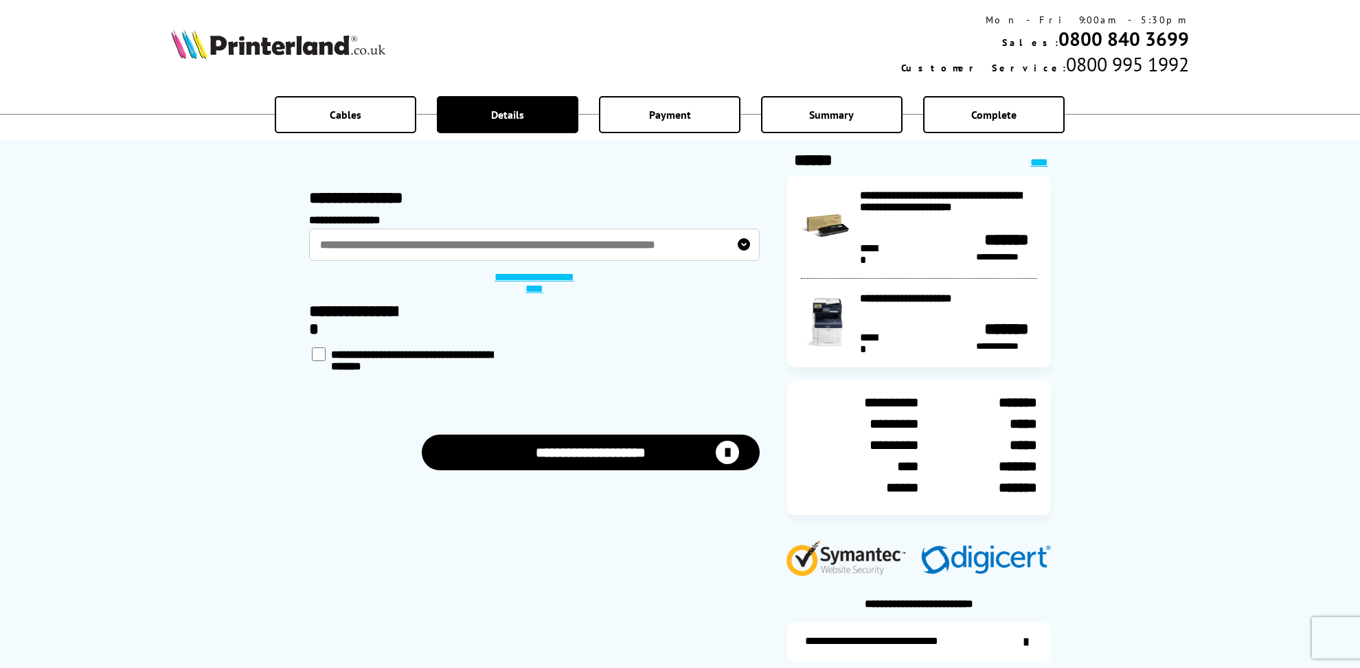
click at [741, 240] on label "**********" at bounding box center [534, 245] width 451 height 32
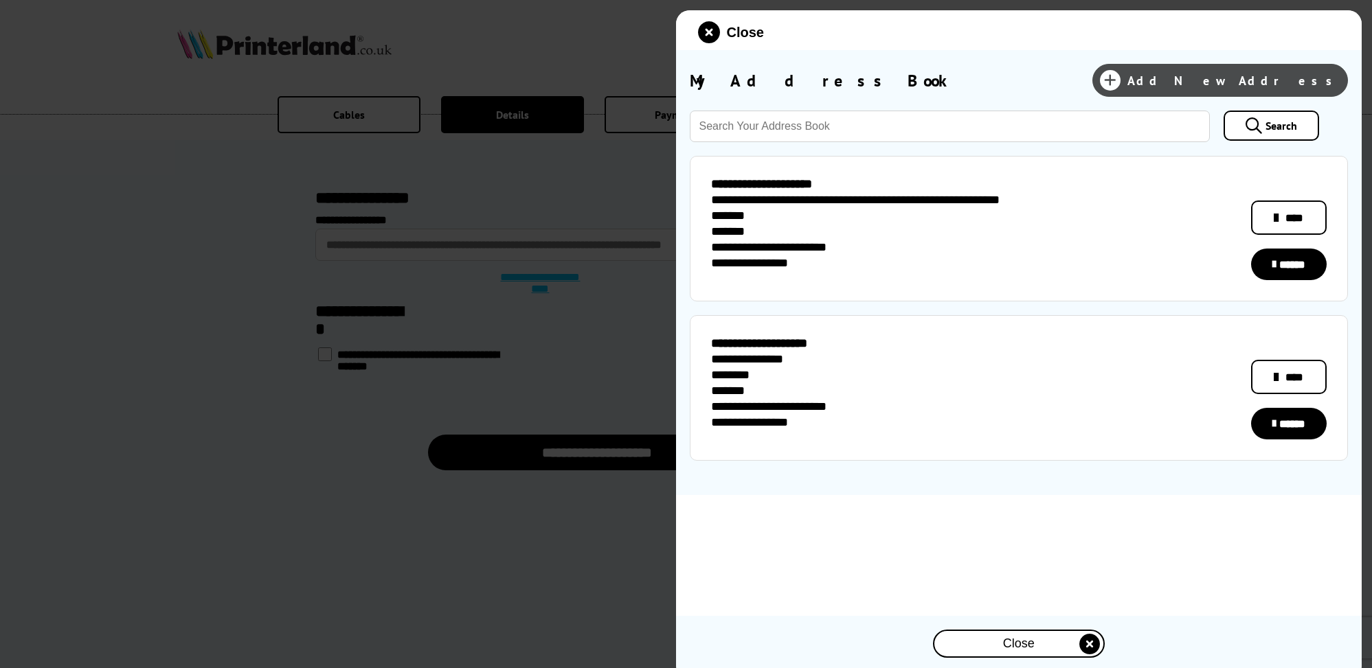
click at [1258, 73] on span "Add New Address" at bounding box center [1233, 81] width 213 height 16
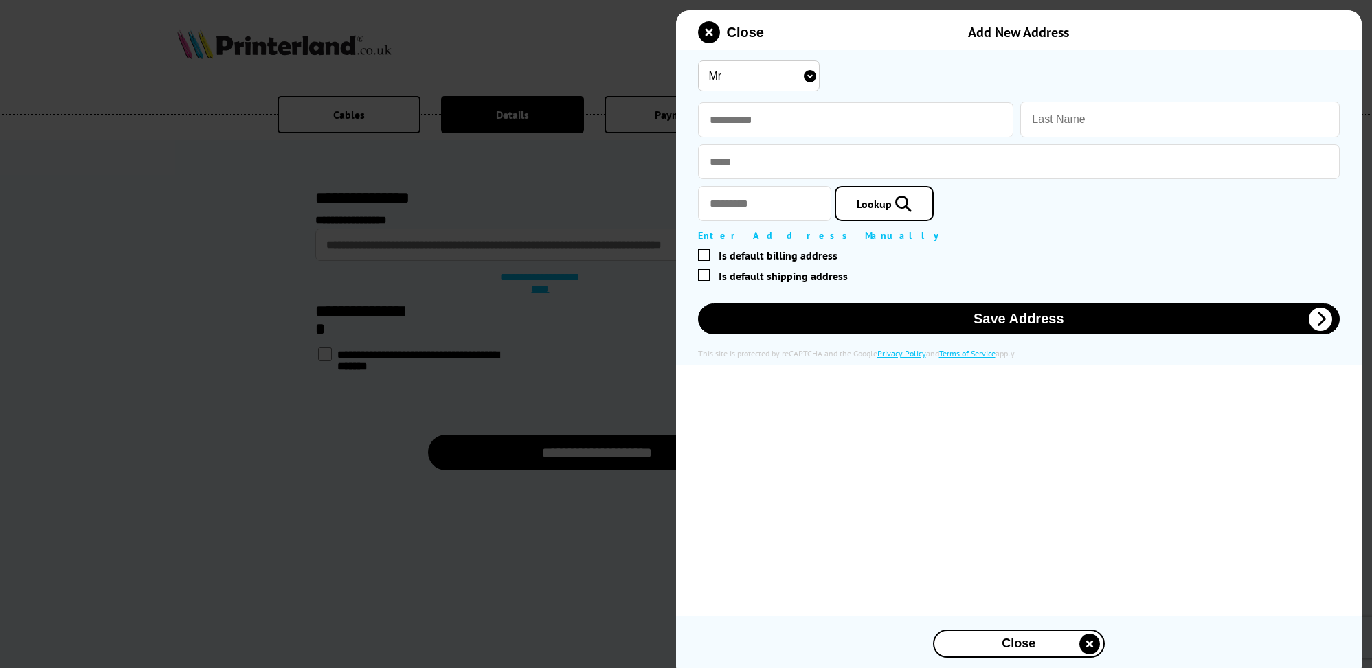
click at [698, 60] on select "Mr Miss Mrs Ms" at bounding box center [759, 75] width 122 height 31
select select "Mrs"
click option "Mrs" at bounding box center [0, 0] width 0 height 0
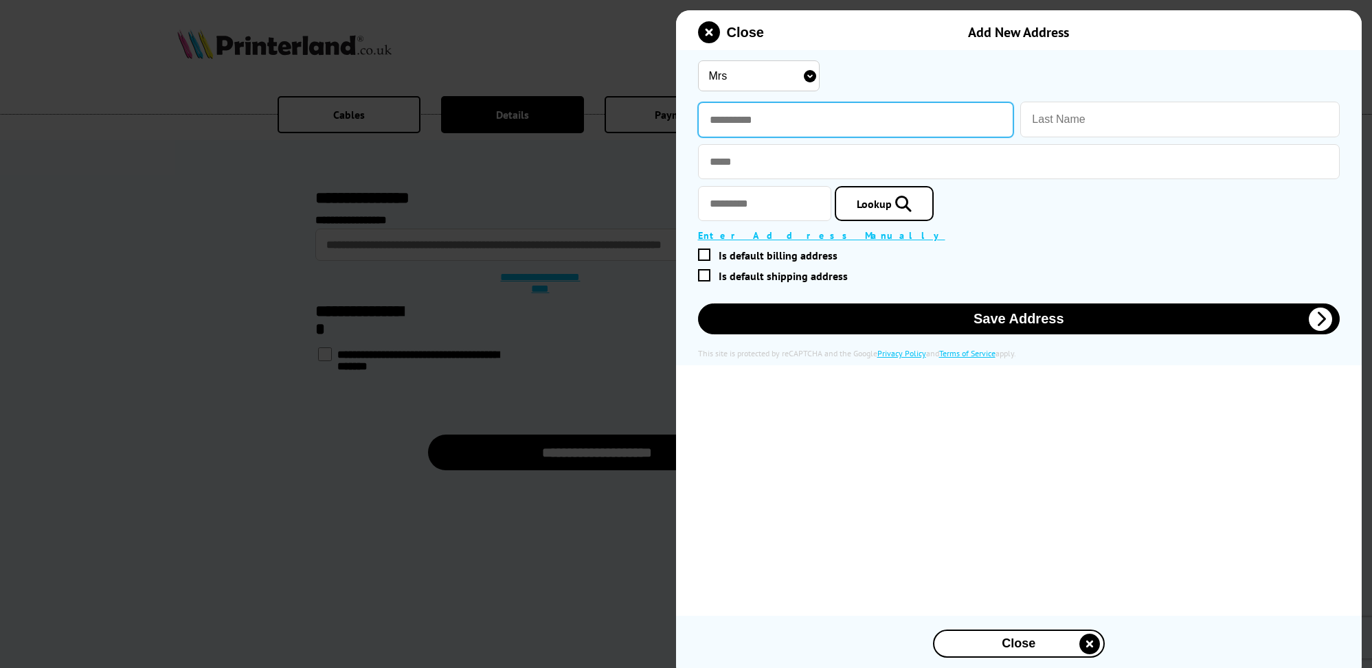
click at [744, 110] on input "text" at bounding box center [856, 119] width 316 height 35
type input "*****"
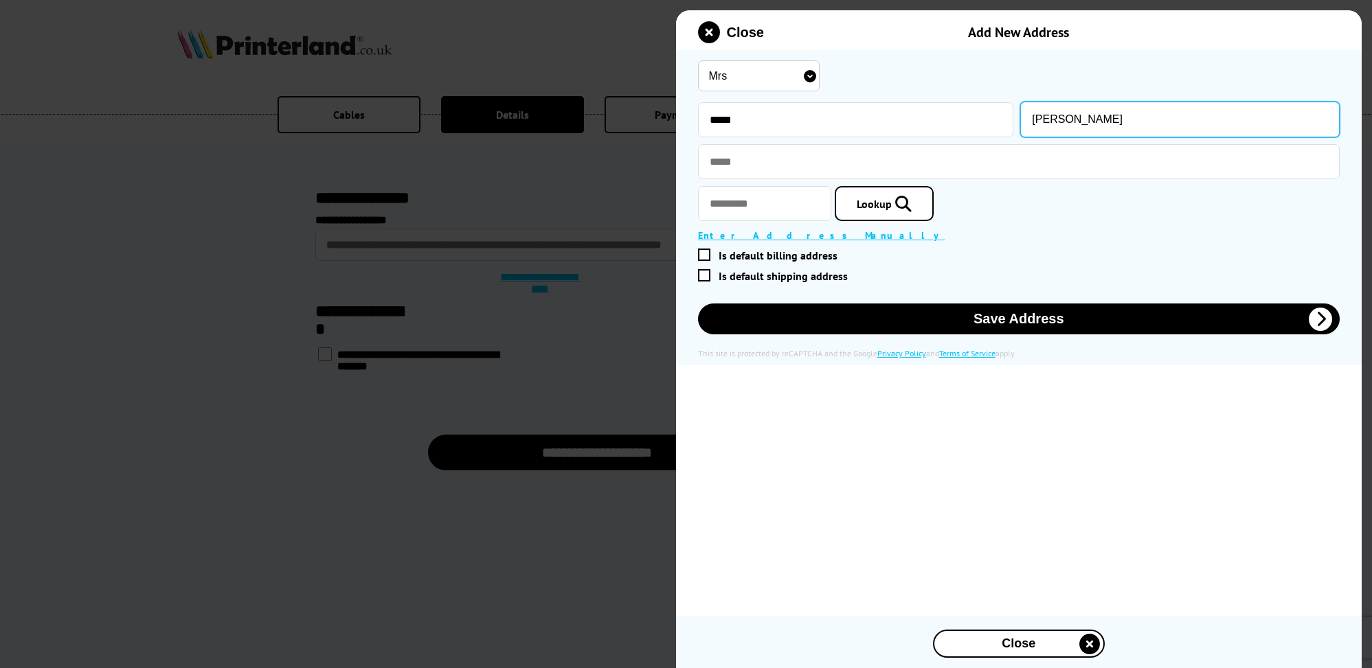
type input "Sheldrake"
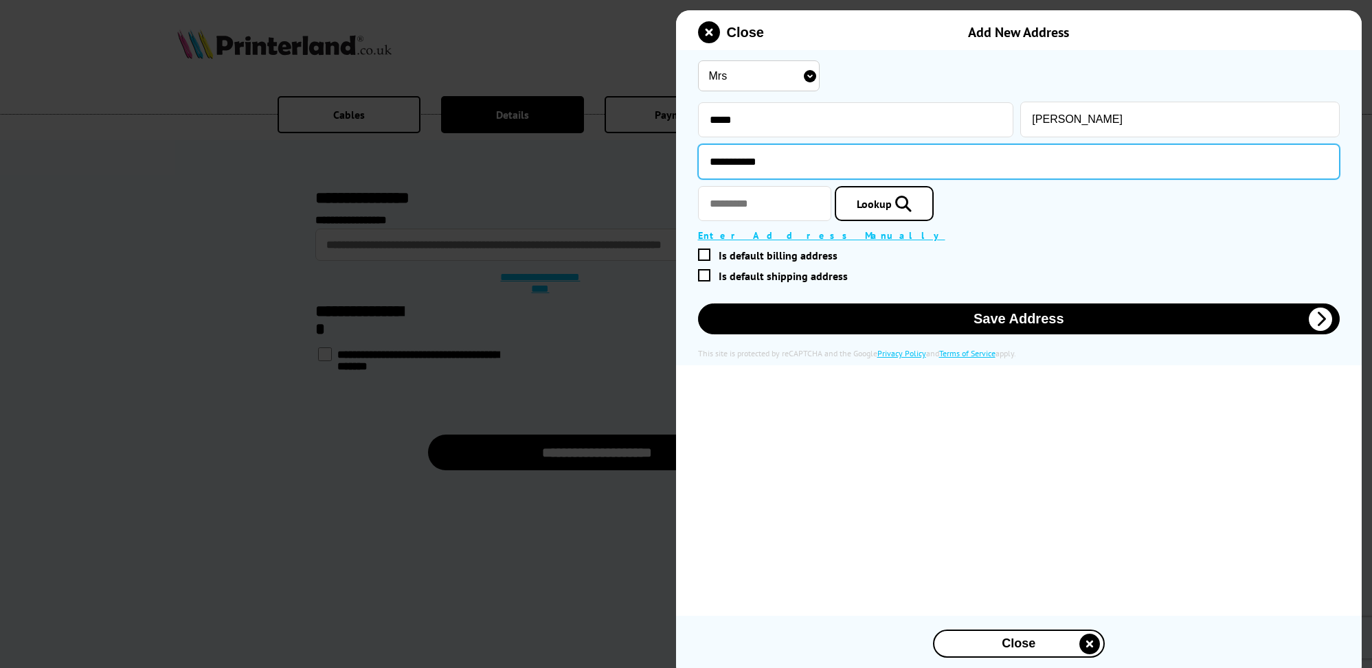
type input "**********"
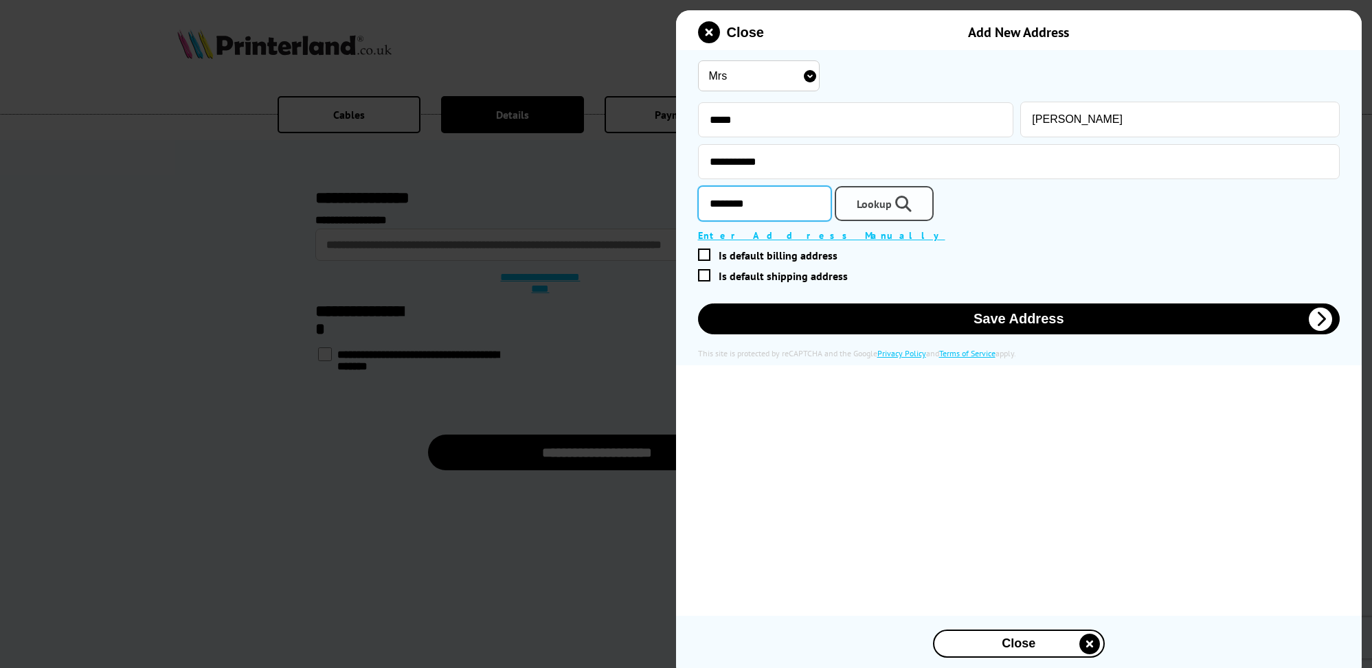
type input "********"
click at [866, 197] on span "Lookup" at bounding box center [873, 204] width 35 height 14
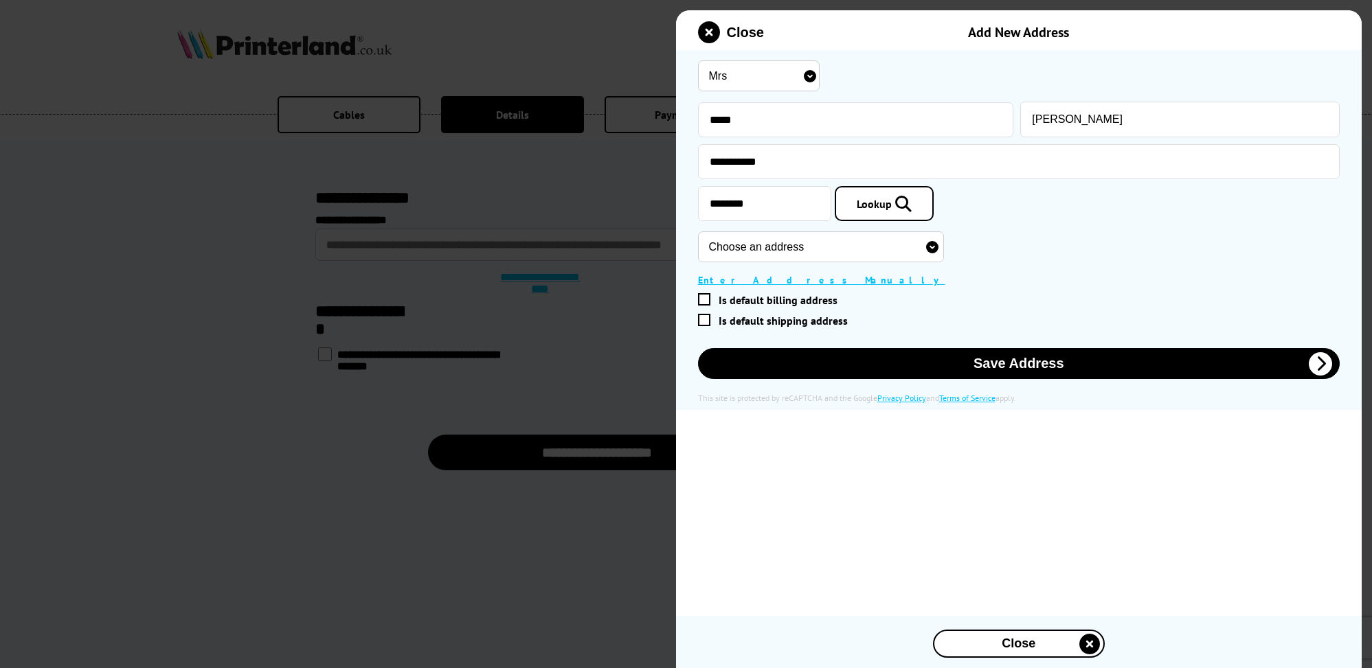
click at [698, 231] on select "Choose an address 1 The Crescent, Dereham, NR19 1NR 2 The Crescent, Dereham, NR…" at bounding box center [821, 246] width 246 height 31
select select "GB|RM|A|17480825"
click option "27 The Crescent, Dereham, NR19 1NR" at bounding box center [0, 0] width 0 height 0
type input "27 The Crescent"
type input "Dereham"
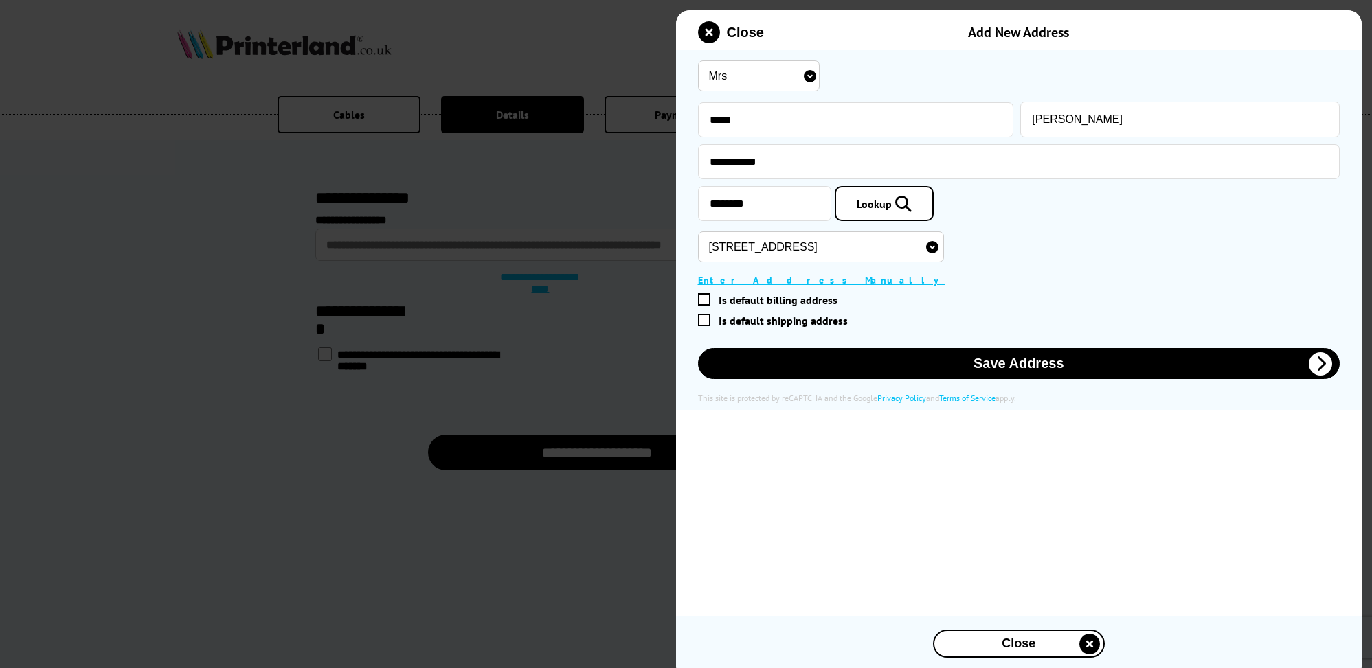
type input "Norfolk"
select select "UK Mainland"
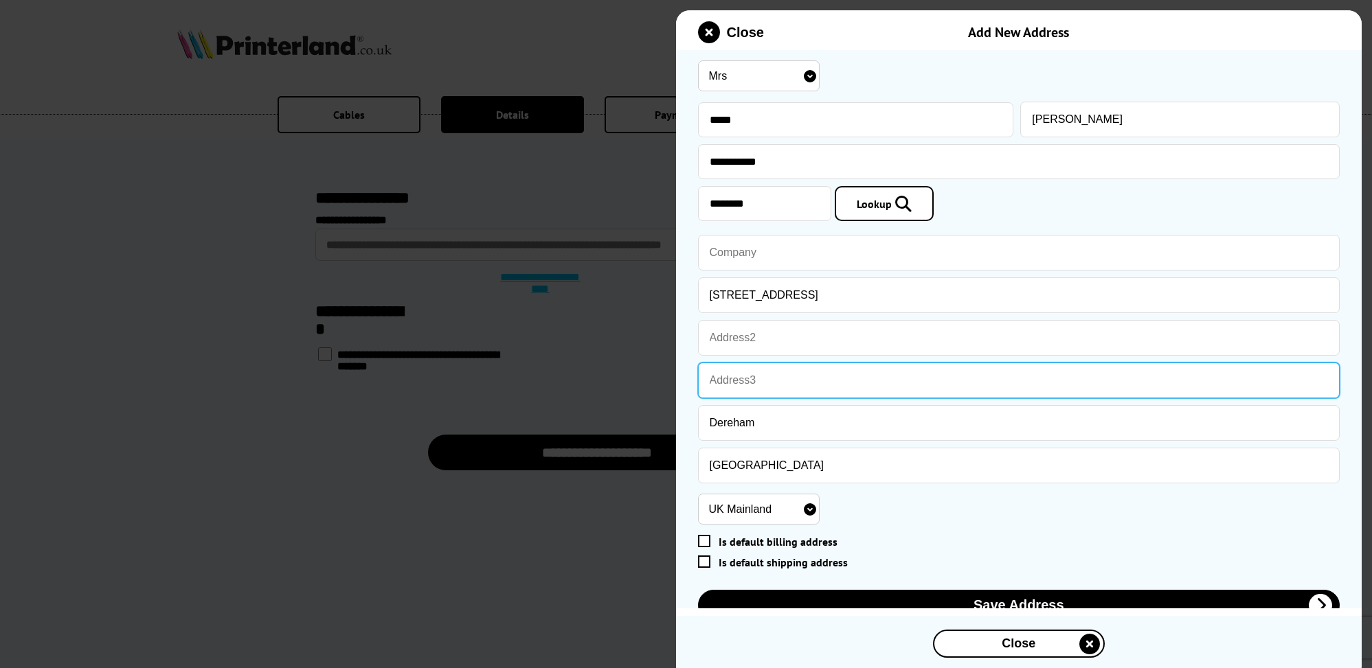
click at [1001, 363] on input "text" at bounding box center [1019, 381] width 642 height 36
type input "Toftwood"
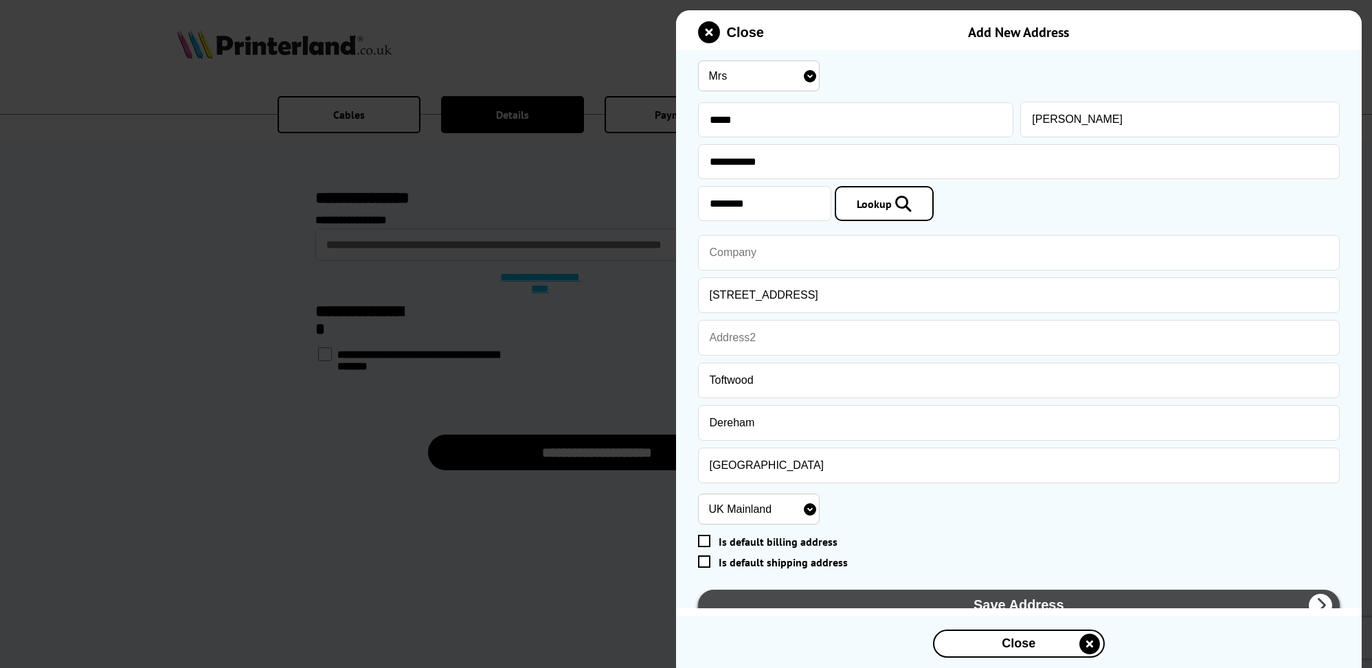
click at [970, 590] on button "Save Address" at bounding box center [1019, 605] width 642 height 31
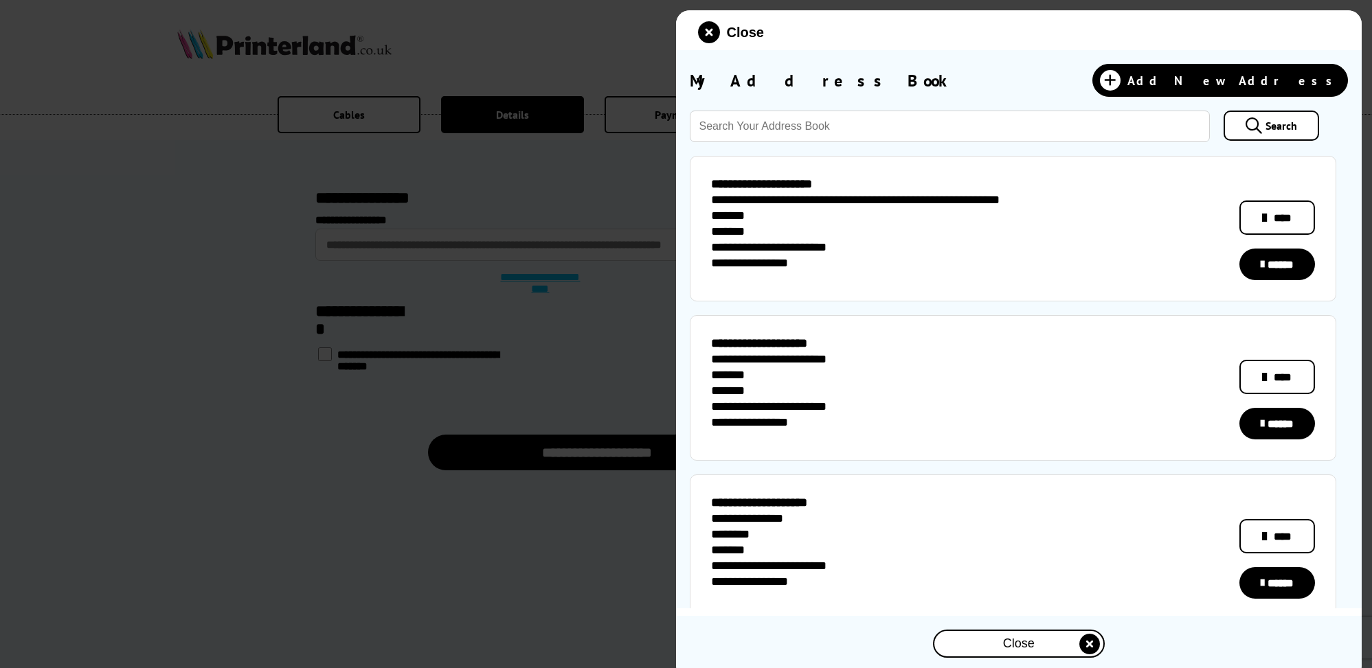
click at [1266, 528] on icon at bounding box center [1264, 536] width 5 height 16
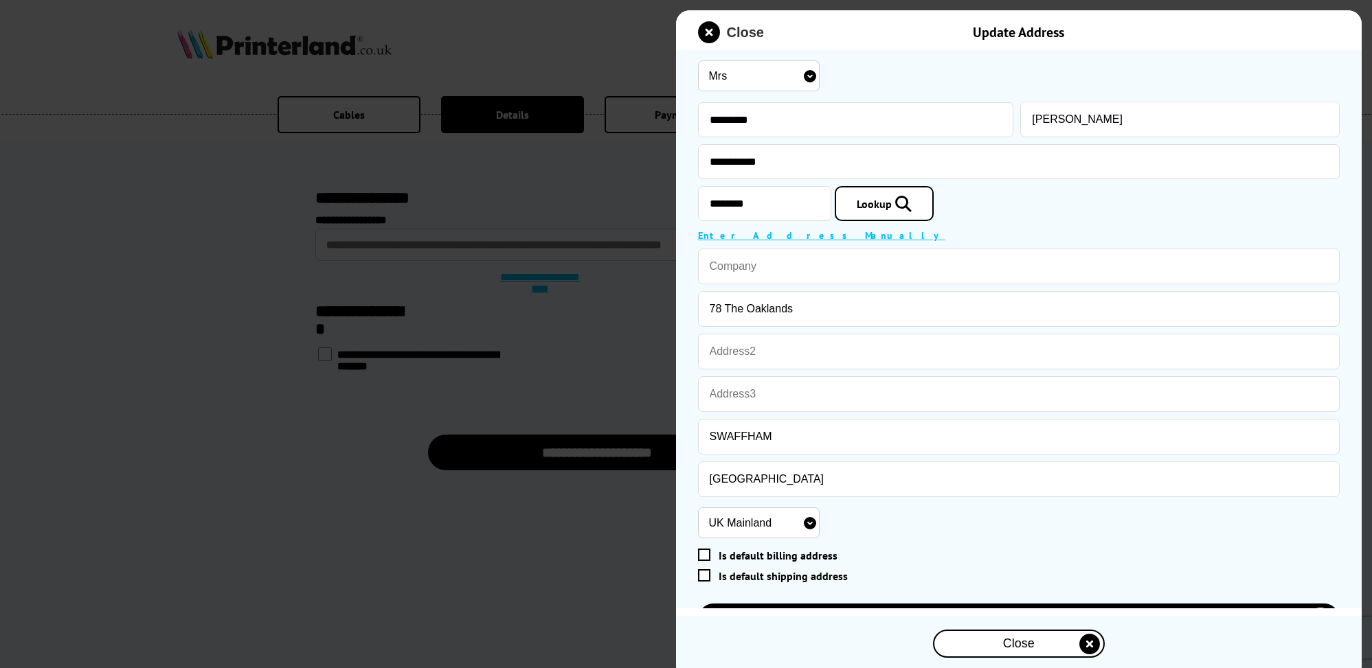
click at [727, 30] on span "Close" at bounding box center [745, 33] width 37 height 16
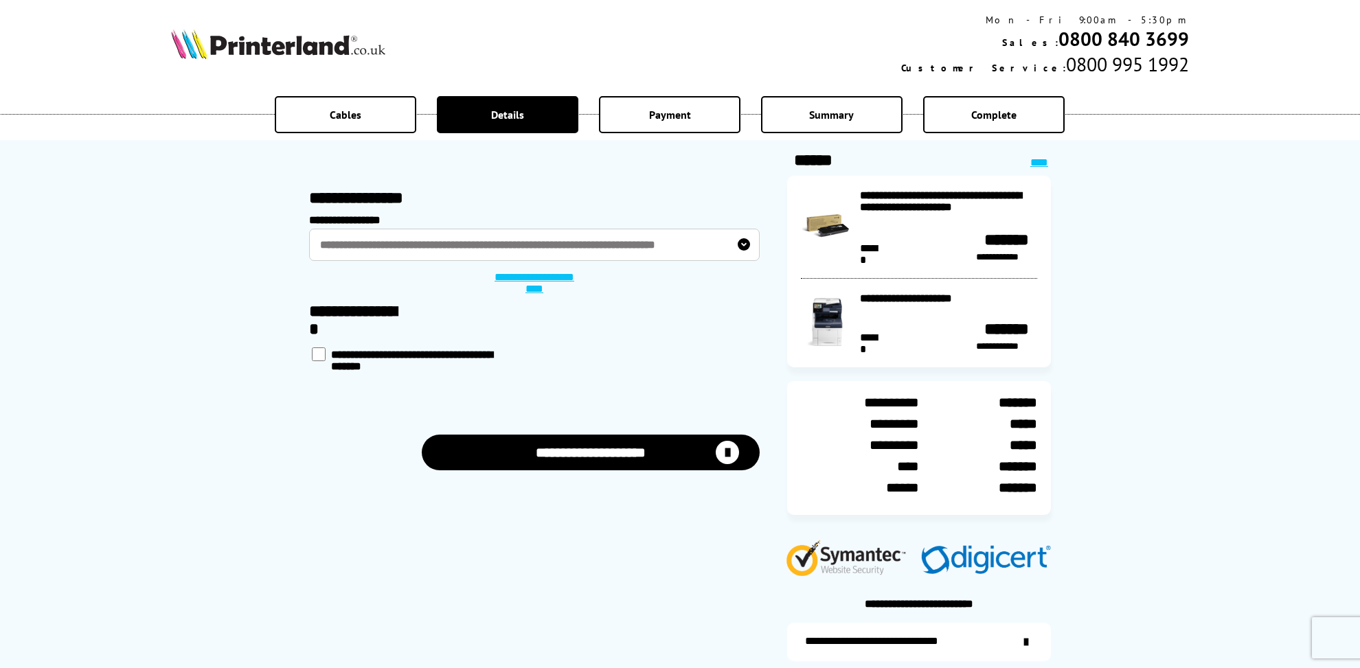
click at [591, 435] on button "**********" at bounding box center [591, 453] width 338 height 36
click at [743, 242] on label "**********" at bounding box center [534, 245] width 451 height 32
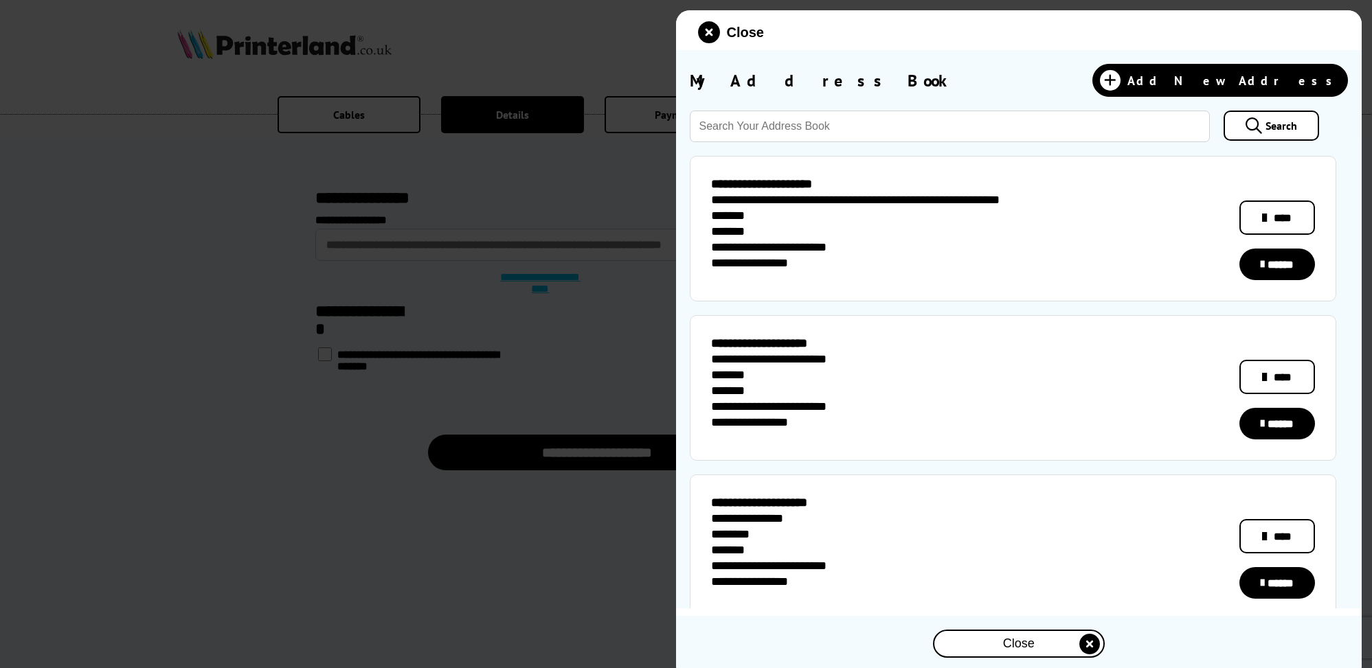
click at [1277, 414] on link "******" at bounding box center [1277, 424] width 76 height 32
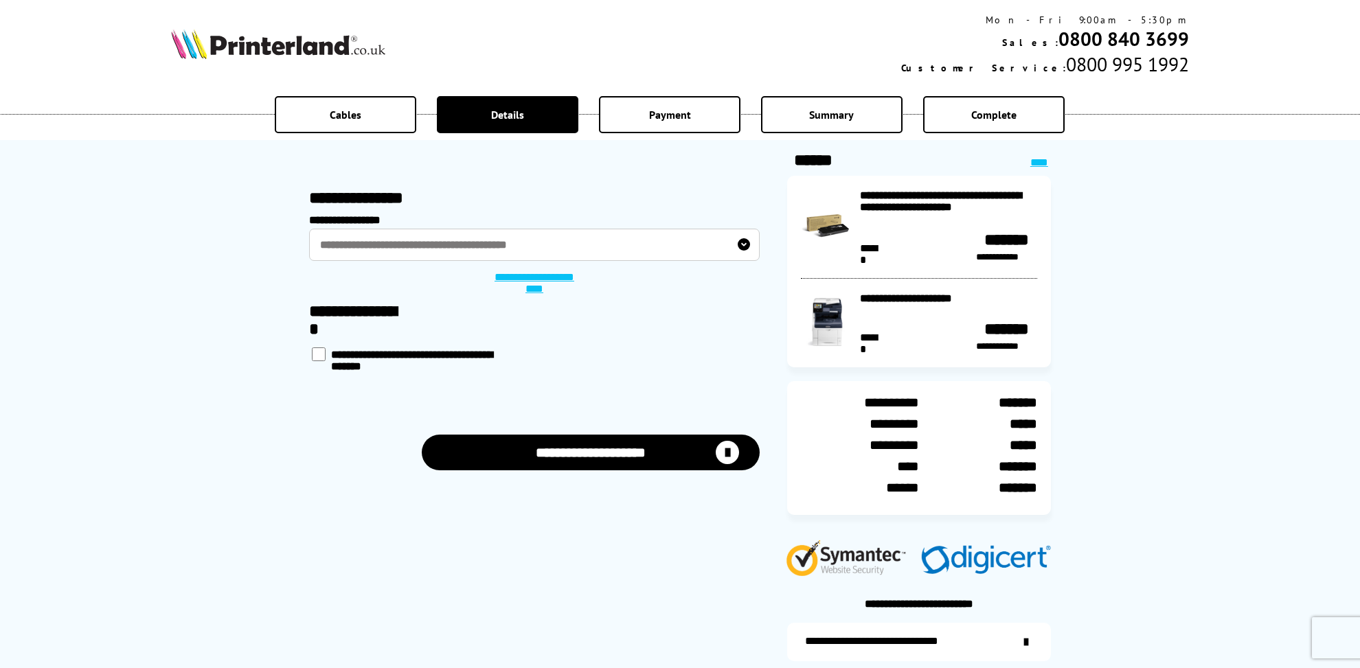
click at [636, 442] on button "**********" at bounding box center [591, 453] width 338 height 36
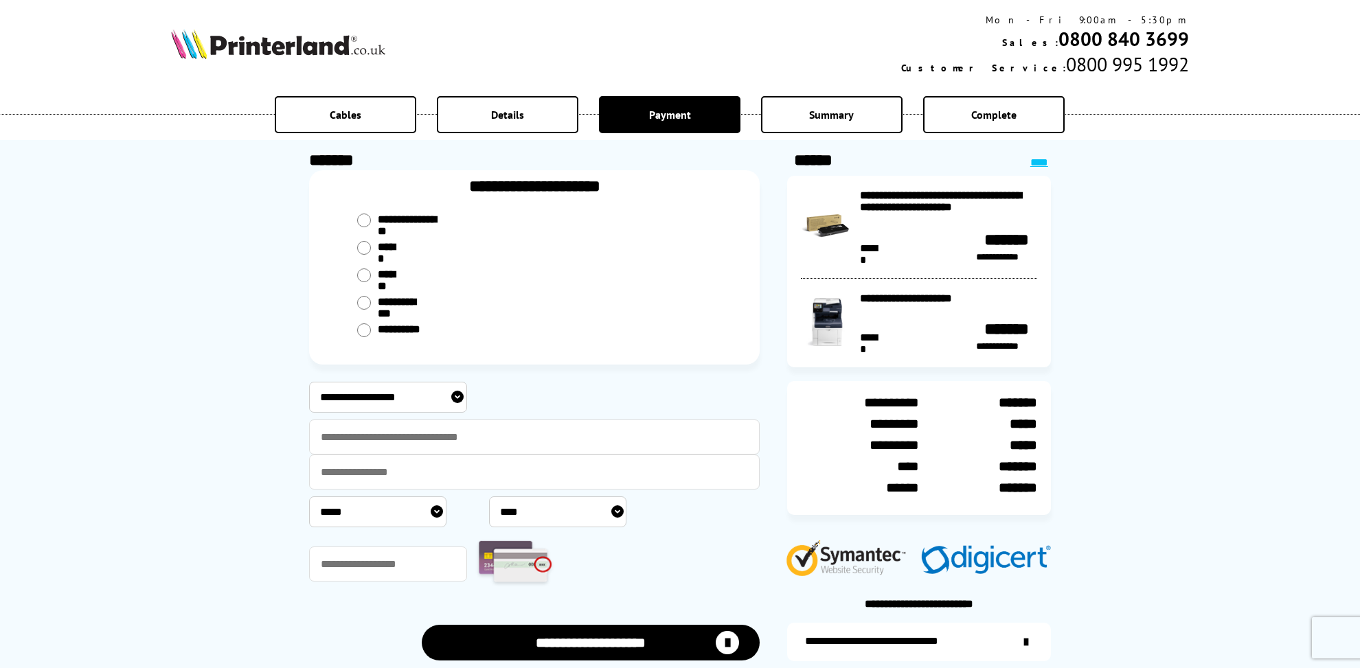
click at [309, 382] on select "**********" at bounding box center [388, 397] width 158 height 31
click option "**********" at bounding box center [0, 0] width 0 height 0
click at [363, 435] on input "text" at bounding box center [534, 437] width 451 height 35
select select "****"
type input "**********"
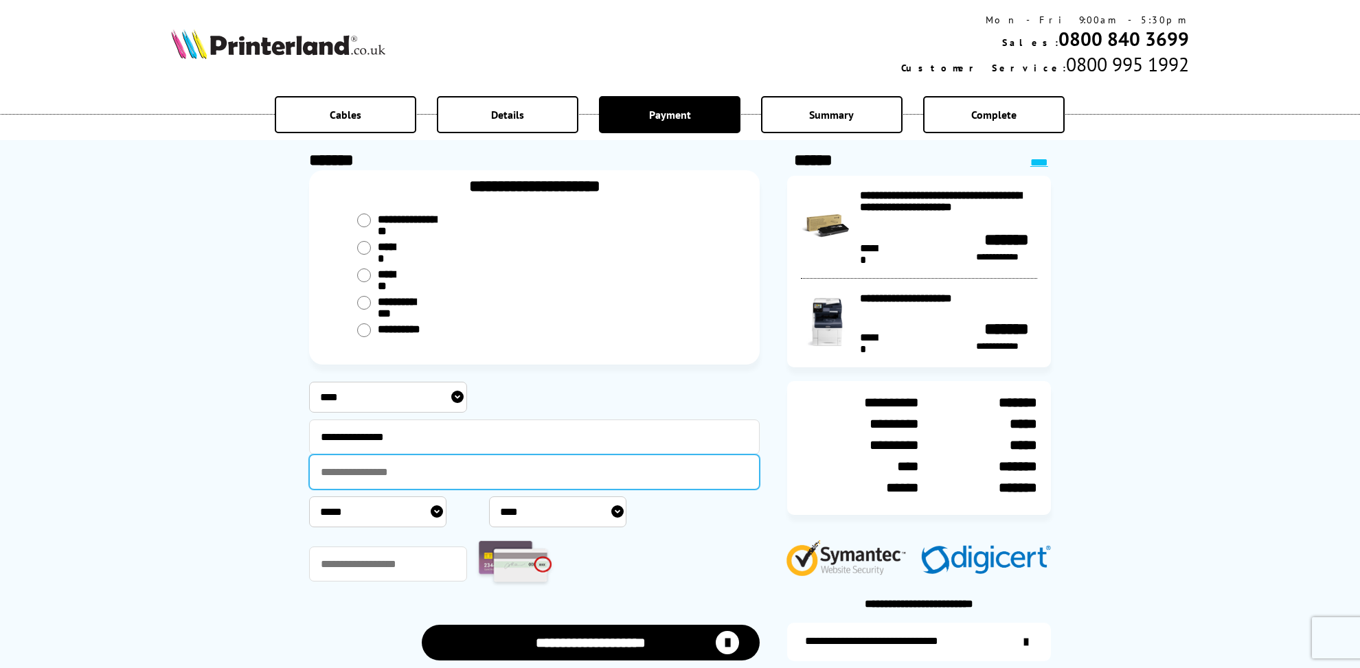
type input "**********"
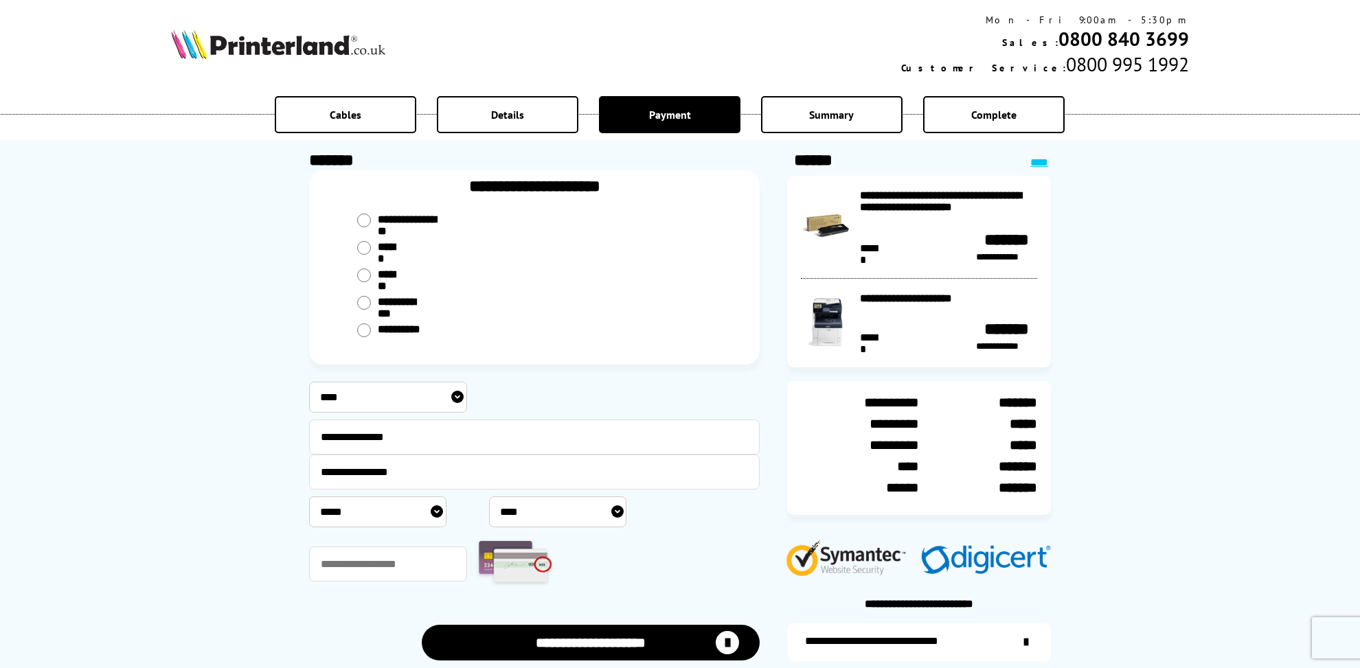
select select "*"
select select "****"
click at [332, 563] on input "text" at bounding box center [388, 564] width 158 height 35
type input "***"
click at [600, 647] on button "**********" at bounding box center [591, 643] width 338 height 36
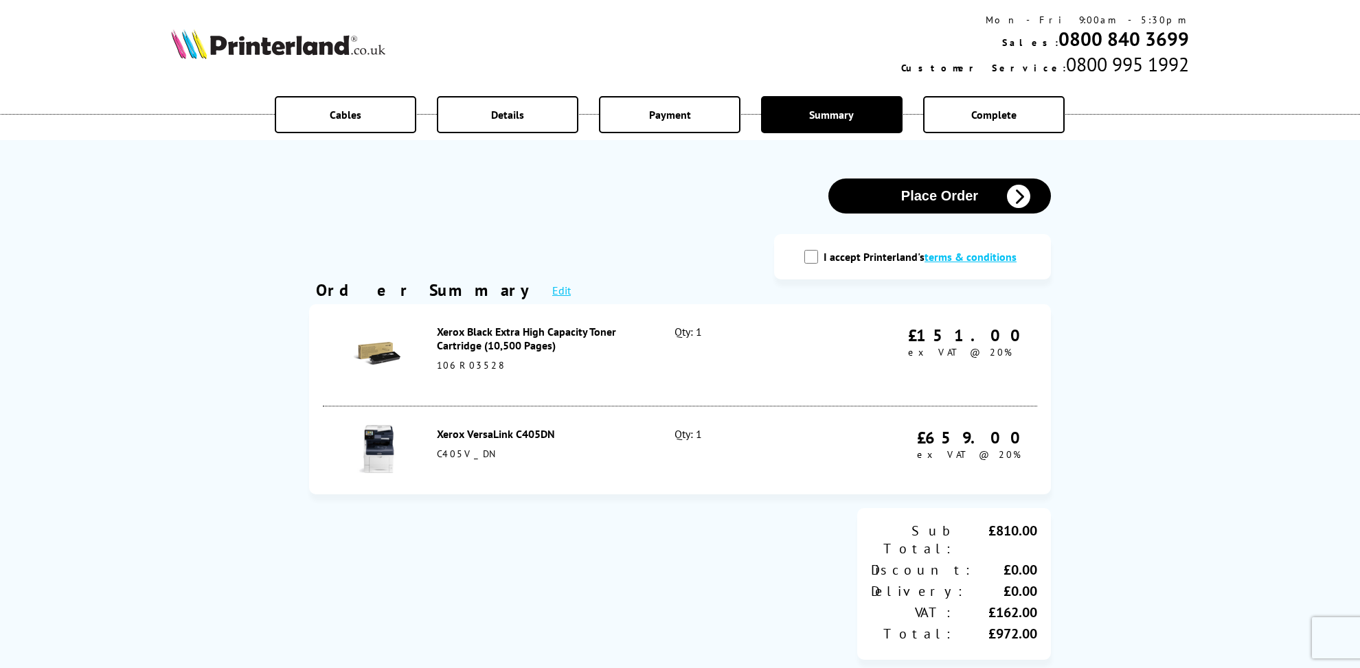
click at [818, 258] on input "I accept Printerland's terms & conditions" at bounding box center [811, 257] width 14 height 14
checkbox input "true"
click at [946, 196] on button "Place Order" at bounding box center [939, 196] width 223 height 35
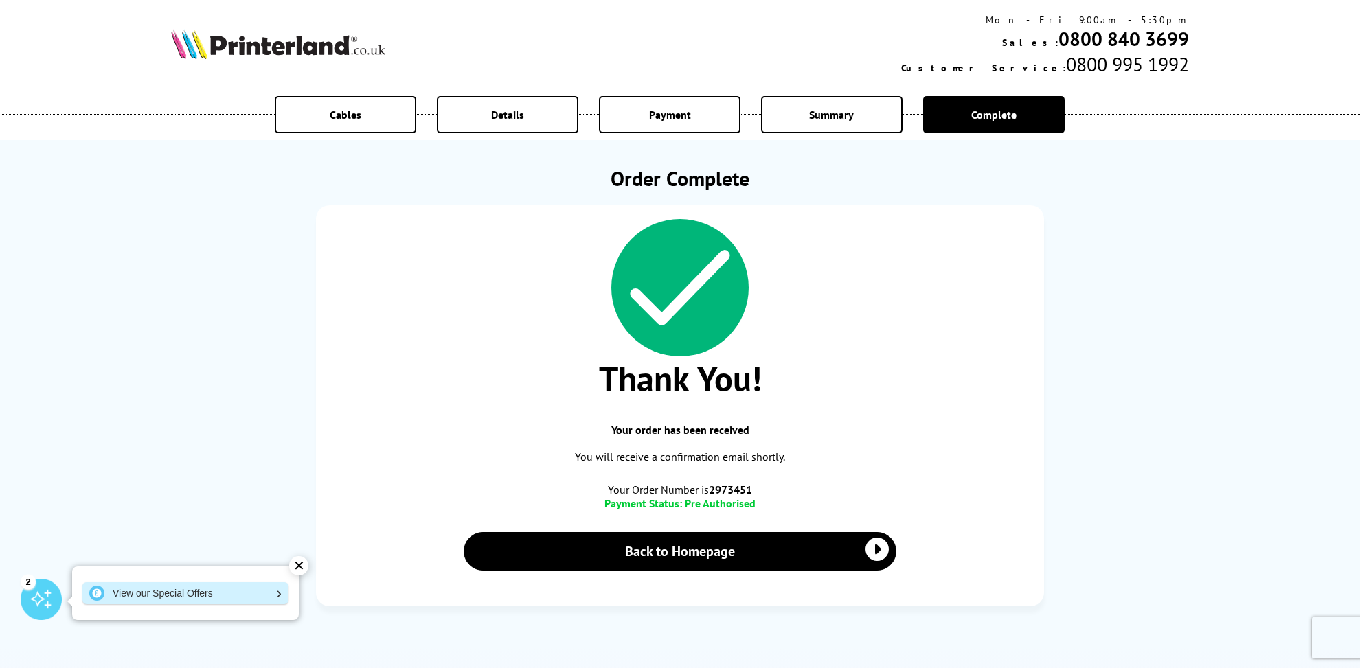
click at [170, 589] on link "View our Special Offers" at bounding box center [185, 593] width 206 height 22
